Goal: Task Accomplishment & Management: Complete application form

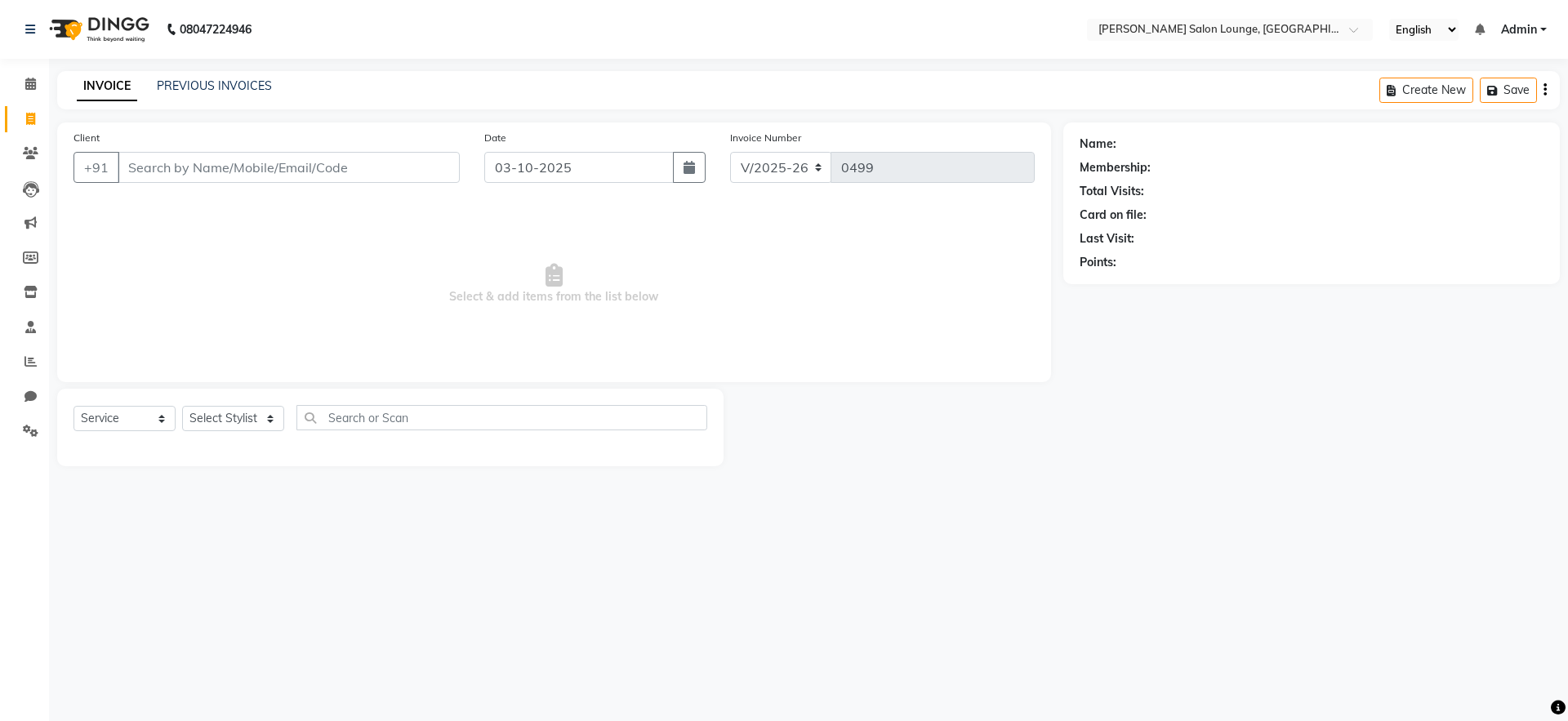
select select "8909"
select select "service"
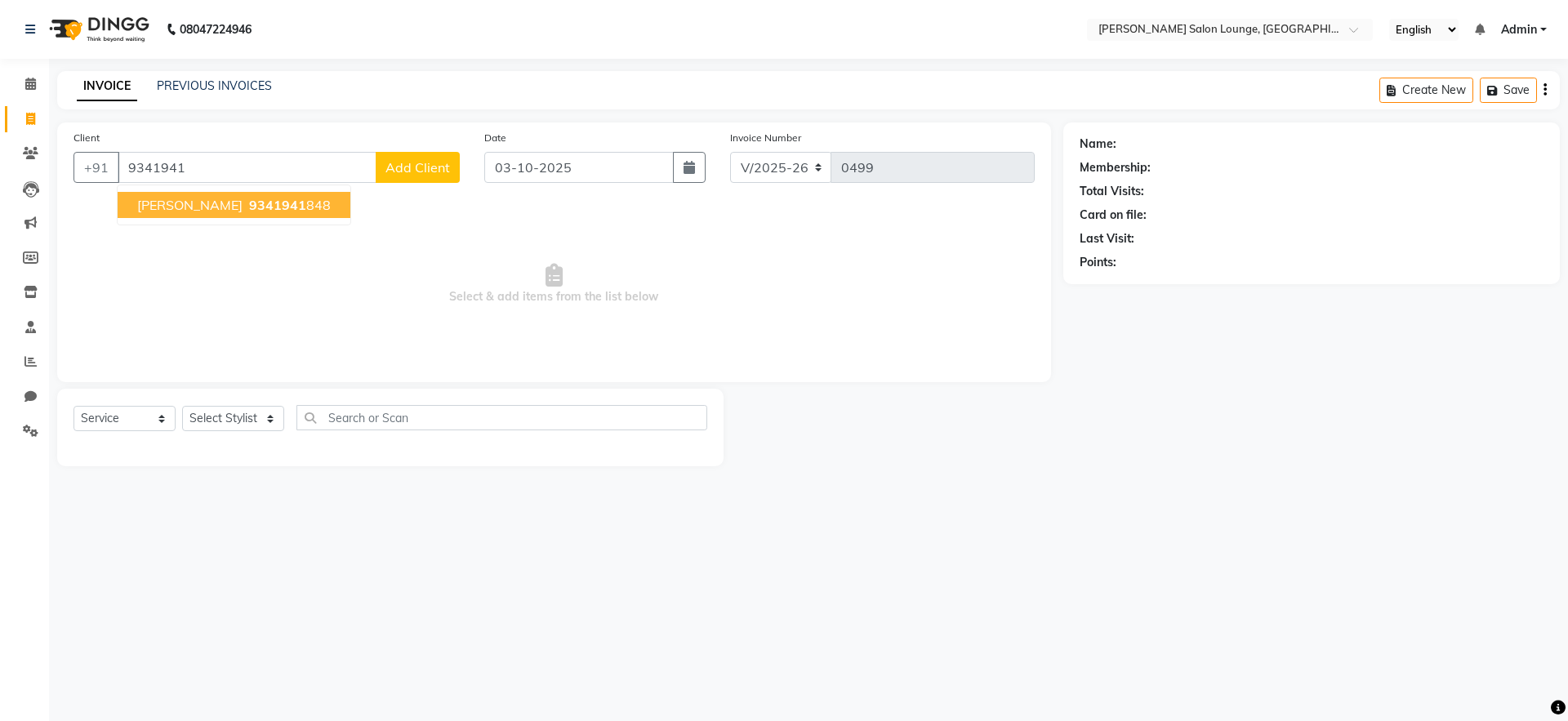
click at [258, 207] on span "9341941" at bounding box center [278, 205] width 58 height 17
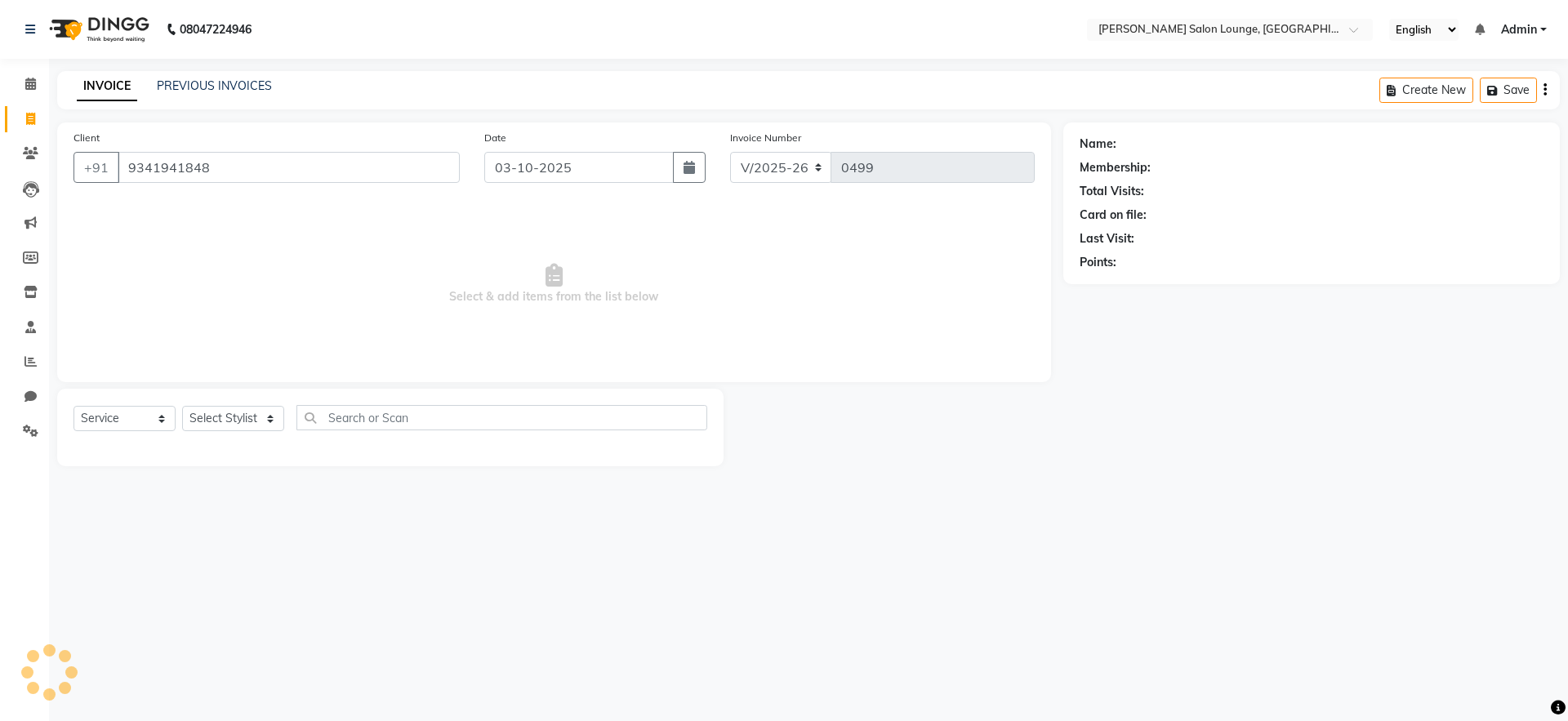
type input "9341941848"
click at [270, 426] on select "Select Stylist [PERSON_NAME] Admin Ningma [PERSON_NAME] [PERSON_NAME][DATE]" at bounding box center [233, 418] width 102 height 25
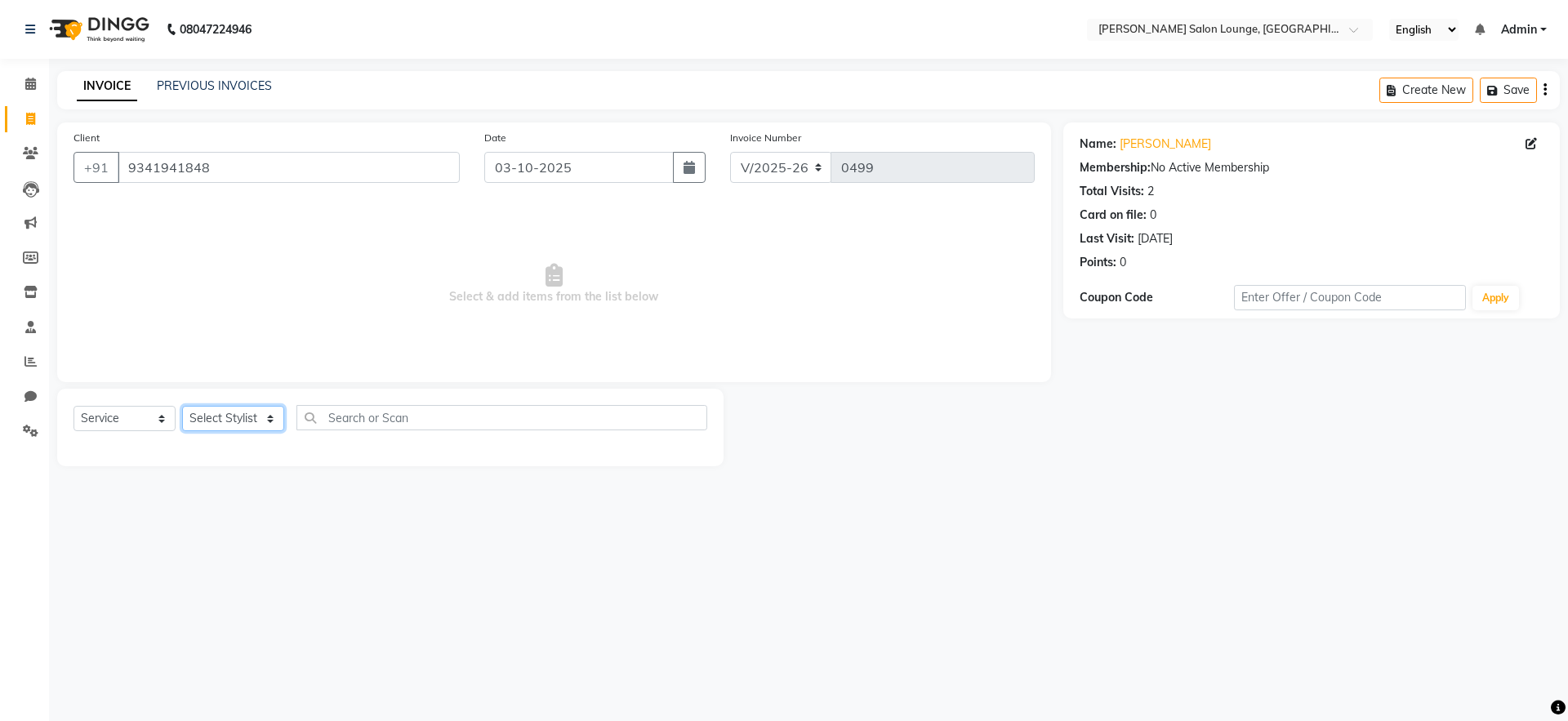
select select "91731"
click at [182, 406] on select "Select Stylist [PERSON_NAME] Admin Ningma [PERSON_NAME] [PERSON_NAME][DATE]" at bounding box center [233, 418] width 102 height 25
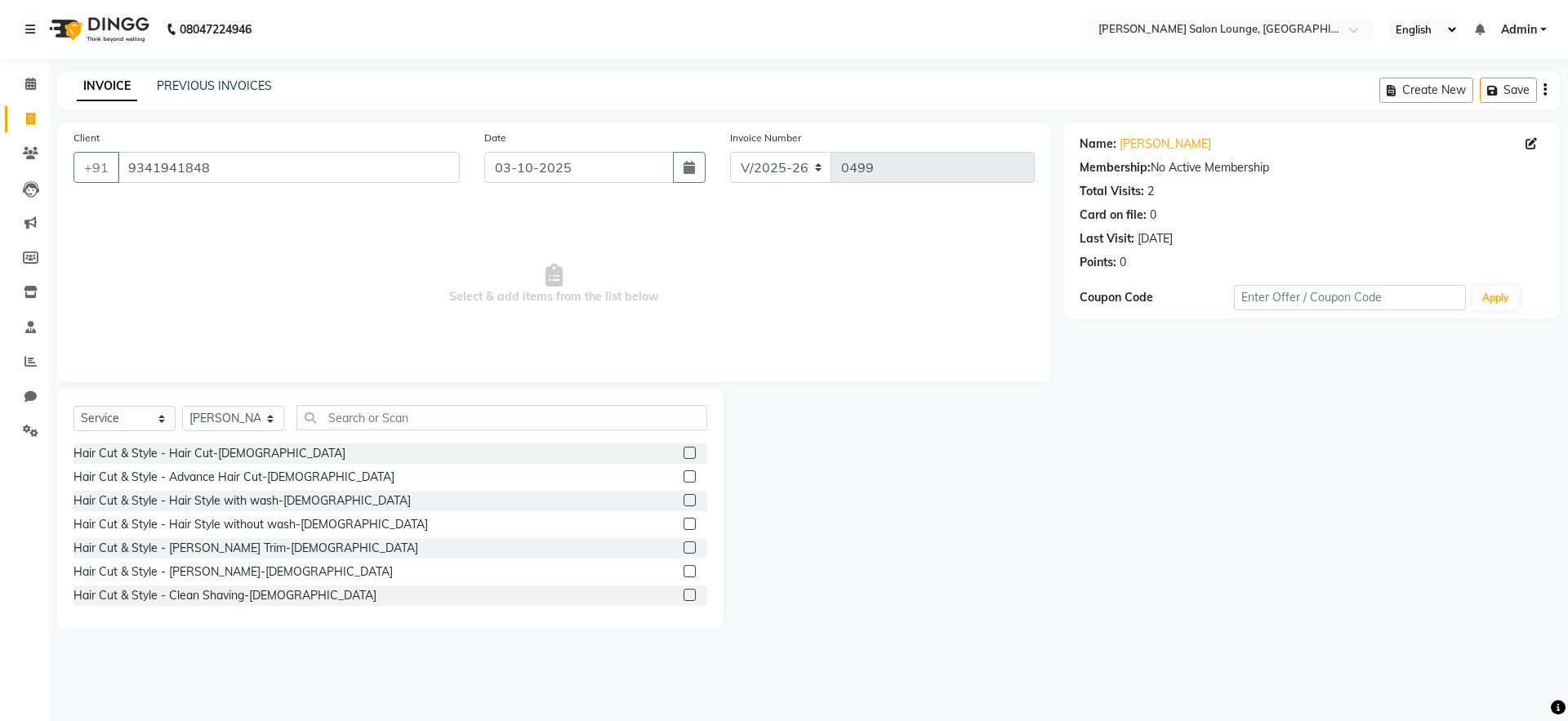
click at [684, 453] on label at bounding box center [690, 452] width 12 height 12
click at [684, 453] on input "checkbox" at bounding box center [689, 452] width 10 height 10
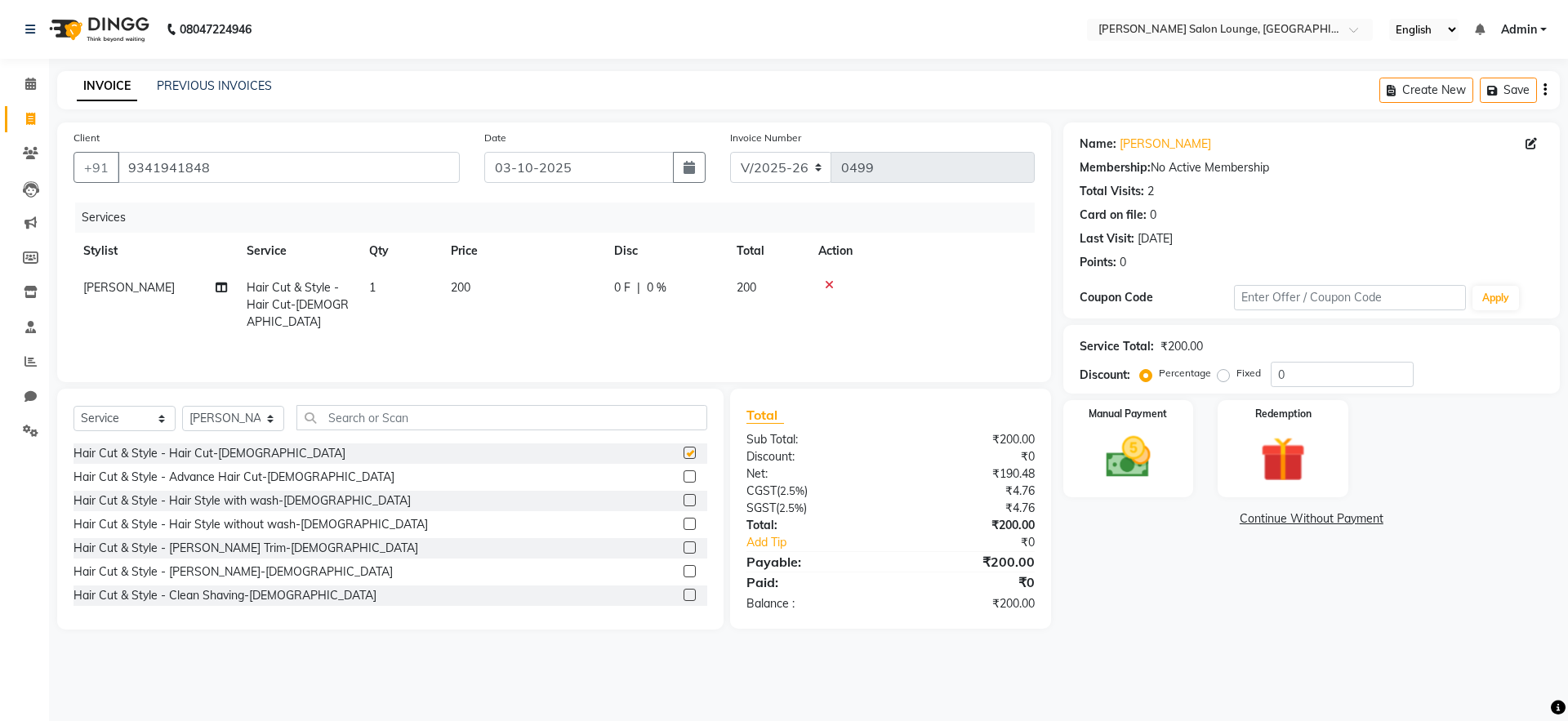
checkbox input "false"
click at [684, 573] on label at bounding box center [690, 570] width 12 height 12
click at [684, 573] on input "checkbox" at bounding box center [689, 571] width 10 height 10
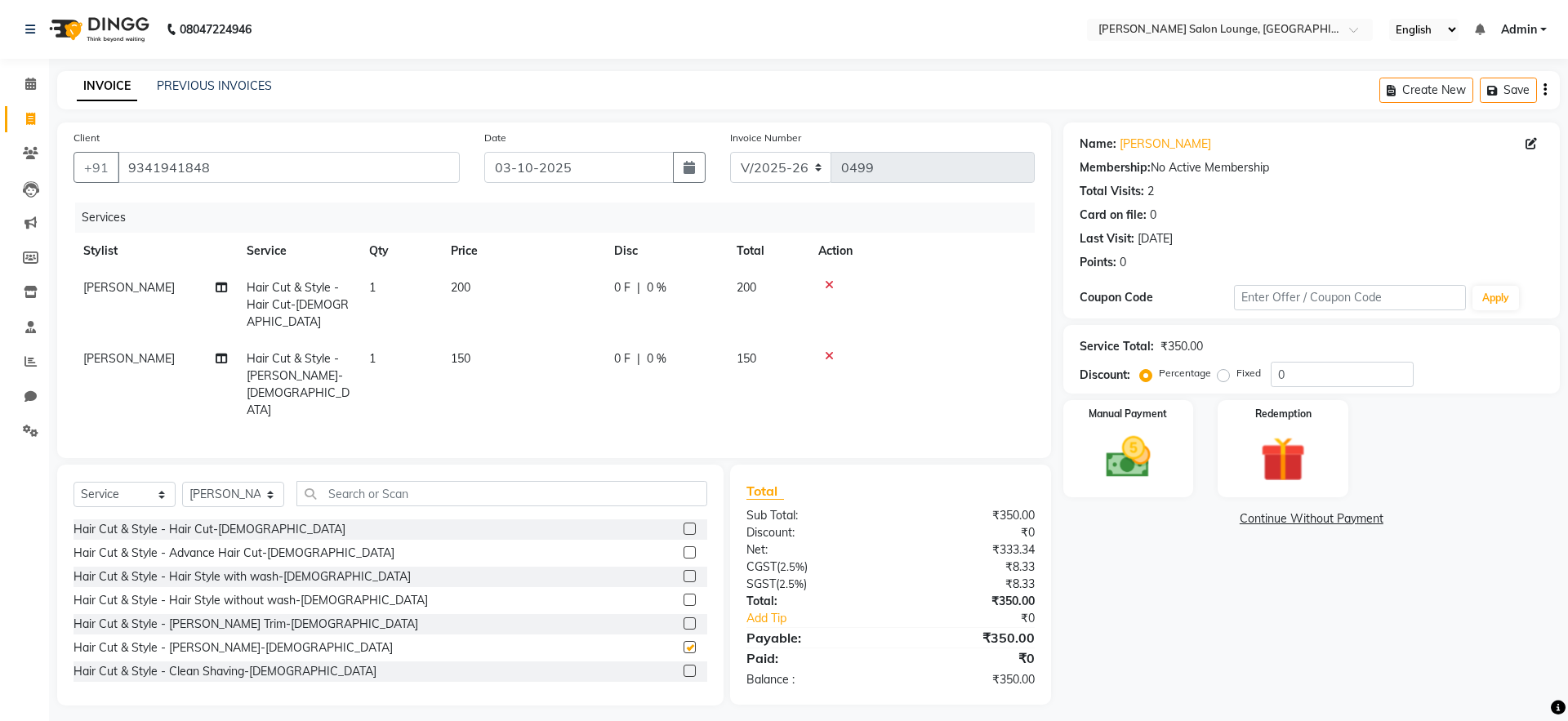
checkbox input "false"
click at [1274, 373] on input "0" at bounding box center [1342, 374] width 143 height 25
type input "30"
click at [1109, 453] on img at bounding box center [1128, 457] width 76 height 54
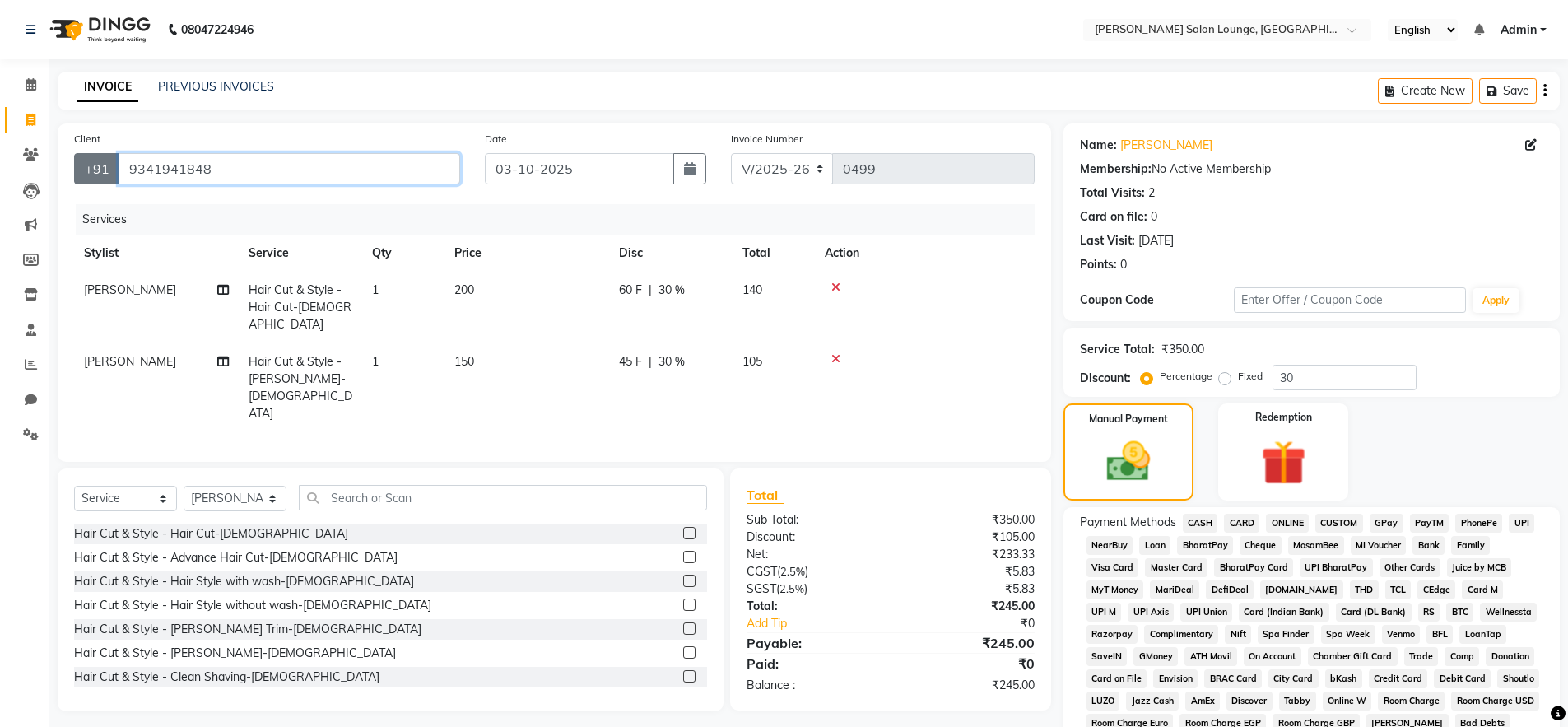
drag, startPoint x: 228, startPoint y: 167, endPoint x: 92, endPoint y: 164, distance: 136.0
click at [92, 164] on div "[PHONE_NUMBER]" at bounding box center [267, 168] width 386 height 31
click at [1200, 522] on span "CASH" at bounding box center [1201, 523] width 36 height 19
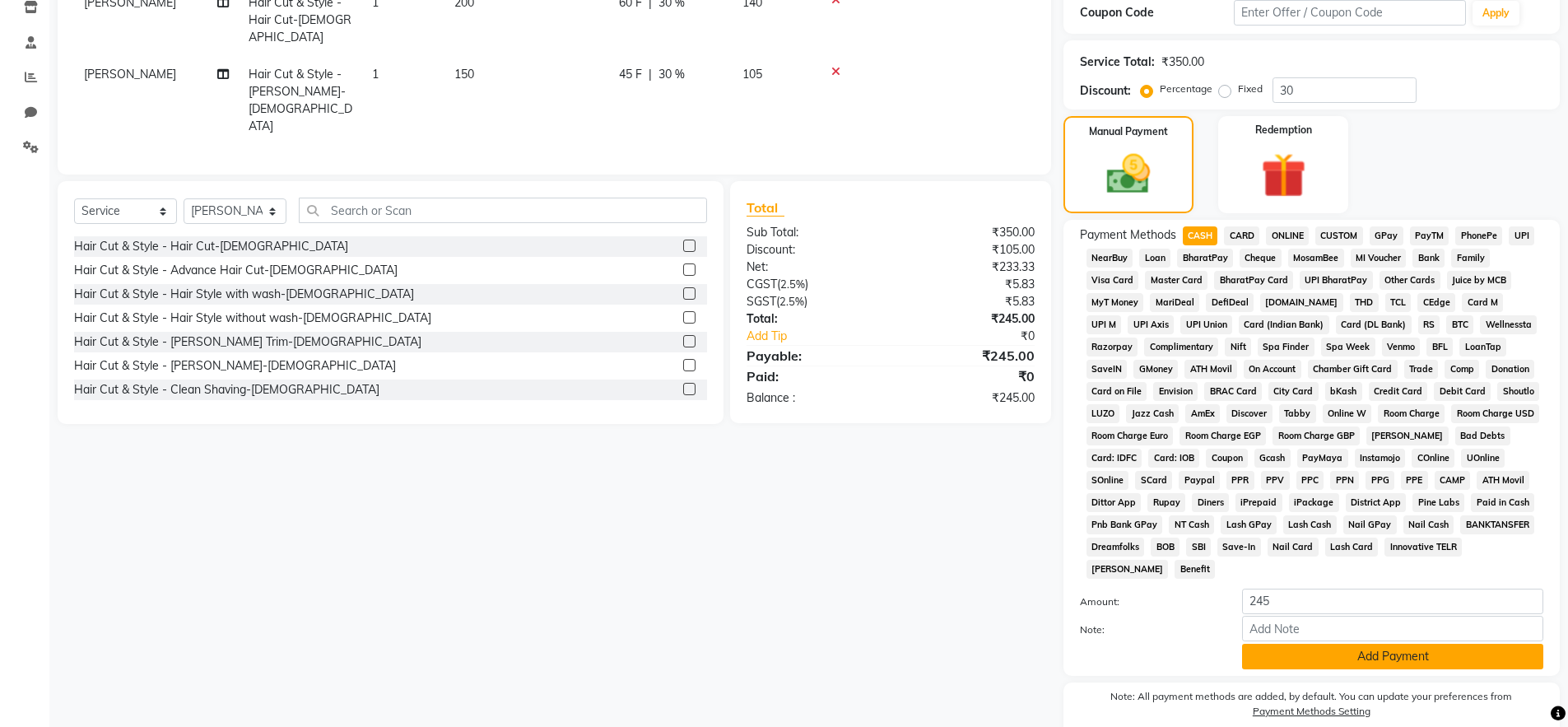
click at [1267, 656] on button "Add Payment" at bounding box center [1393, 656] width 302 height 25
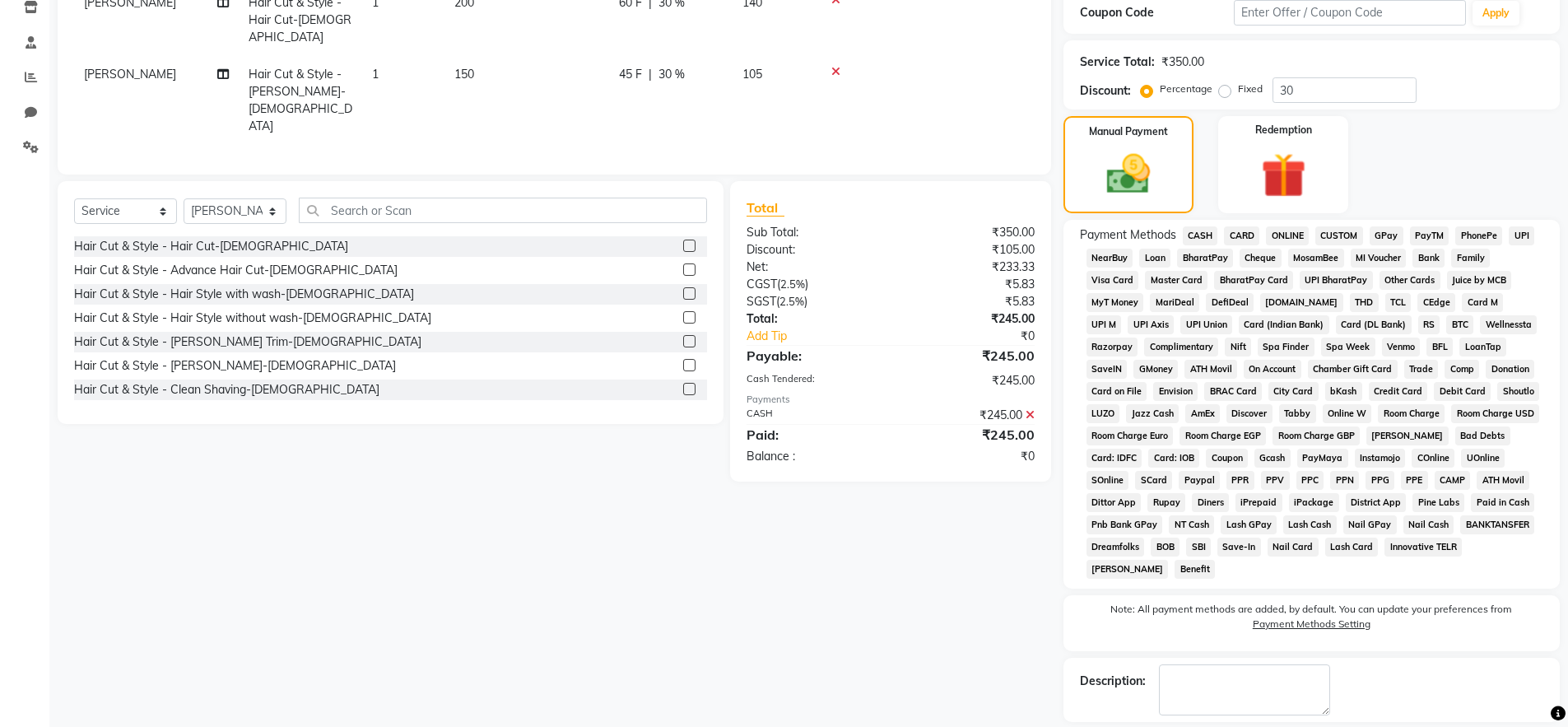
scroll to position [364, 0]
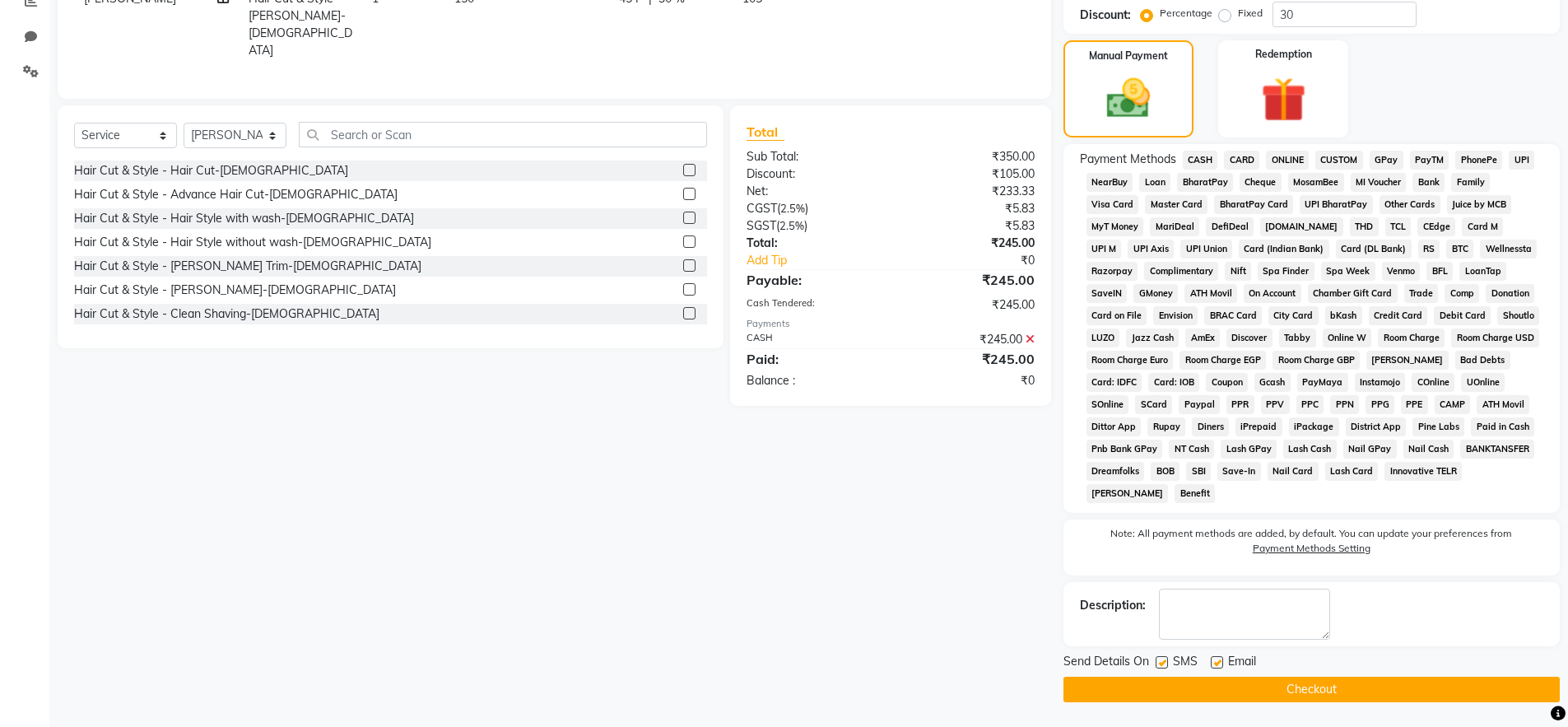
click at [1276, 675] on div "Send Details On SMS Email Checkout" at bounding box center [1311, 677] width 496 height 50
click at [1280, 683] on button "Checkout" at bounding box center [1311, 689] width 496 height 25
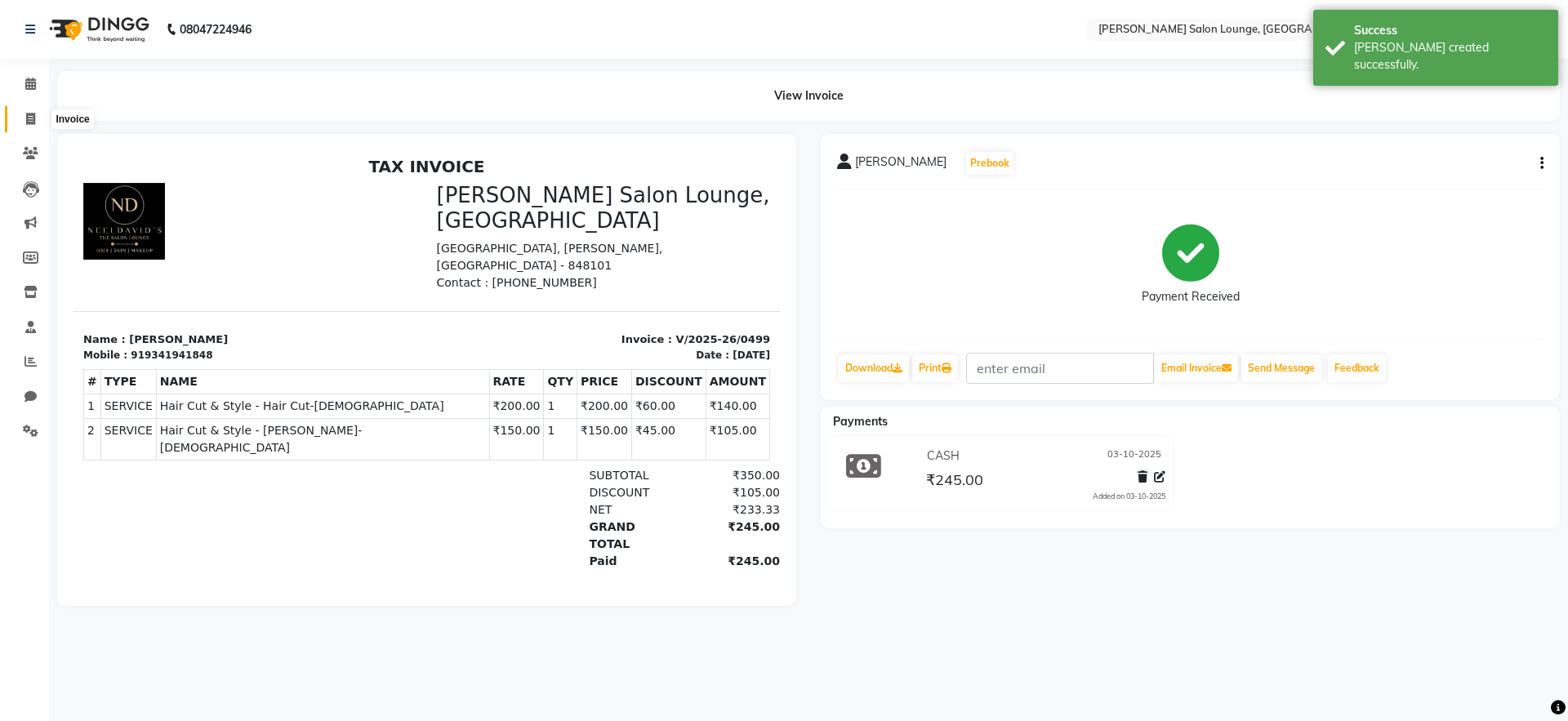
click at [37, 116] on span at bounding box center [31, 120] width 29 height 19
select select "service"
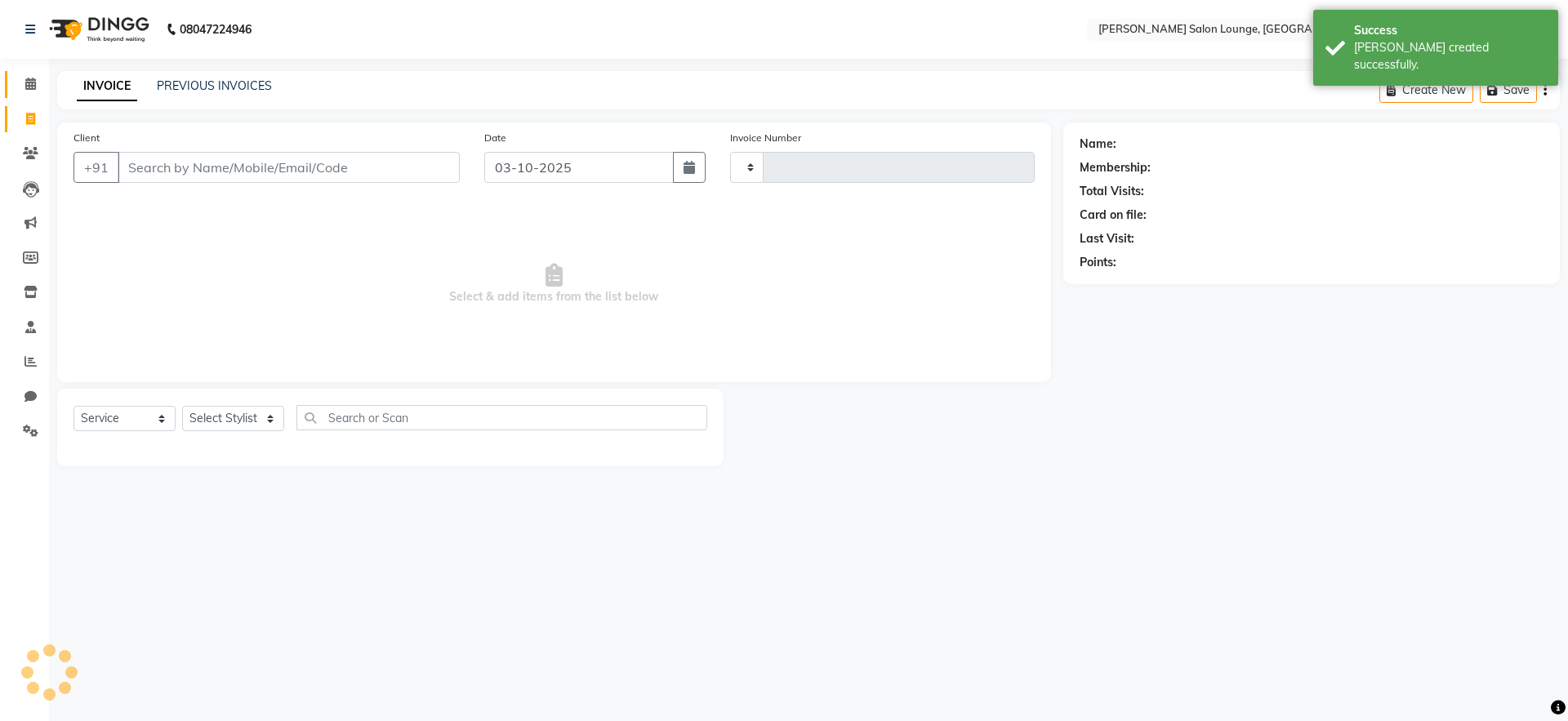
type input "0500"
select select "8909"
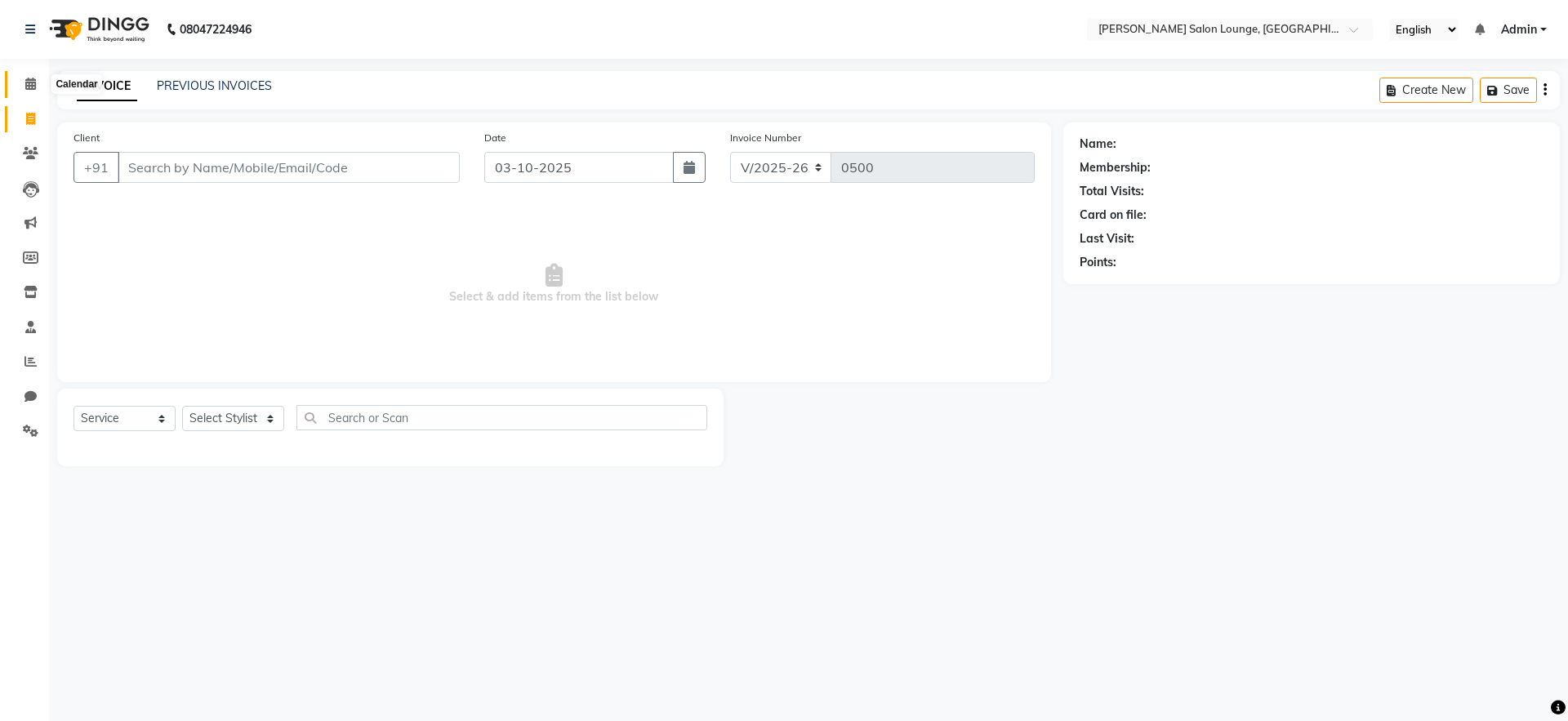
click at [32, 92] on span at bounding box center [31, 85] width 29 height 19
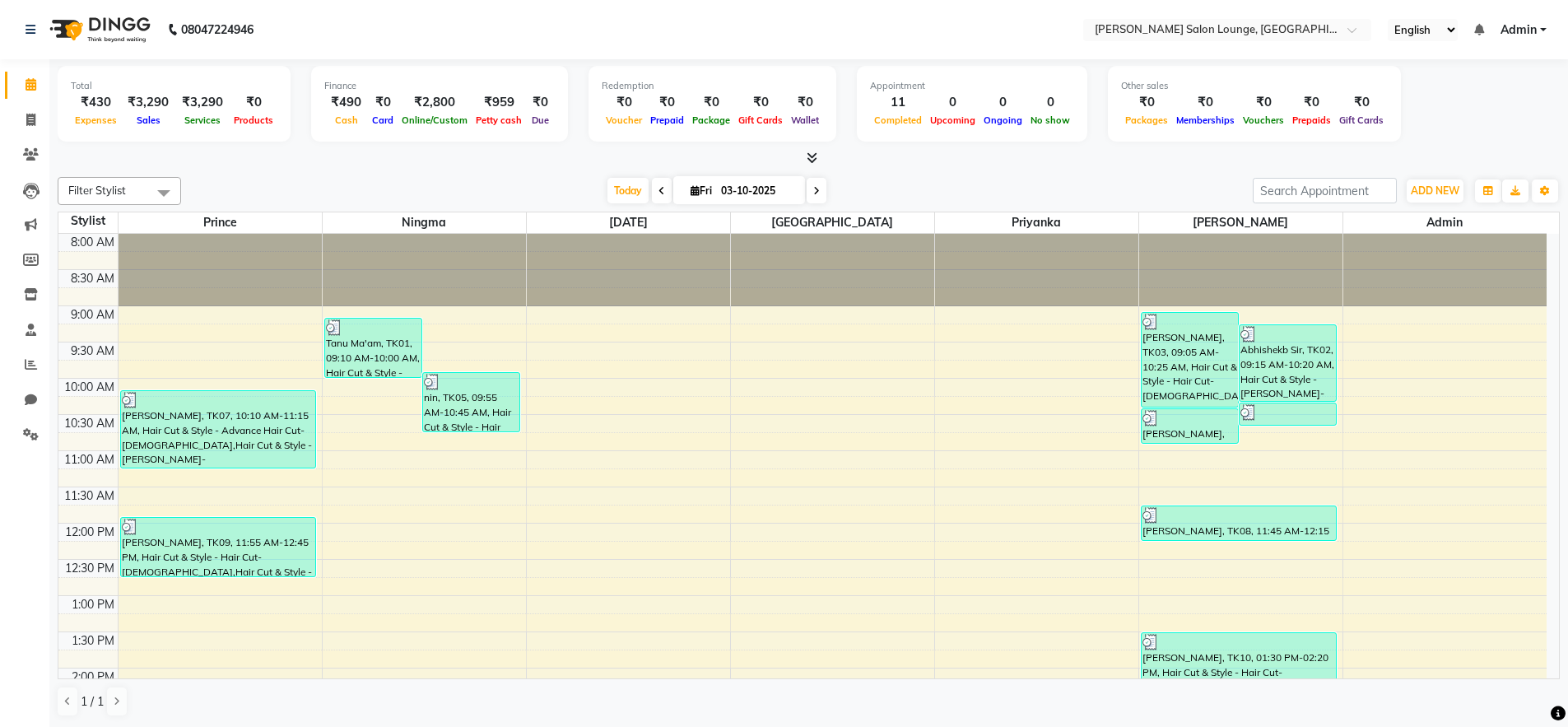
select select "service"
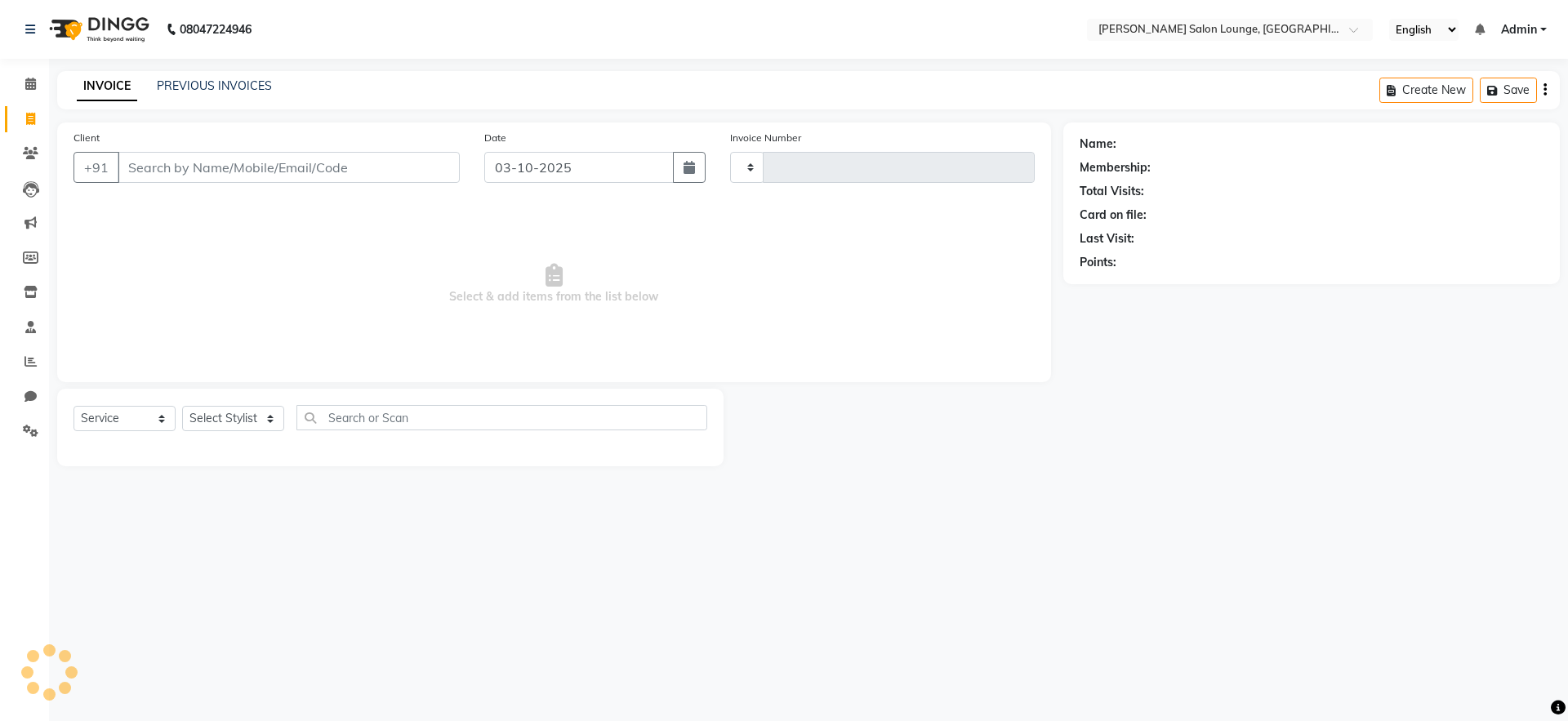
type input "0500"
select select "8909"
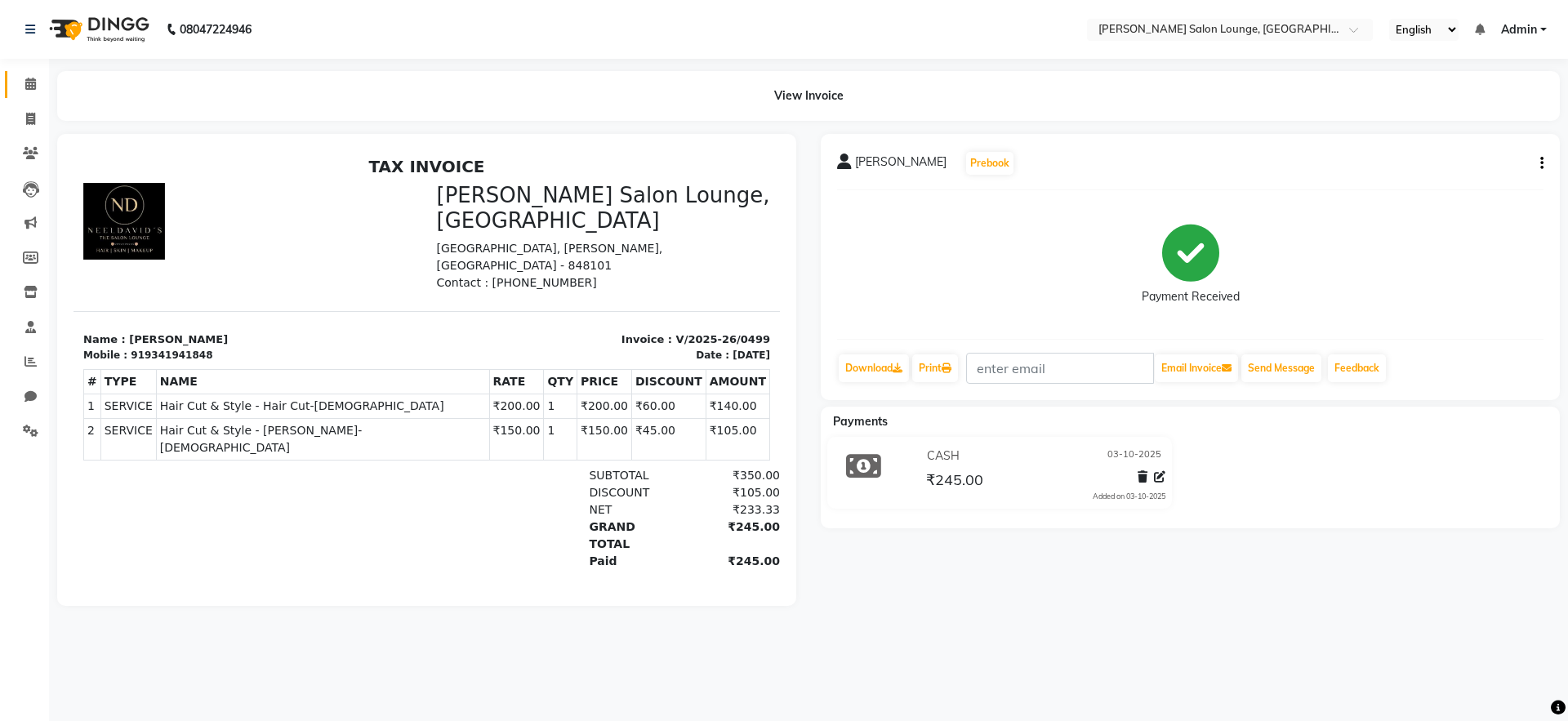
click at [17, 94] on link "Calendar" at bounding box center [24, 84] width 39 height 27
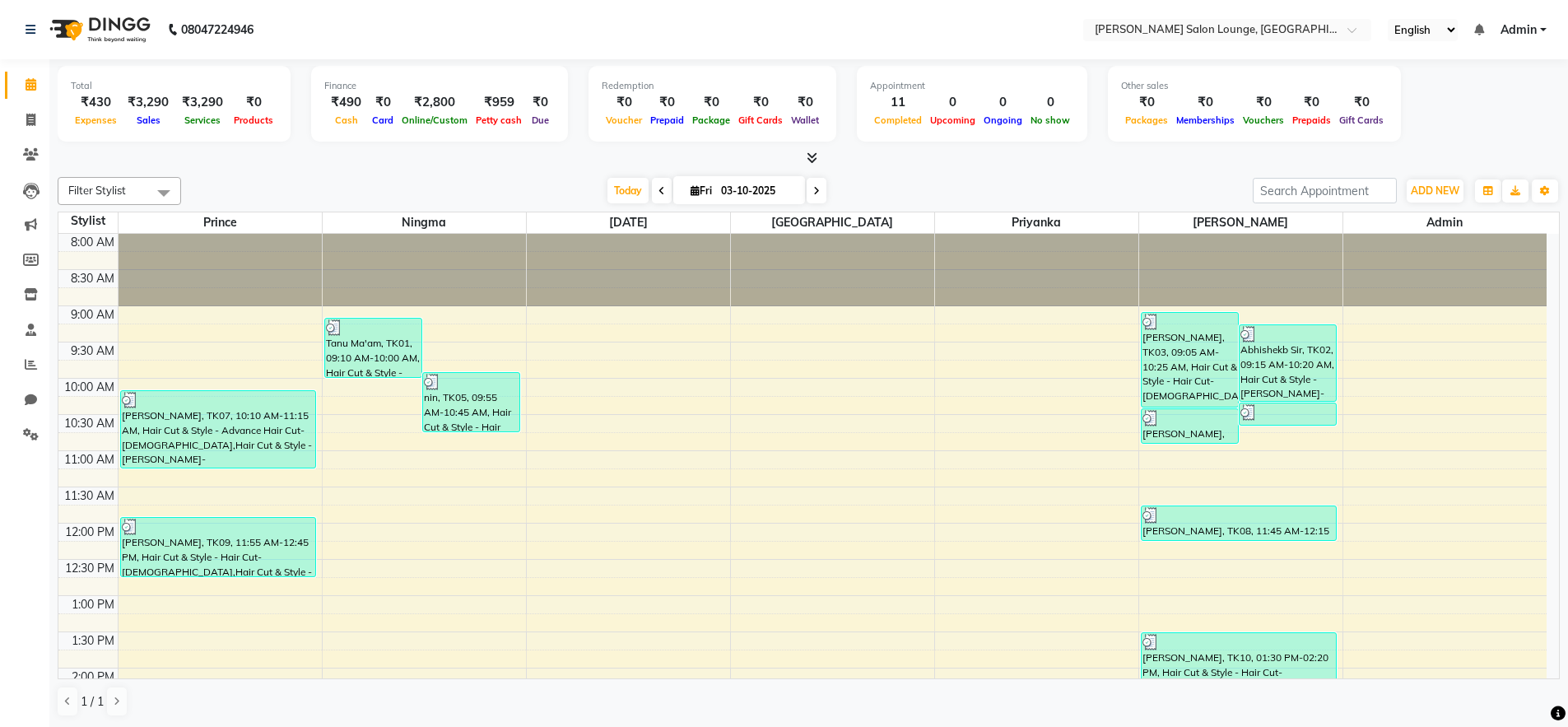
click at [48, 134] on li "Invoice" at bounding box center [24, 121] width 50 height 36
click at [38, 120] on span at bounding box center [31, 121] width 29 height 19
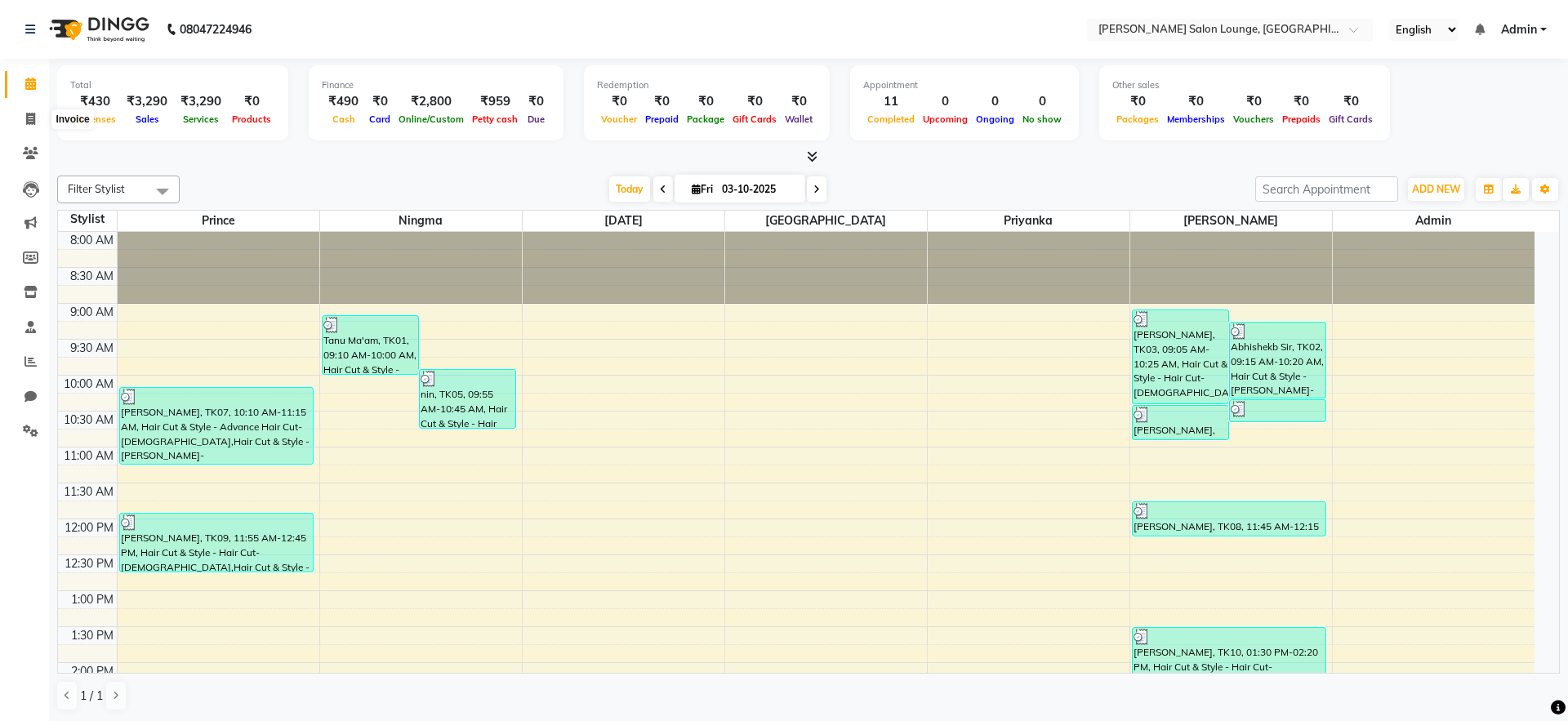
select select "service"
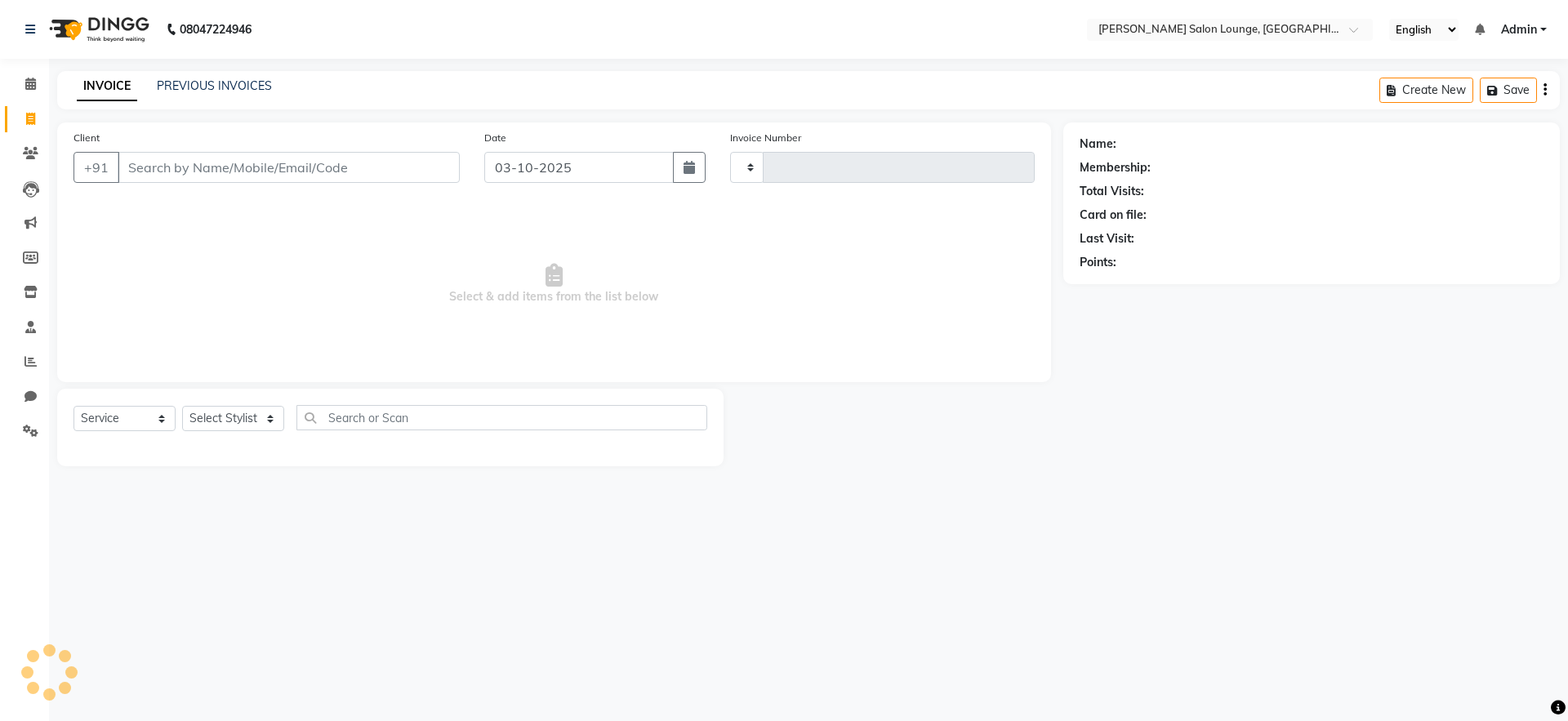
type input "0500"
select select "8909"
click at [204, 159] on input "Client" at bounding box center [289, 166] width 342 height 31
type input "9199895544"
click at [428, 175] on button "Add Client" at bounding box center [417, 166] width 85 height 31
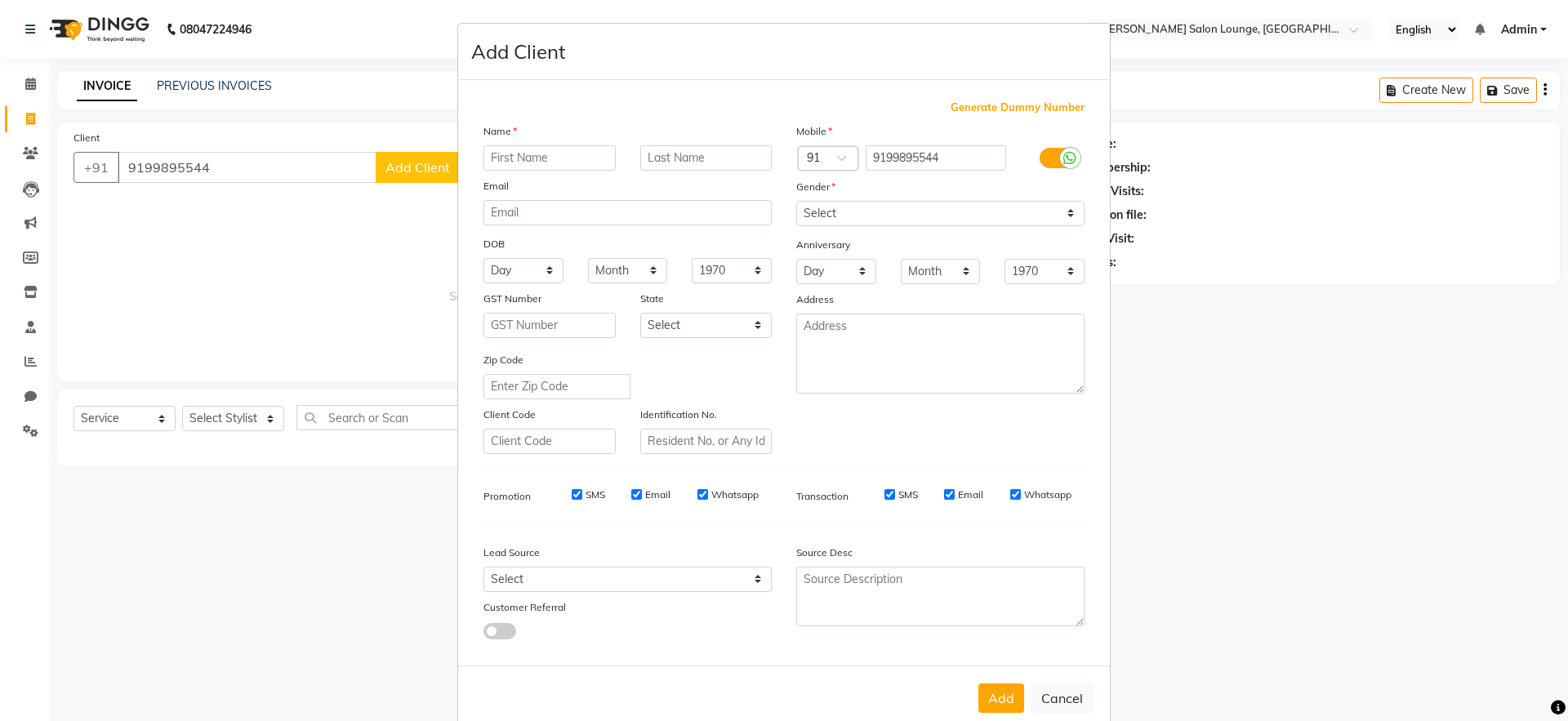
click at [489, 162] on input "text" at bounding box center [549, 157] width 132 height 25
type input "[PERSON_NAME] Sir"
click at [929, 214] on select "Select [DEMOGRAPHIC_DATA] [DEMOGRAPHIC_DATA] Other Prefer Not To Say" at bounding box center [941, 213] width 288 height 25
select select "[DEMOGRAPHIC_DATA]"
click at [797, 201] on select "Select [DEMOGRAPHIC_DATA] [DEMOGRAPHIC_DATA] Other Prefer Not To Say" at bounding box center [941, 213] width 288 height 25
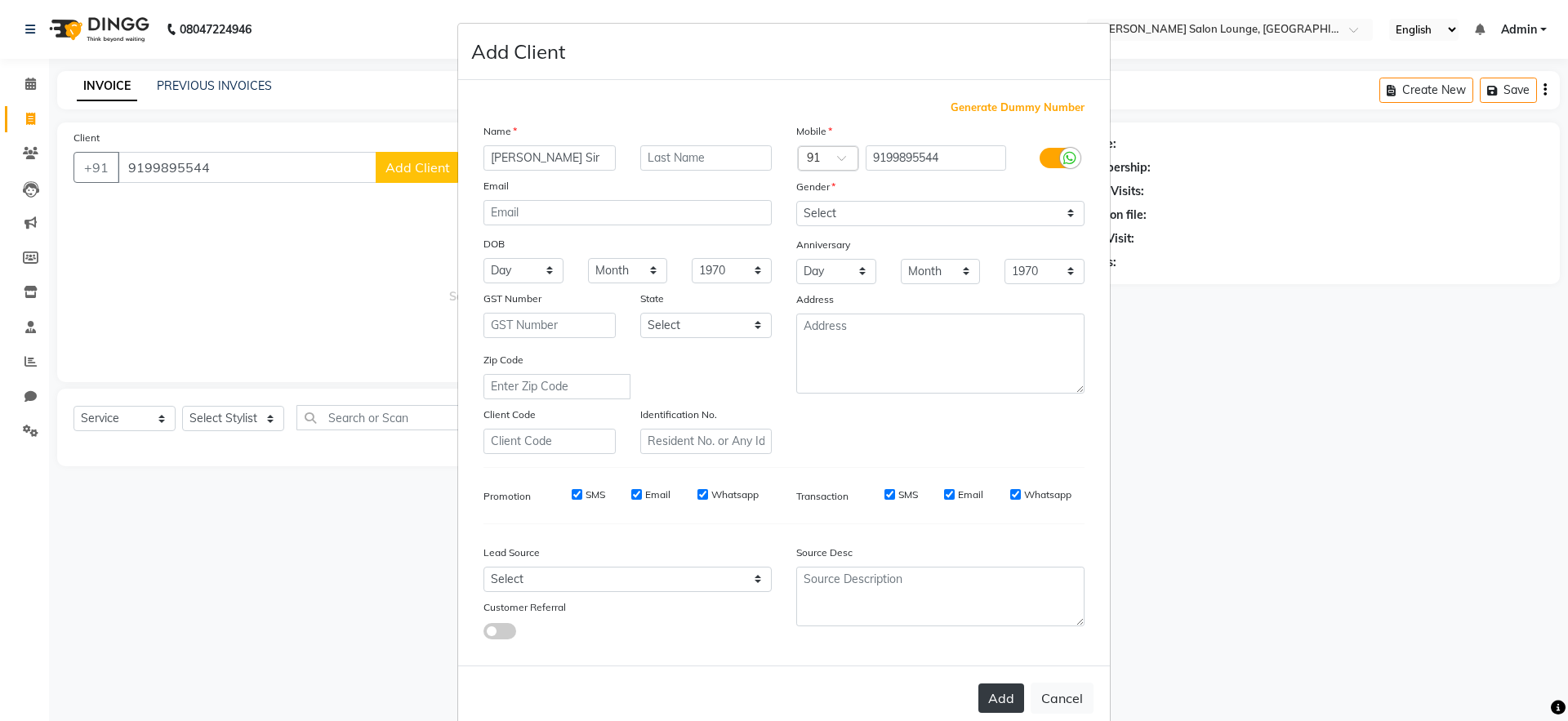
click at [1007, 704] on button "Add" at bounding box center [1001, 699] width 46 height 30
select select
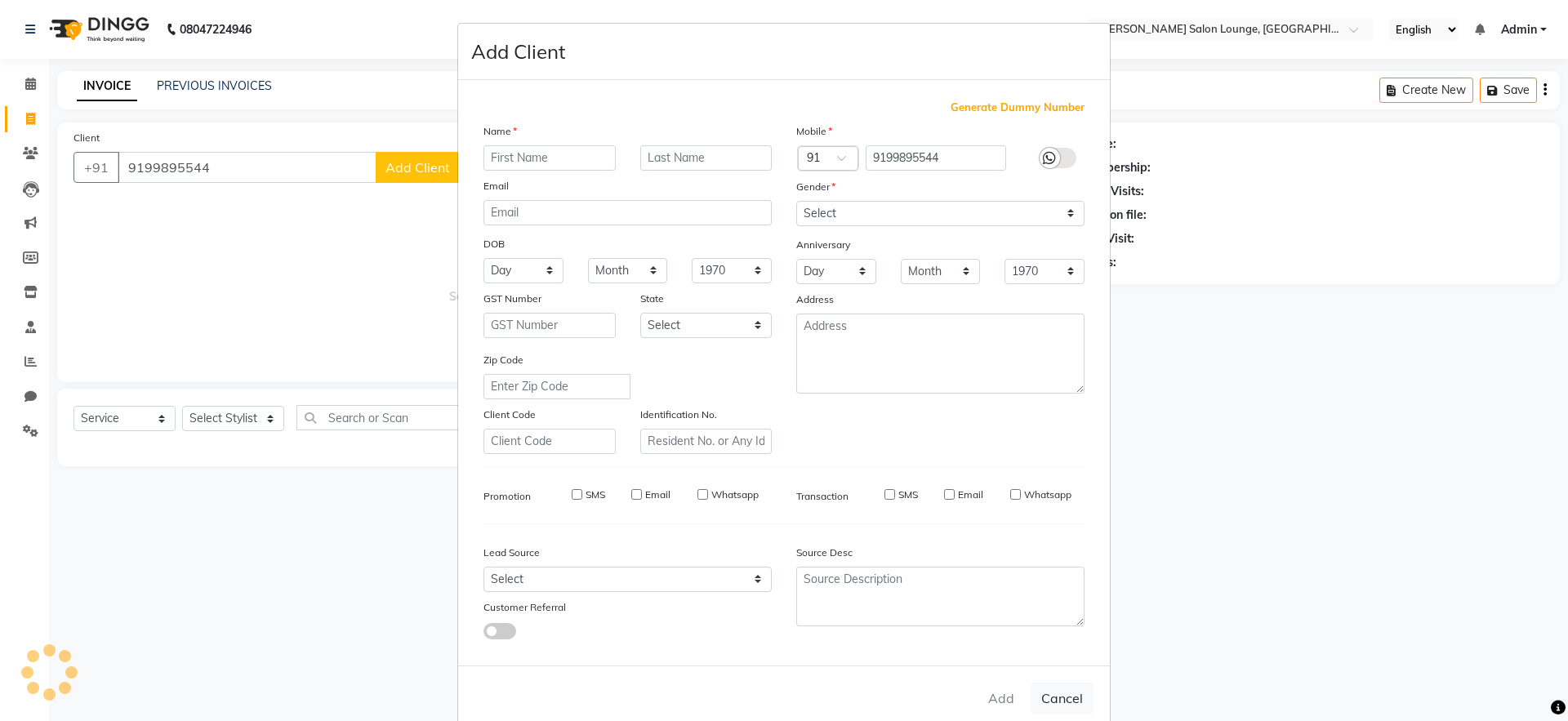
select select
checkbox input "false"
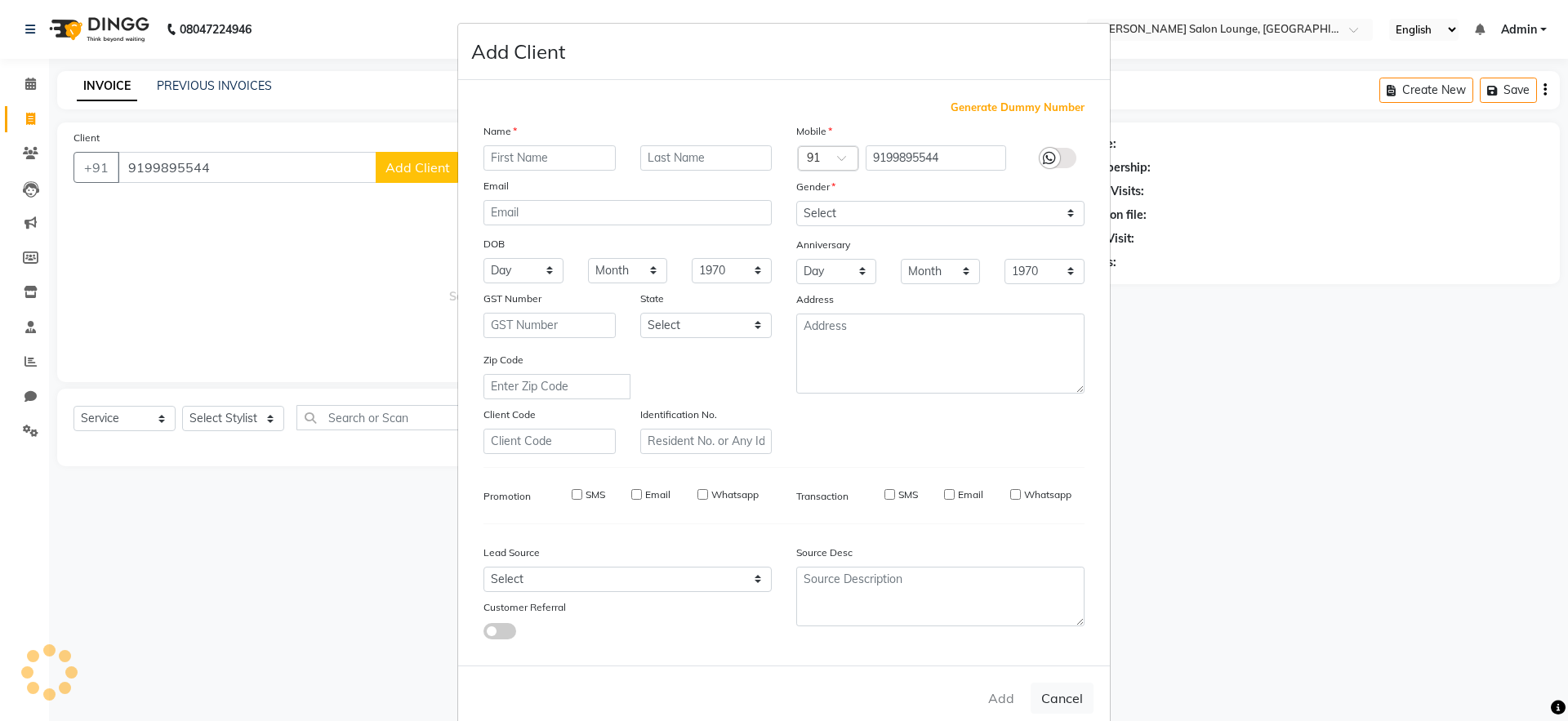
checkbox input "false"
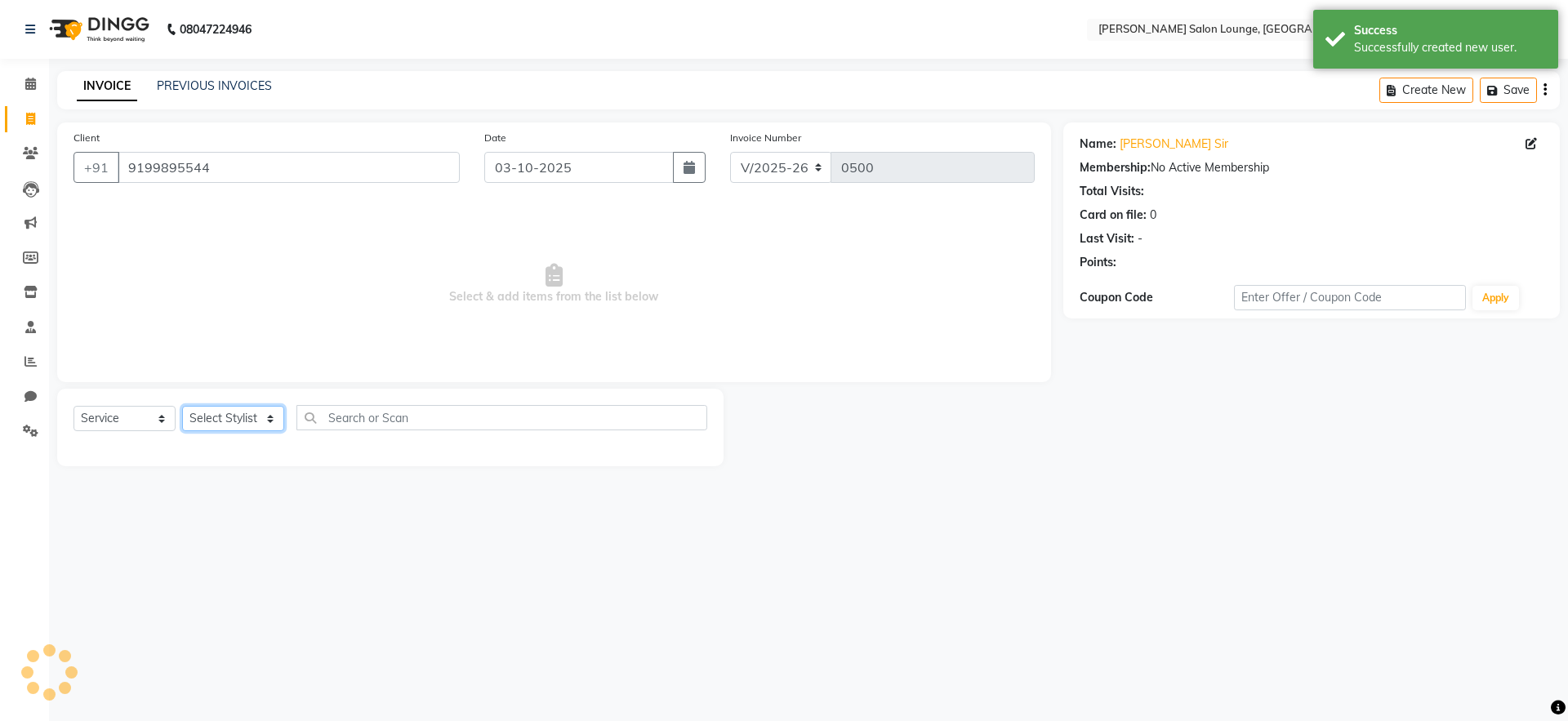
click at [265, 426] on select "Select Stylist [PERSON_NAME] Admin Ningma [PERSON_NAME] [PERSON_NAME][DATE]" at bounding box center [233, 418] width 102 height 25
select select "91731"
click at [182, 406] on select "Select Stylist [PERSON_NAME] Admin Ningma [PERSON_NAME] [PERSON_NAME][DATE]" at bounding box center [233, 418] width 102 height 25
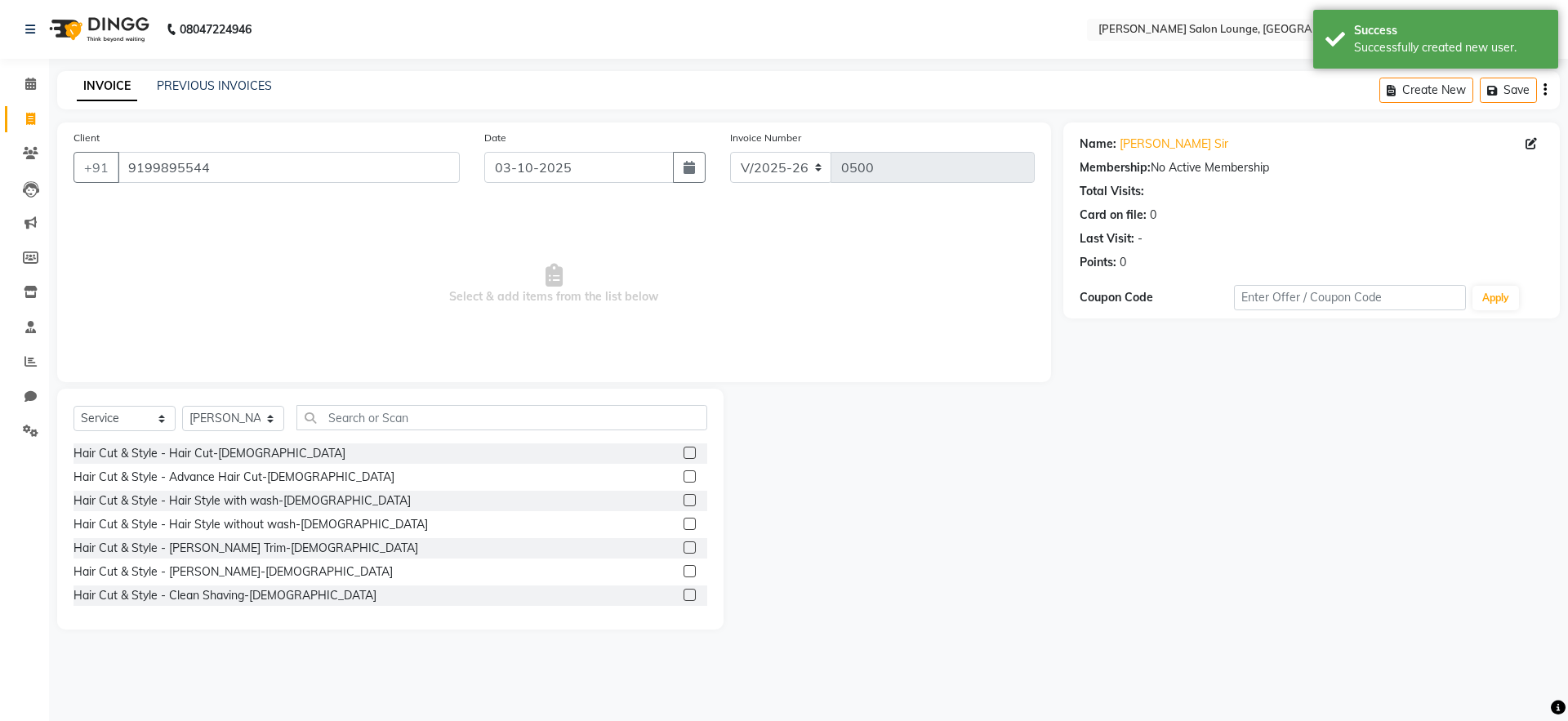
click at [684, 452] on label at bounding box center [690, 452] width 12 height 12
click at [684, 452] on input "checkbox" at bounding box center [689, 452] width 10 height 10
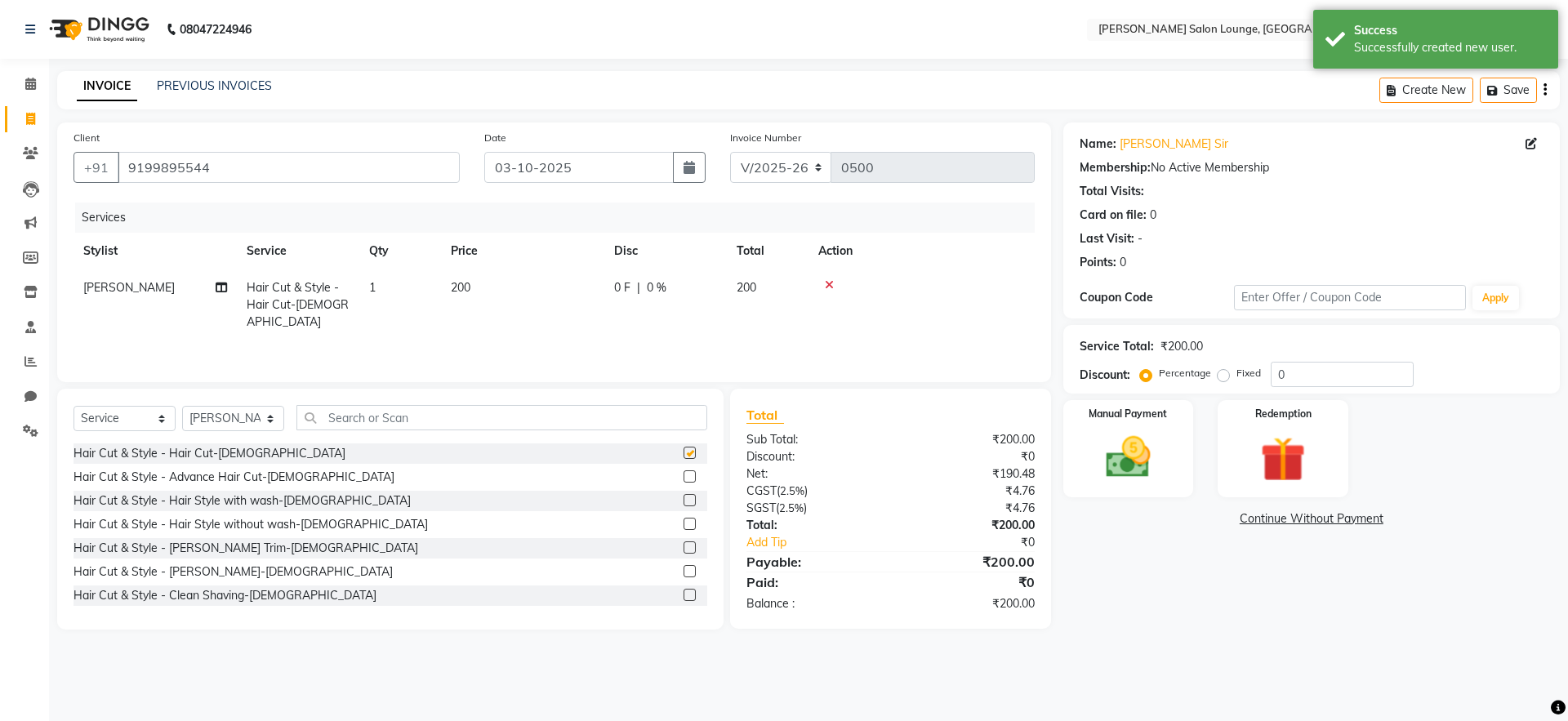
checkbox input "false"
click at [684, 572] on label at bounding box center [690, 570] width 12 height 12
click at [684, 572] on input "checkbox" at bounding box center [689, 571] width 10 height 10
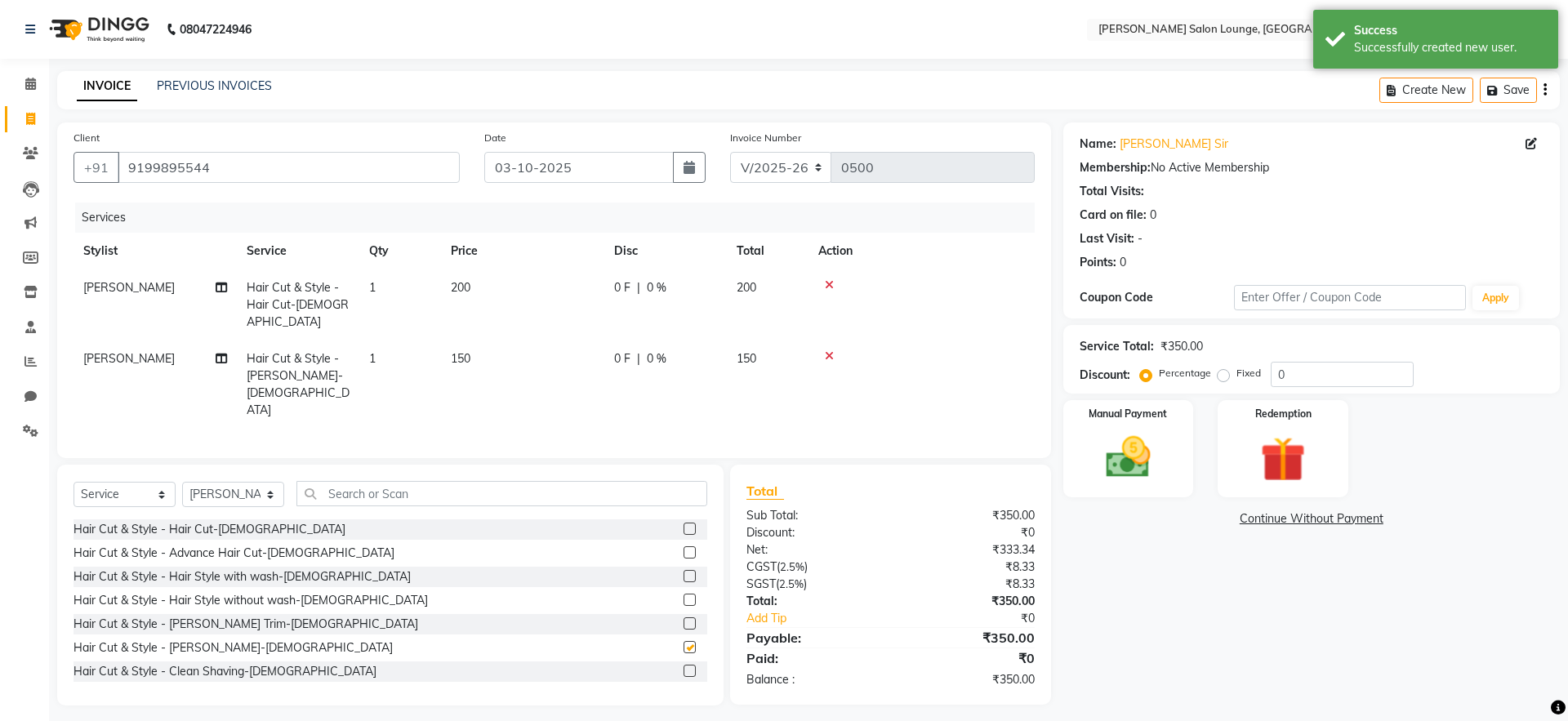
checkbox input "false"
click at [1272, 374] on input "0" at bounding box center [1342, 374] width 143 height 25
type input "30"
click at [1116, 439] on img at bounding box center [1128, 457] width 76 height 54
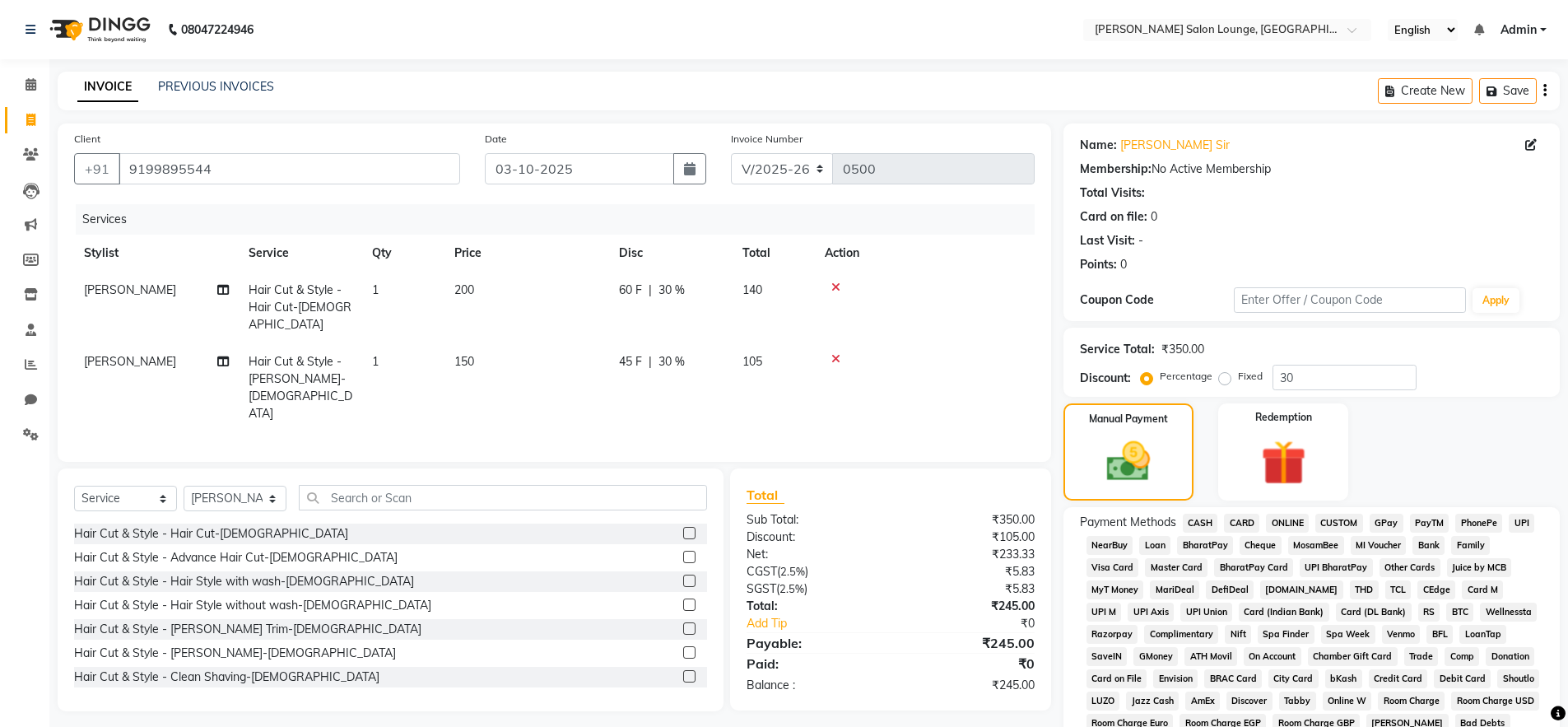
click at [1527, 525] on span "UPI" at bounding box center [1521, 523] width 25 height 19
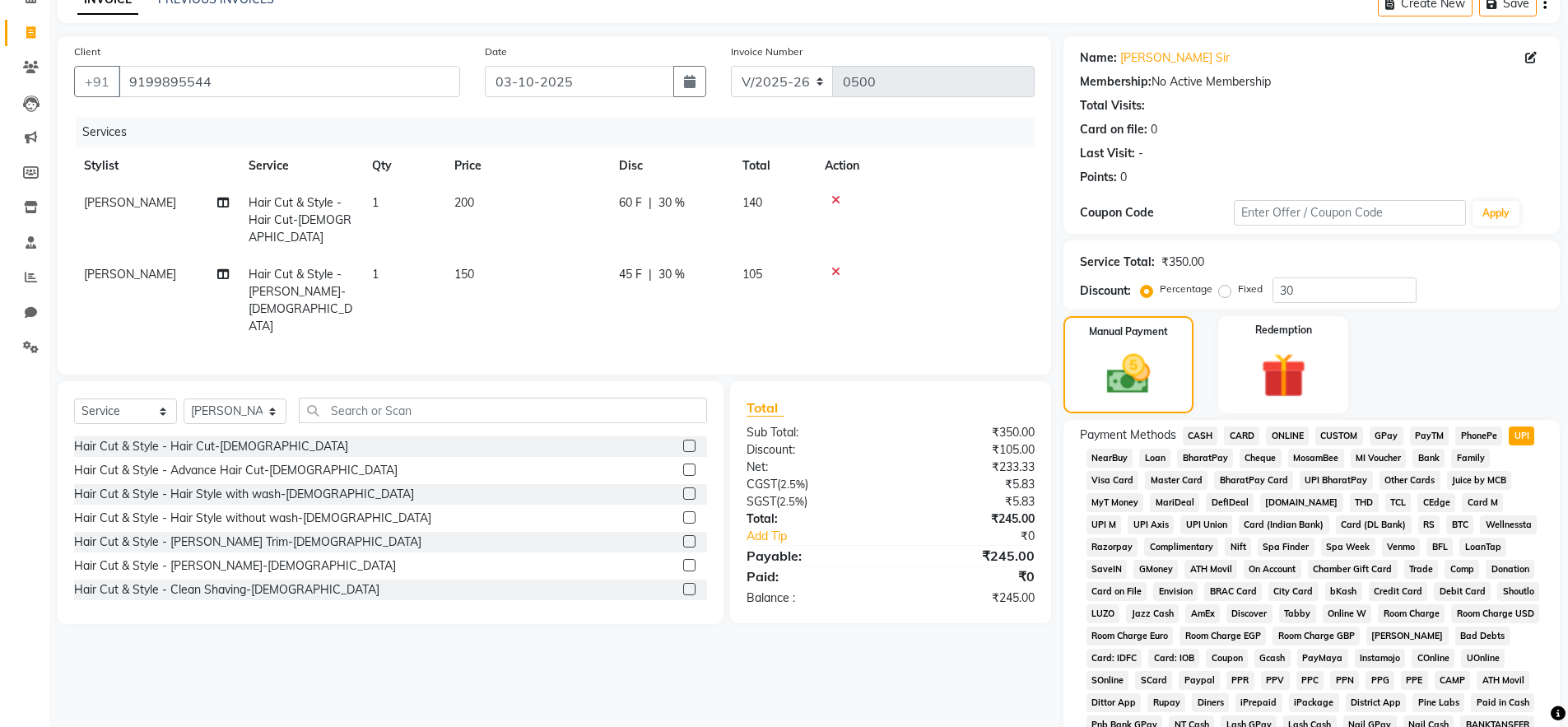
scroll to position [274, 0]
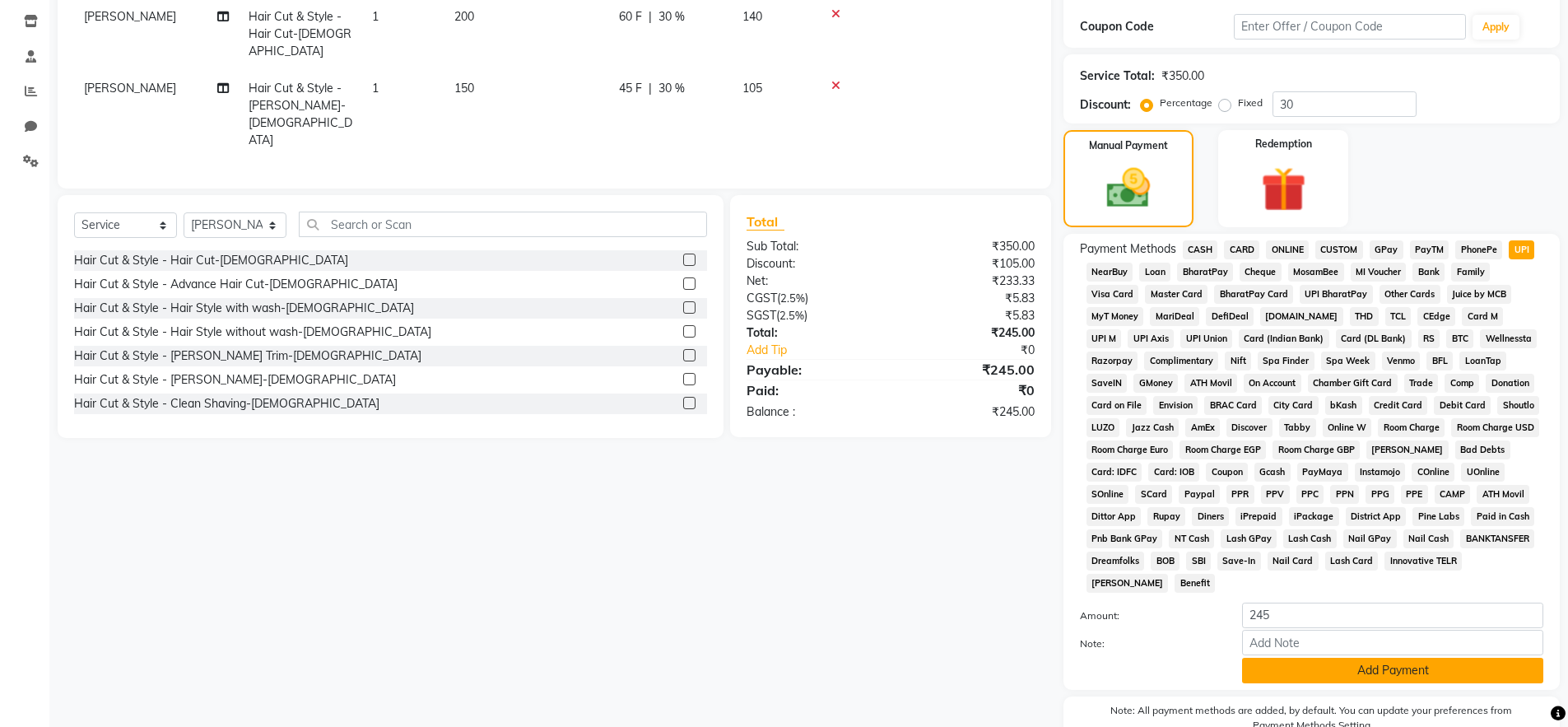
click at [1442, 676] on button "Add Payment" at bounding box center [1393, 670] width 302 height 25
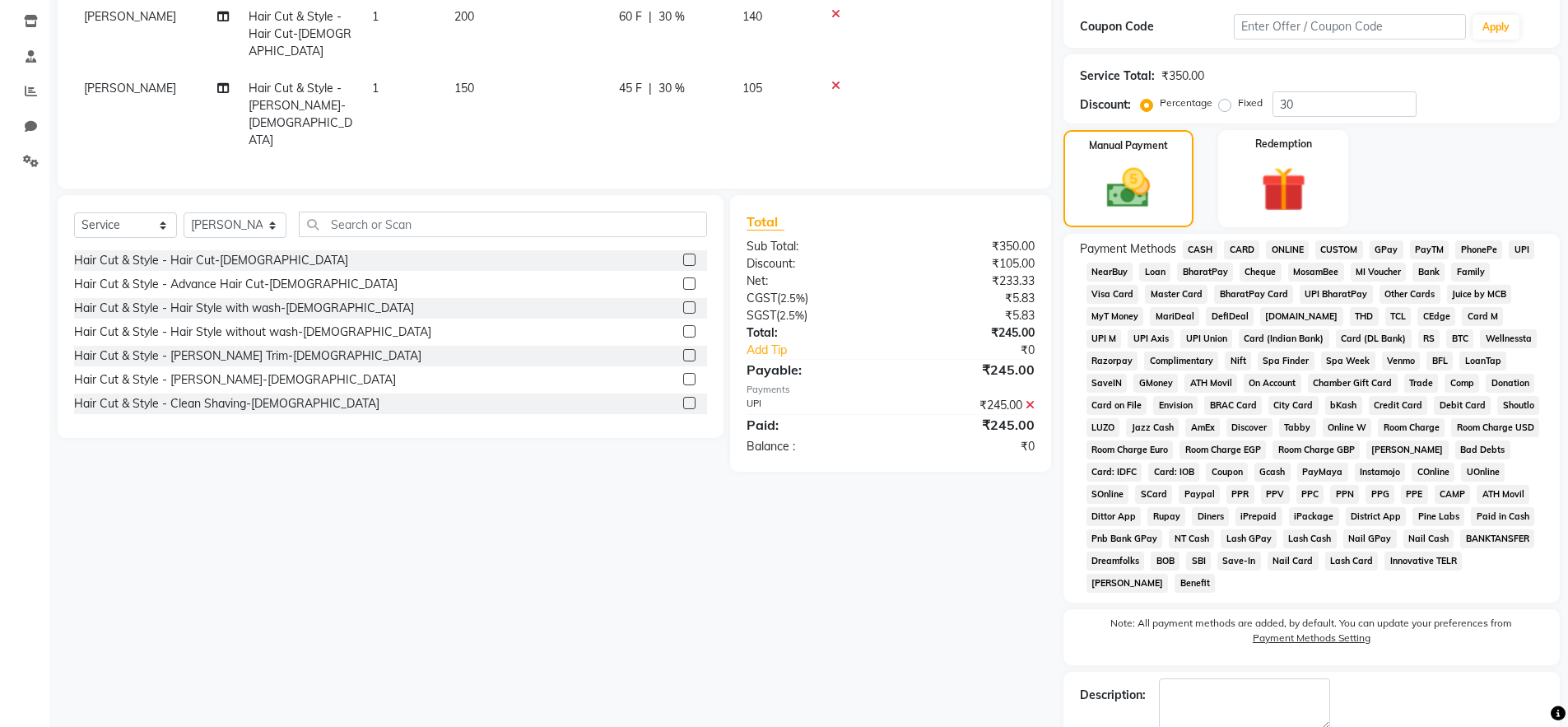
scroll to position [364, 0]
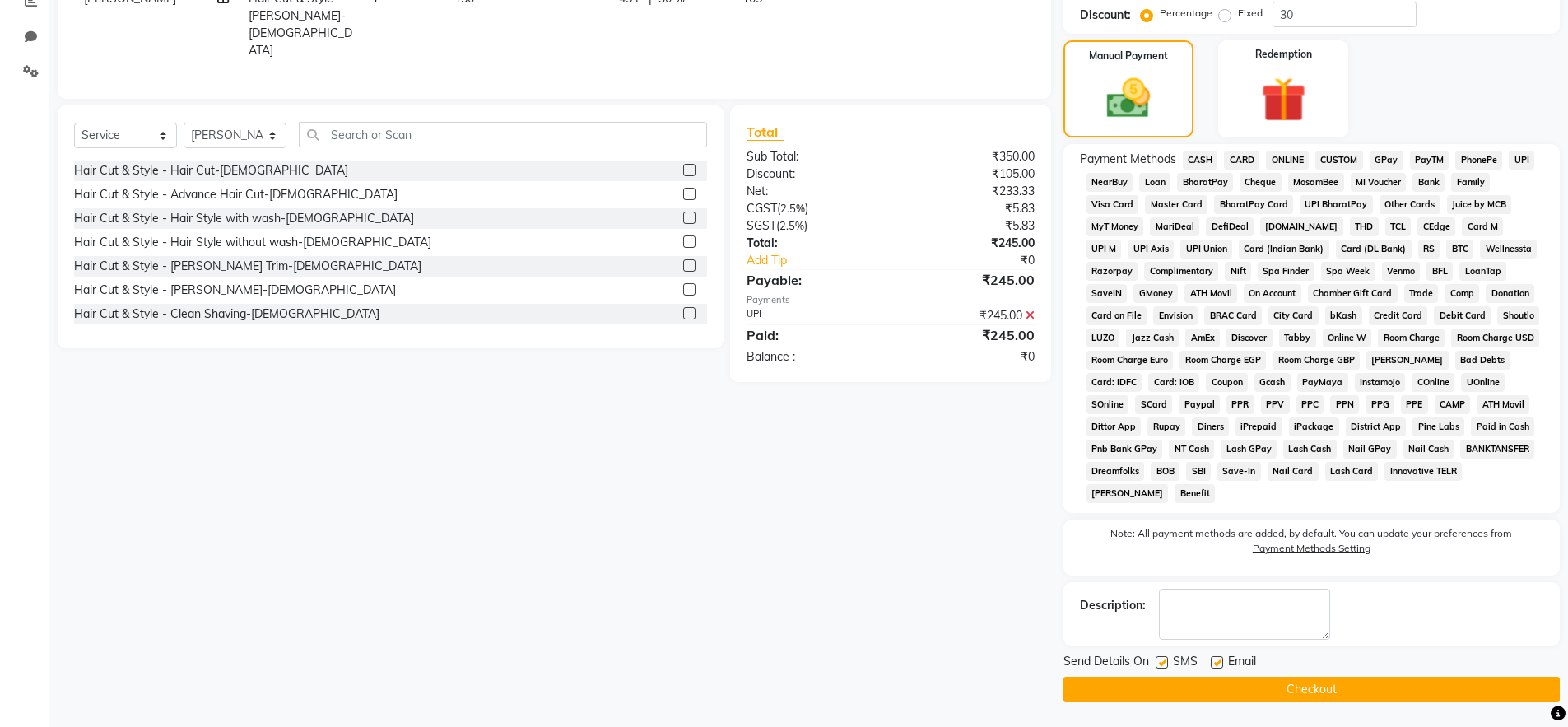
click at [1224, 688] on button "Checkout" at bounding box center [1311, 689] width 496 height 25
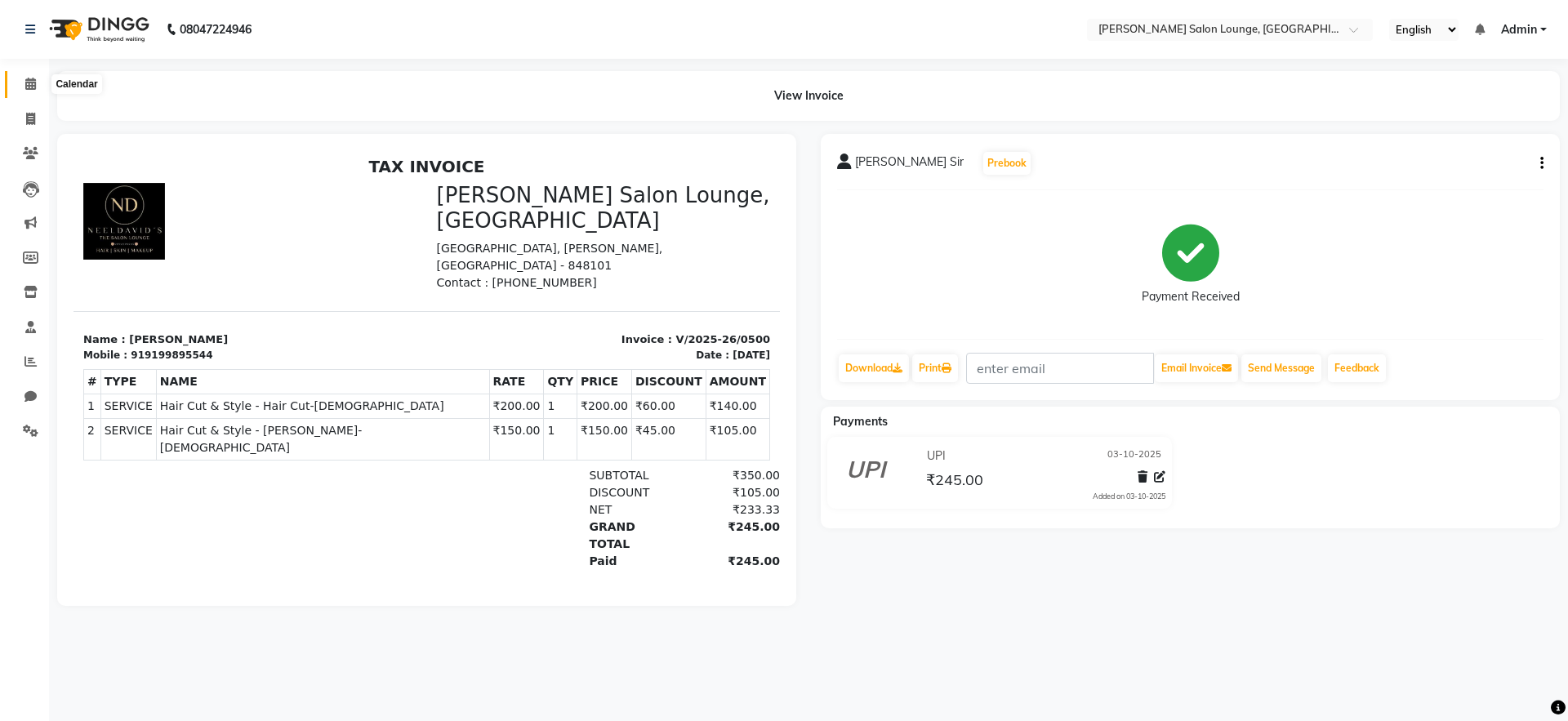
click at [27, 88] on icon at bounding box center [30, 83] width 10 height 12
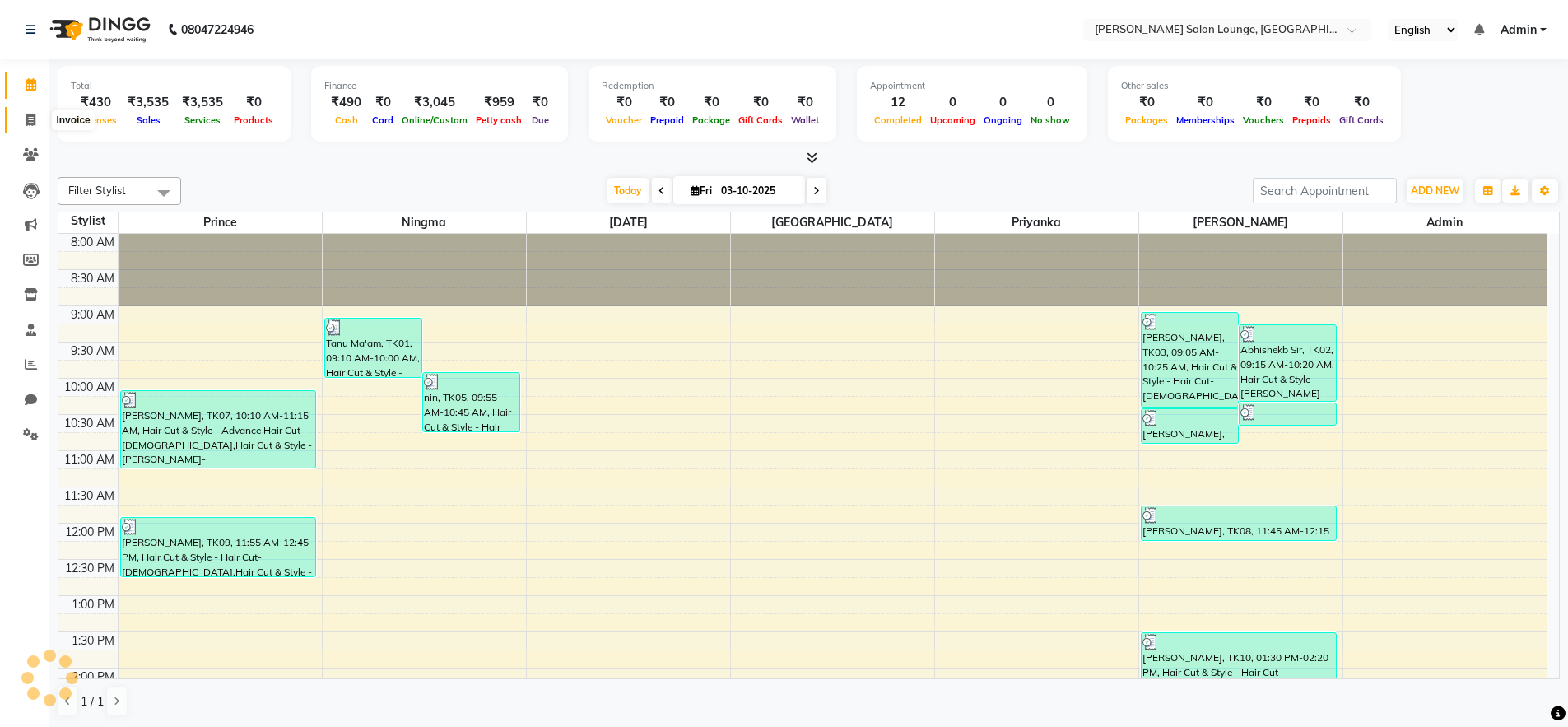
click at [23, 119] on span at bounding box center [31, 121] width 29 height 19
select select "service"
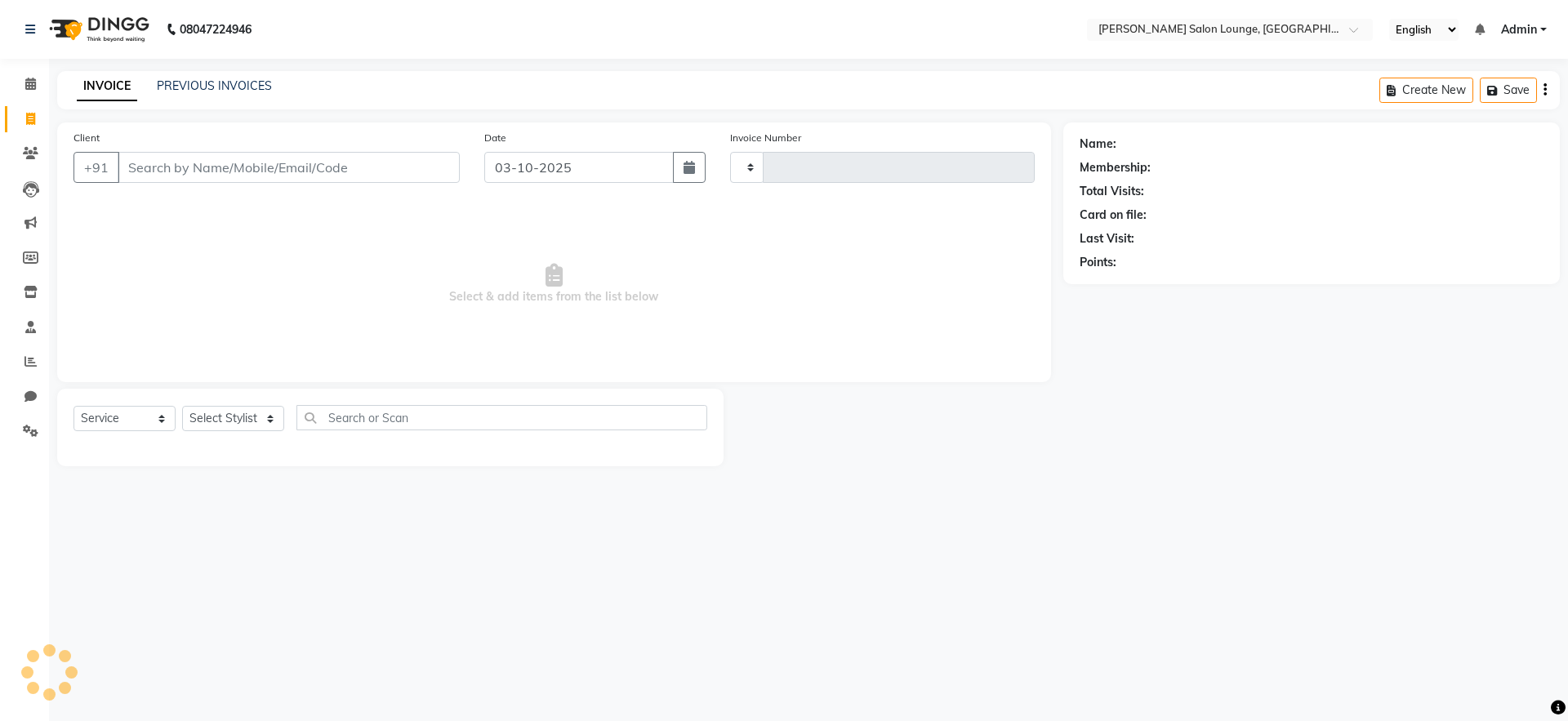
type input "0501"
select select "8909"
click at [289, 162] on input "Client" at bounding box center [289, 166] width 342 height 31
type input "7370052121"
click at [422, 170] on span "Add Client" at bounding box center [417, 167] width 64 height 17
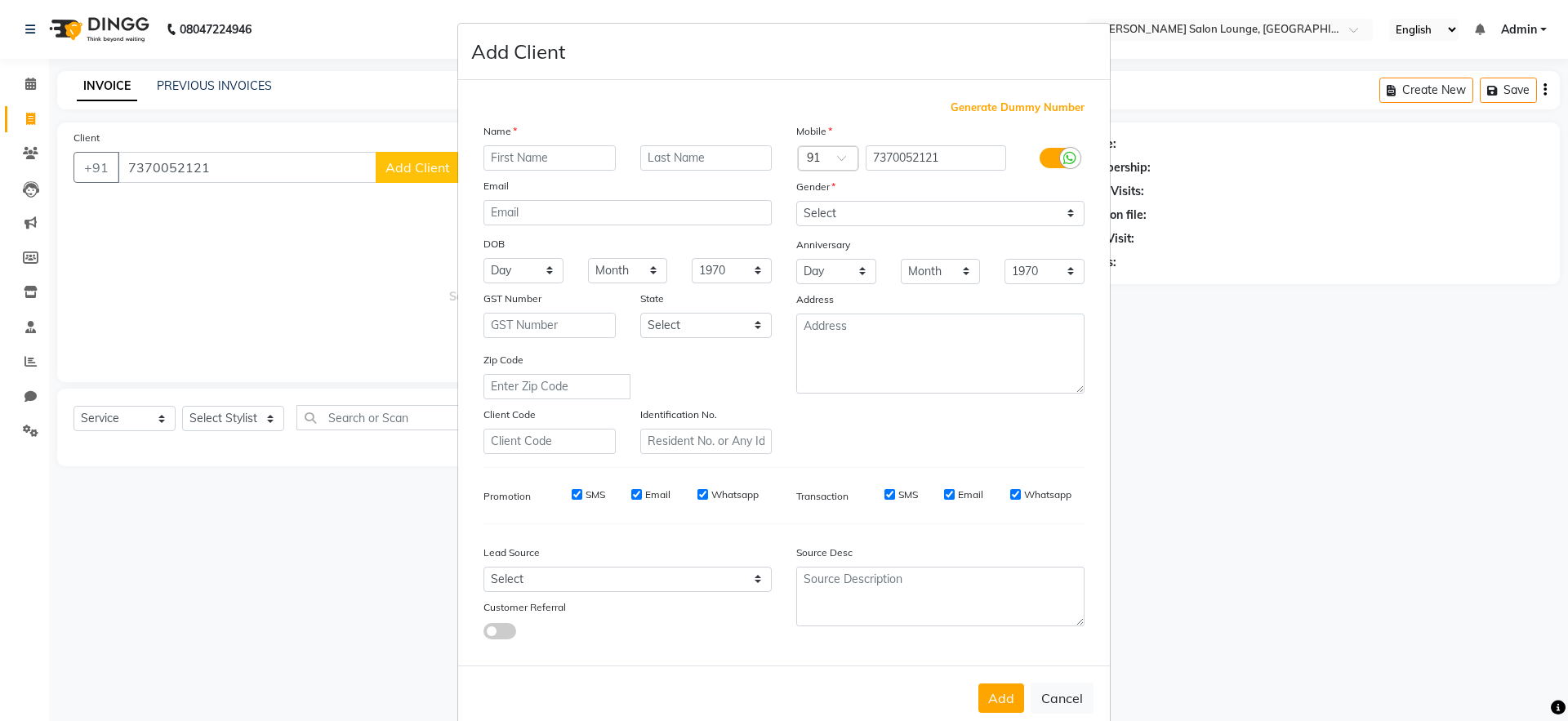
click at [502, 154] on input "text" at bounding box center [549, 157] width 132 height 25
type input "[PERSON_NAME]"
click at [899, 205] on select "Select [DEMOGRAPHIC_DATA] [DEMOGRAPHIC_DATA] Other Prefer Not To Say" at bounding box center [941, 213] width 288 height 25
select select "[DEMOGRAPHIC_DATA]"
click at [797, 201] on select "Select [DEMOGRAPHIC_DATA] [DEMOGRAPHIC_DATA] Other Prefer Not To Say" at bounding box center [941, 213] width 288 height 25
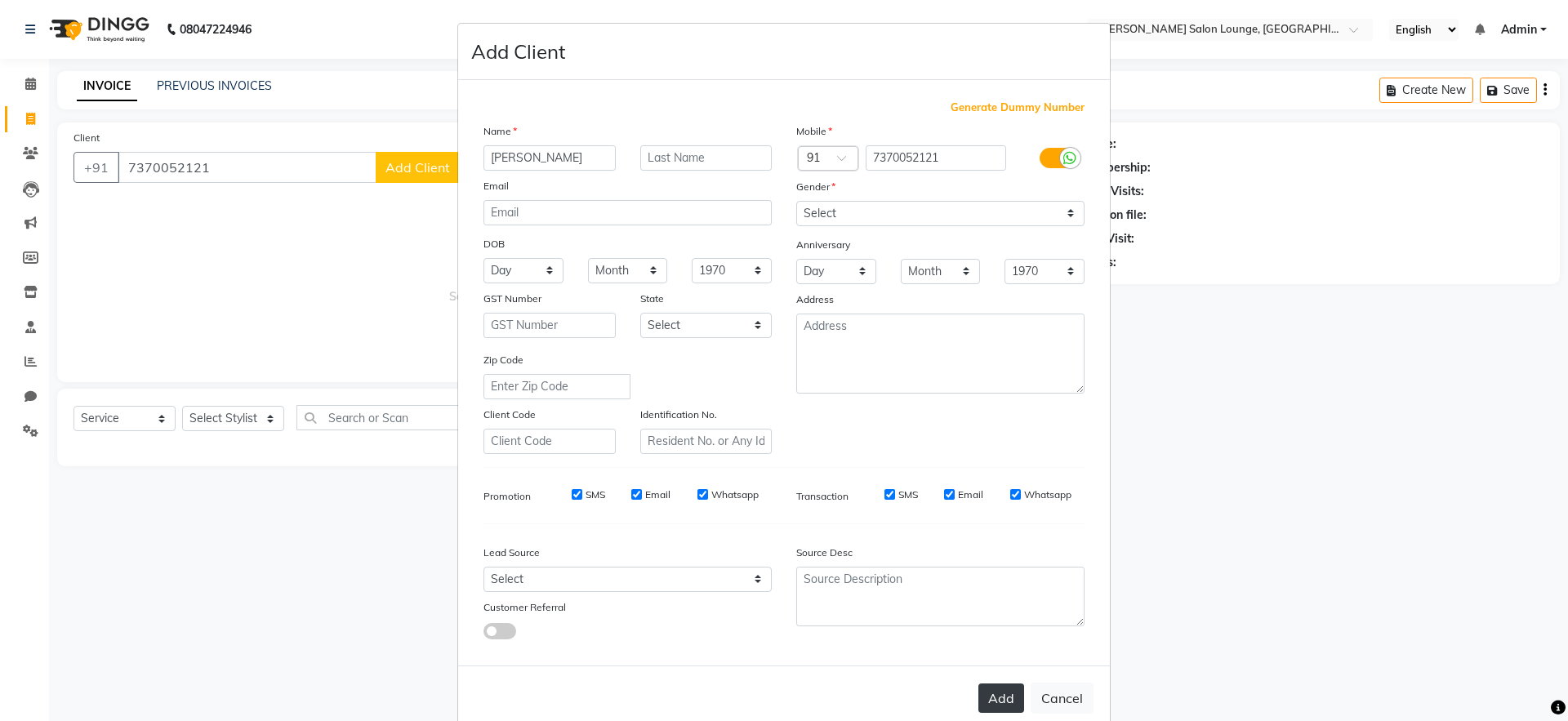
click at [1015, 697] on button "Add" at bounding box center [1001, 699] width 46 height 30
select select
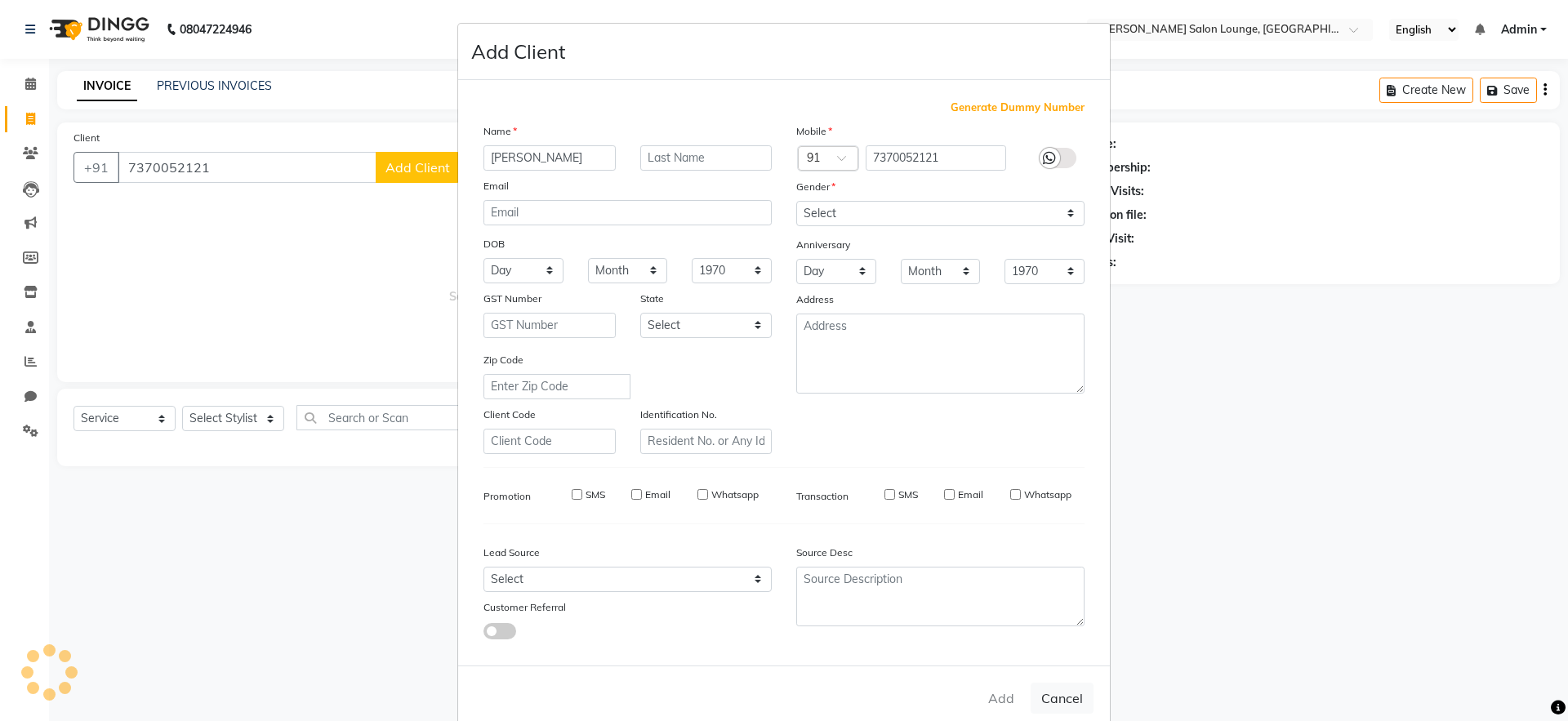
select select
checkbox input "false"
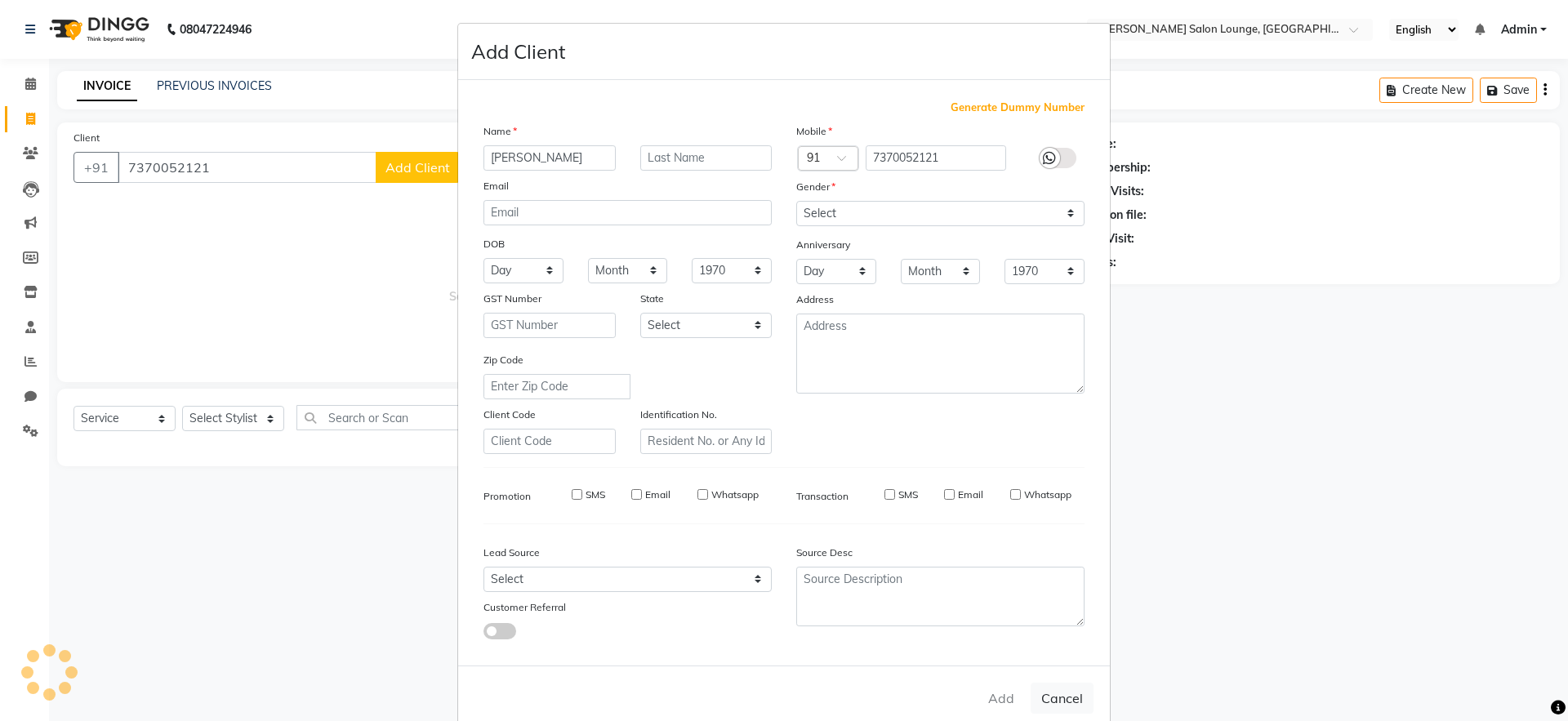
checkbox input "false"
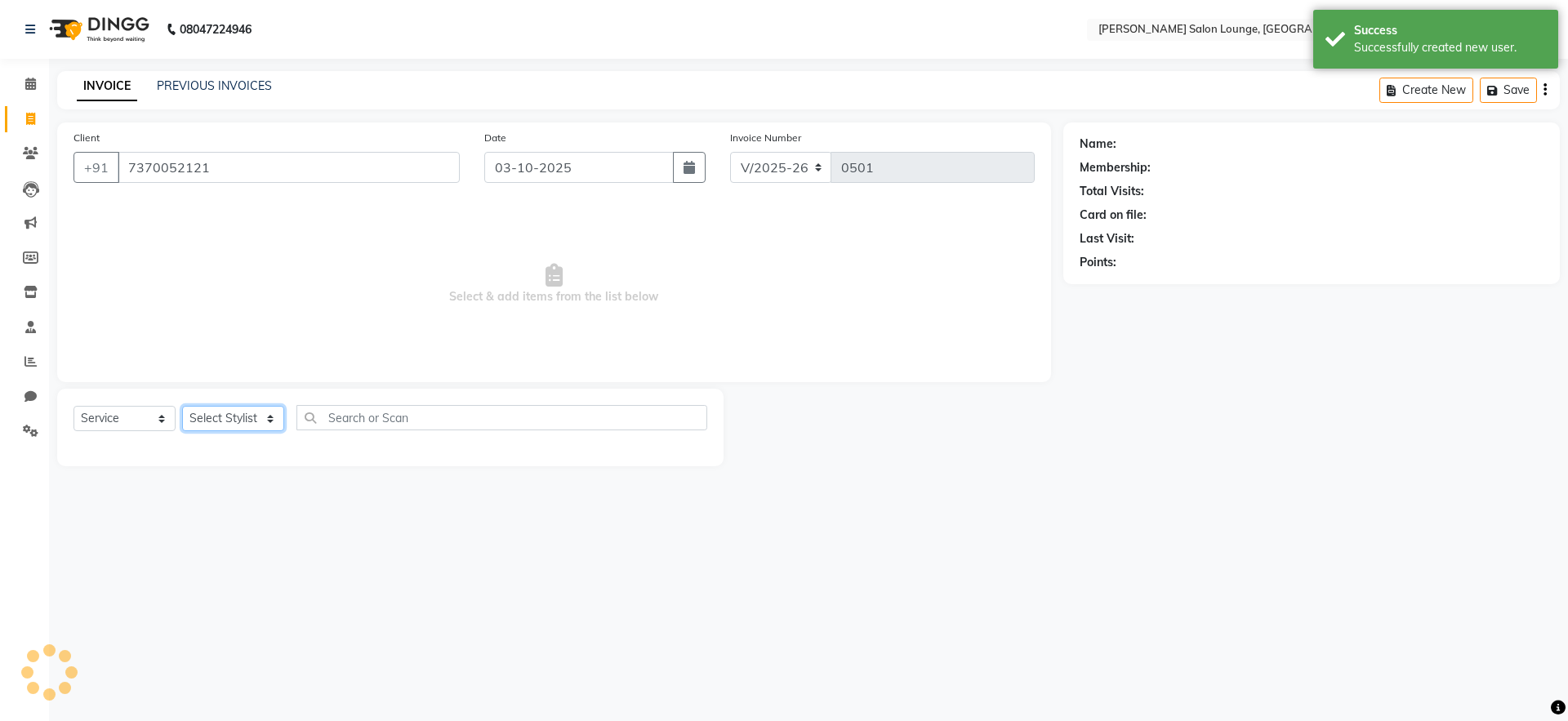
click at [226, 422] on select "Select Stylist [PERSON_NAME] Admin Ningma [PERSON_NAME] [PERSON_NAME][DATE]" at bounding box center [233, 418] width 102 height 25
select select "89949"
click at [182, 406] on select "Select Stylist [PERSON_NAME] Admin Ningma [PERSON_NAME] [PERSON_NAME][DATE]" at bounding box center [233, 418] width 102 height 25
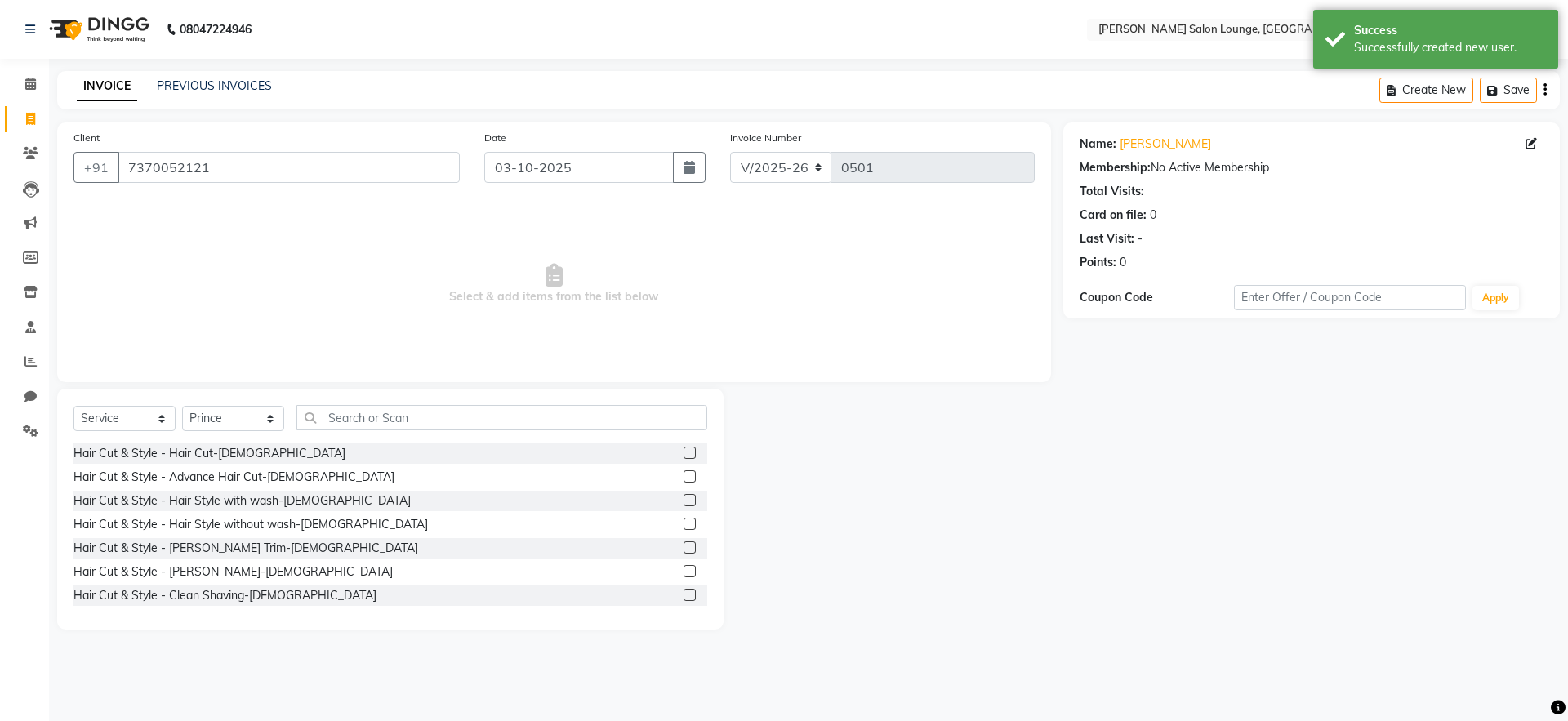
click at [684, 452] on label at bounding box center [690, 452] width 12 height 12
click at [684, 452] on input "checkbox" at bounding box center [689, 452] width 10 height 10
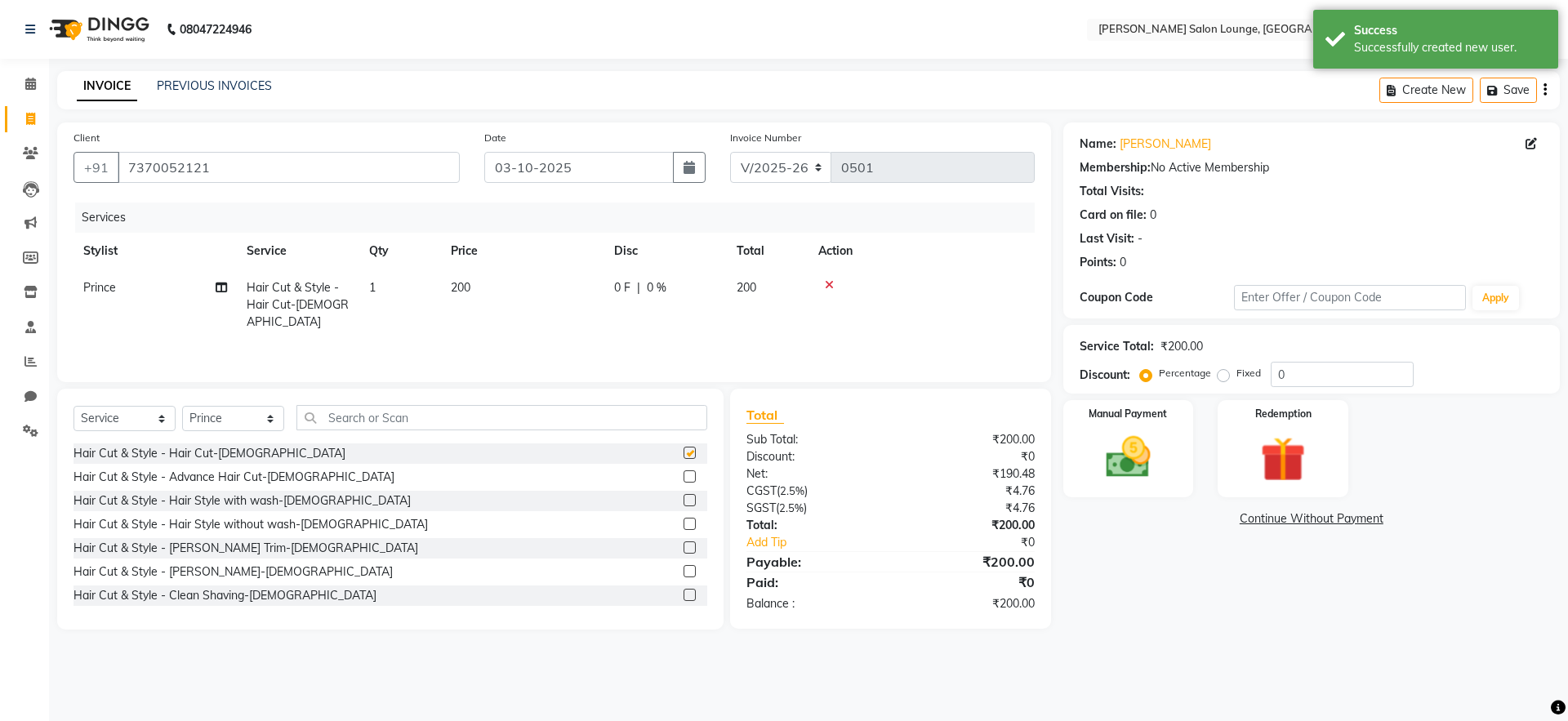
checkbox input "false"
click at [684, 570] on label at bounding box center [690, 570] width 12 height 12
click at [684, 570] on input "checkbox" at bounding box center [689, 571] width 10 height 10
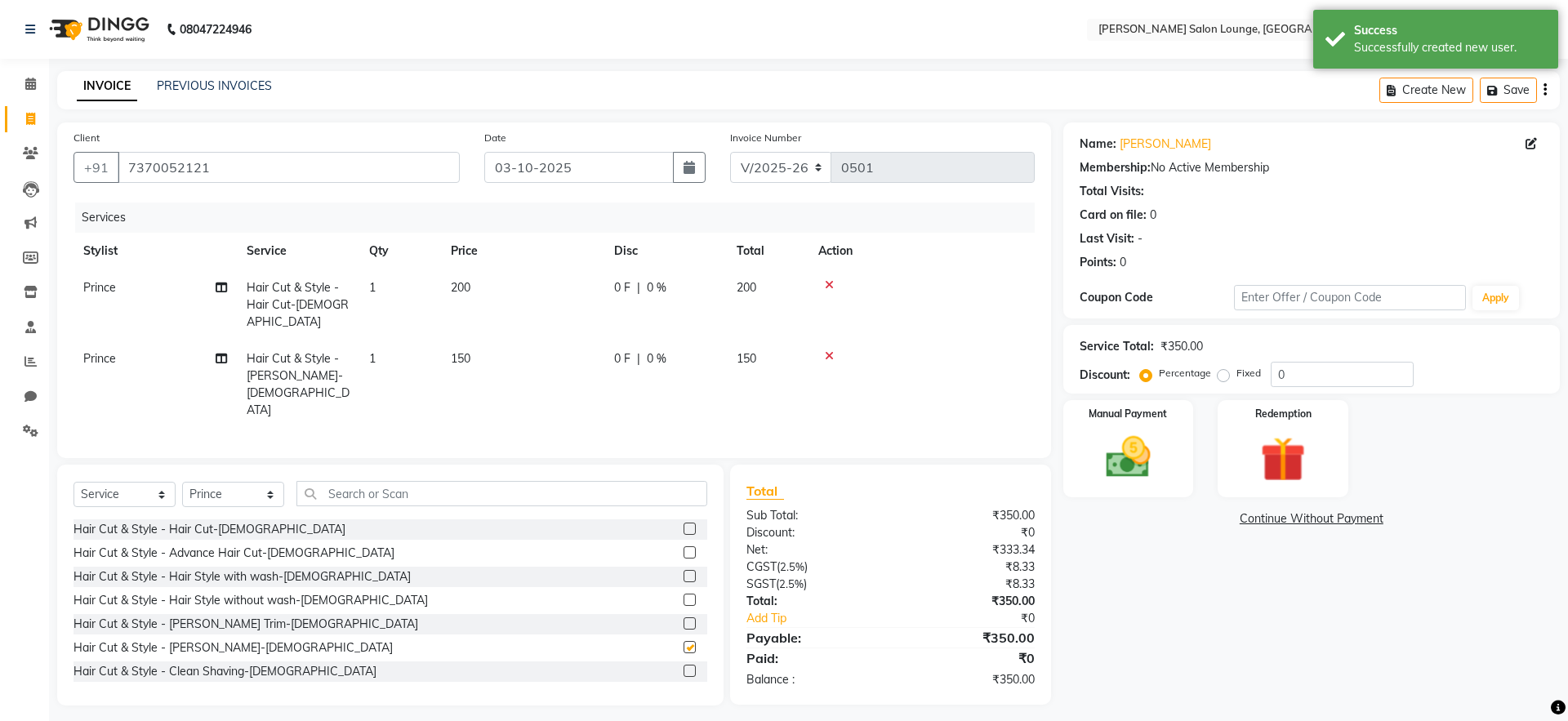
checkbox input "false"
click at [486, 481] on input "text" at bounding box center [502, 493] width 411 height 25
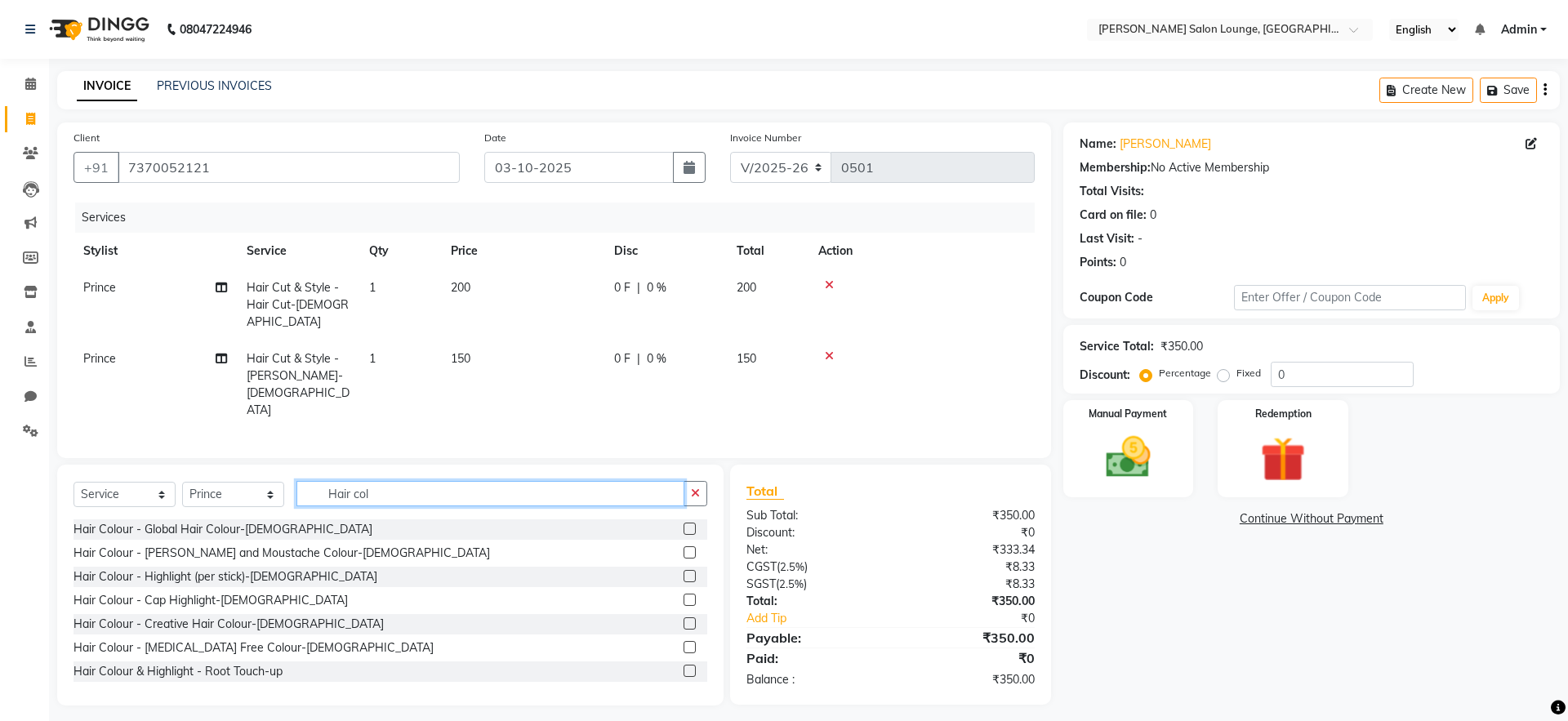
type input "Hair col"
click at [684, 522] on label at bounding box center [690, 528] width 12 height 12
click at [684, 524] on input "checkbox" at bounding box center [689, 529] width 10 height 10
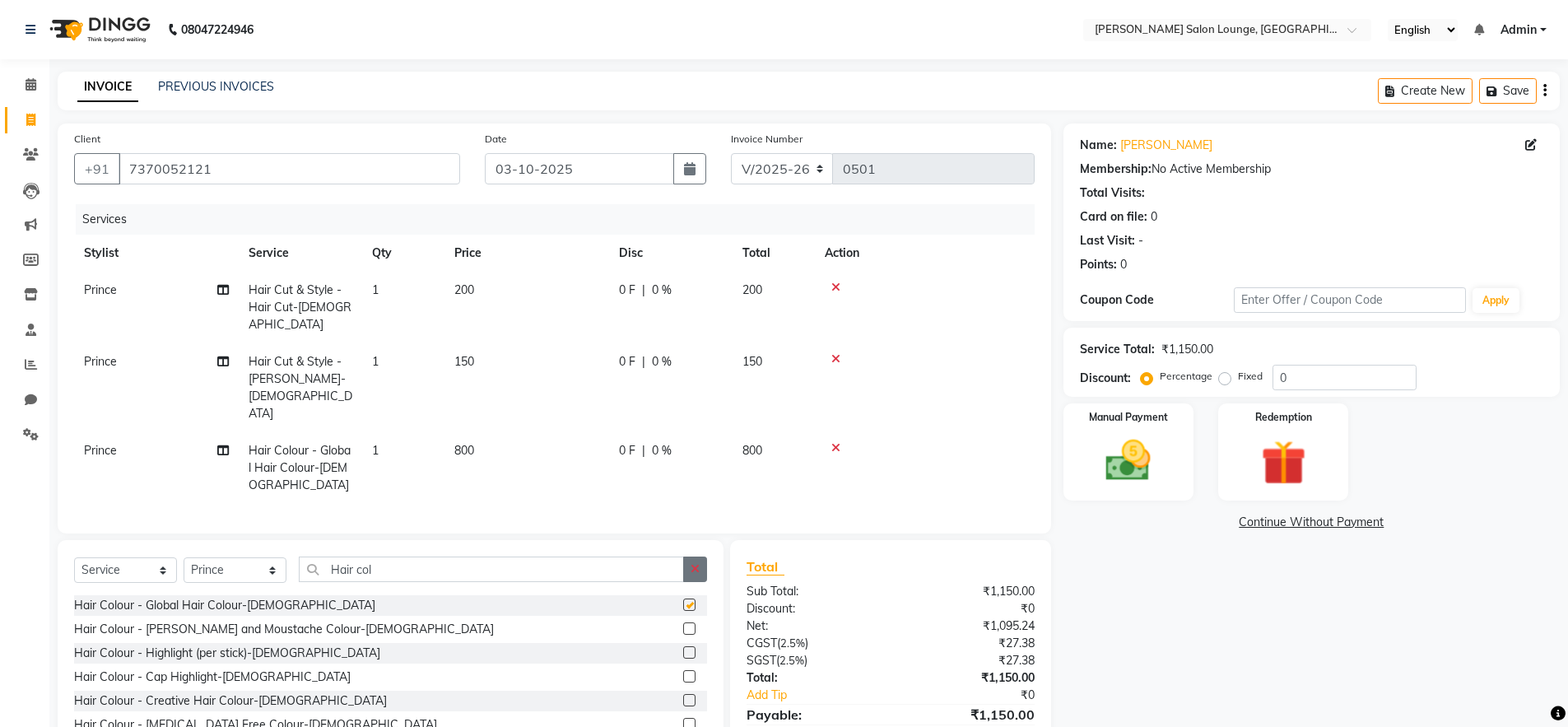
checkbox input "false"
click at [696, 563] on icon "button" at bounding box center [695, 569] width 9 height 11
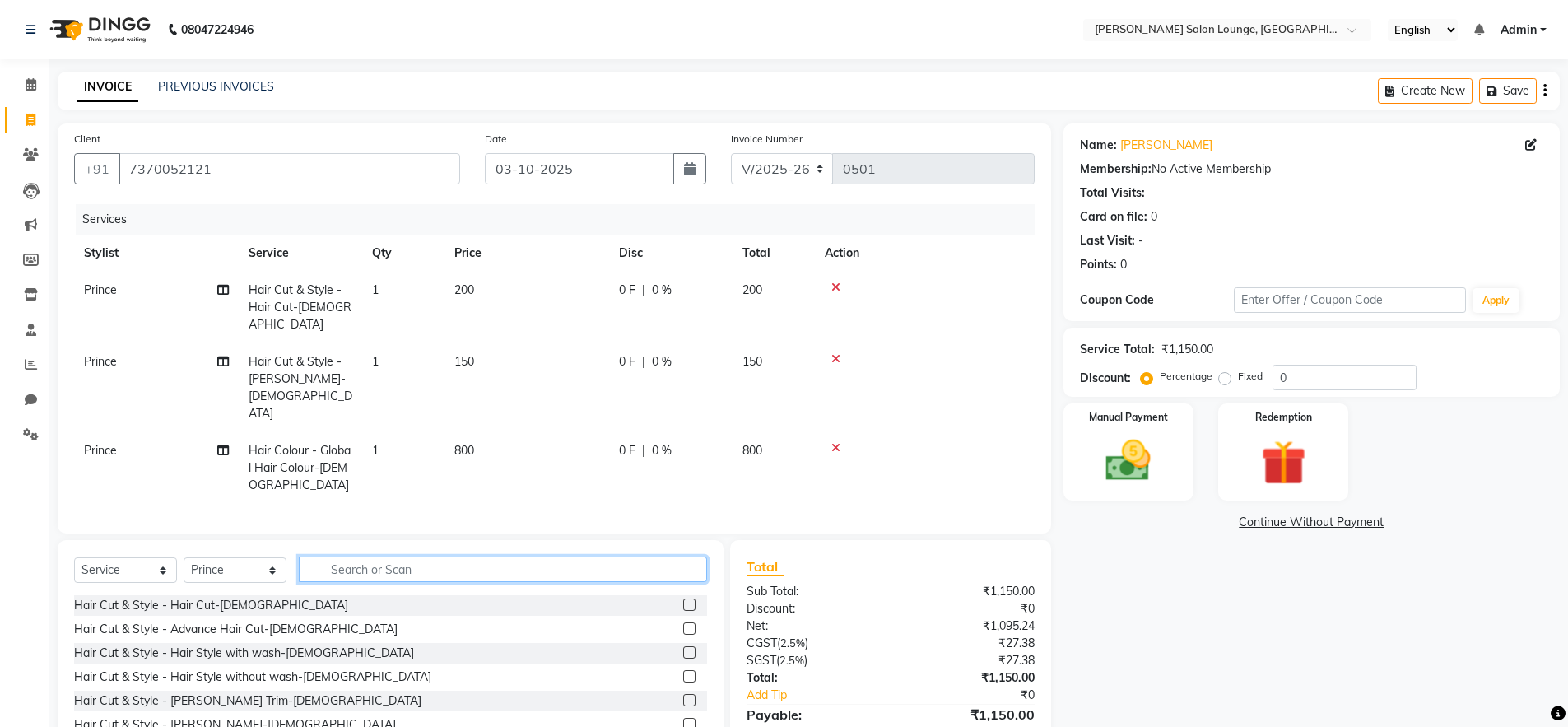
click at [629, 556] on input "text" at bounding box center [503, 569] width 408 height 25
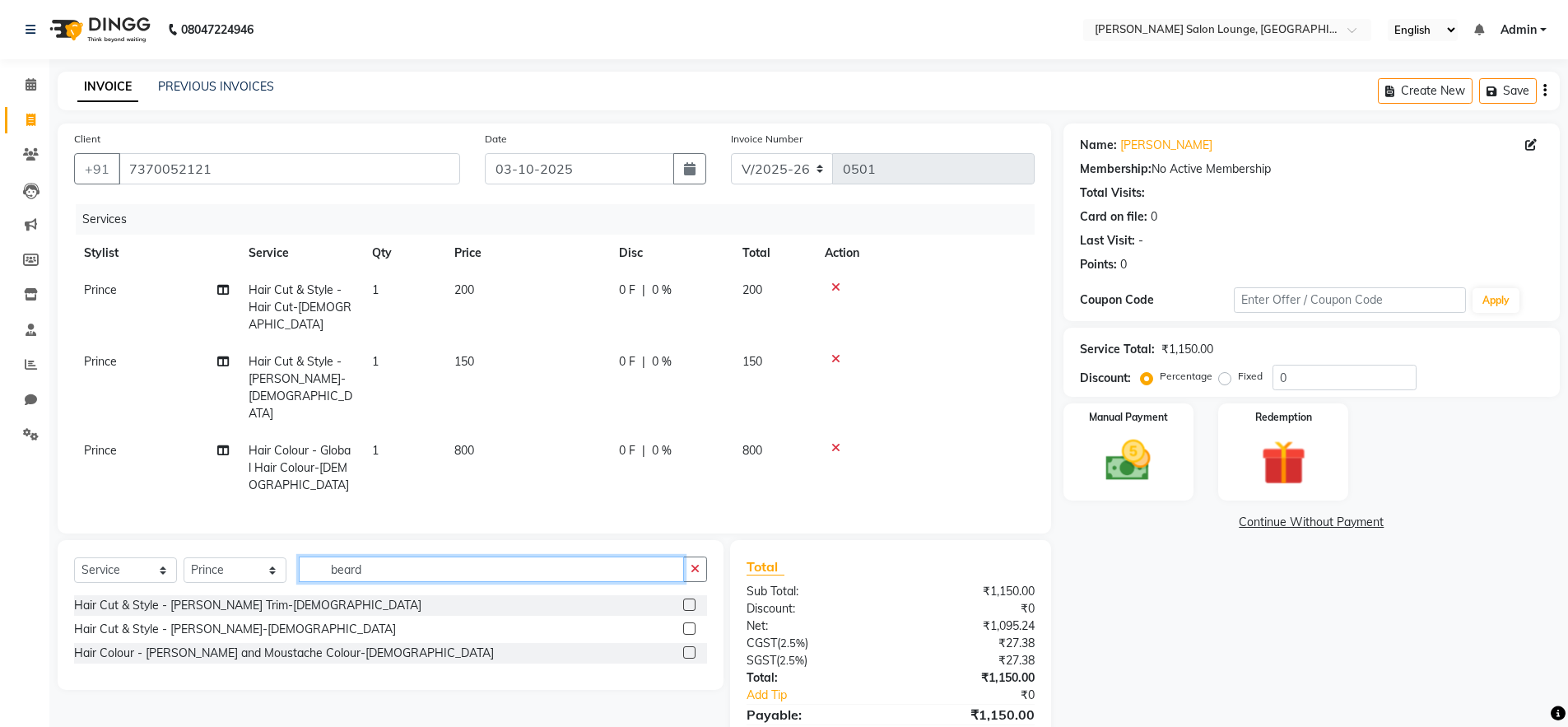
type input "beard"
click at [689, 646] on label at bounding box center [688, 652] width 12 height 12
click at [689, 648] on input "checkbox" at bounding box center [688, 653] width 10 height 10
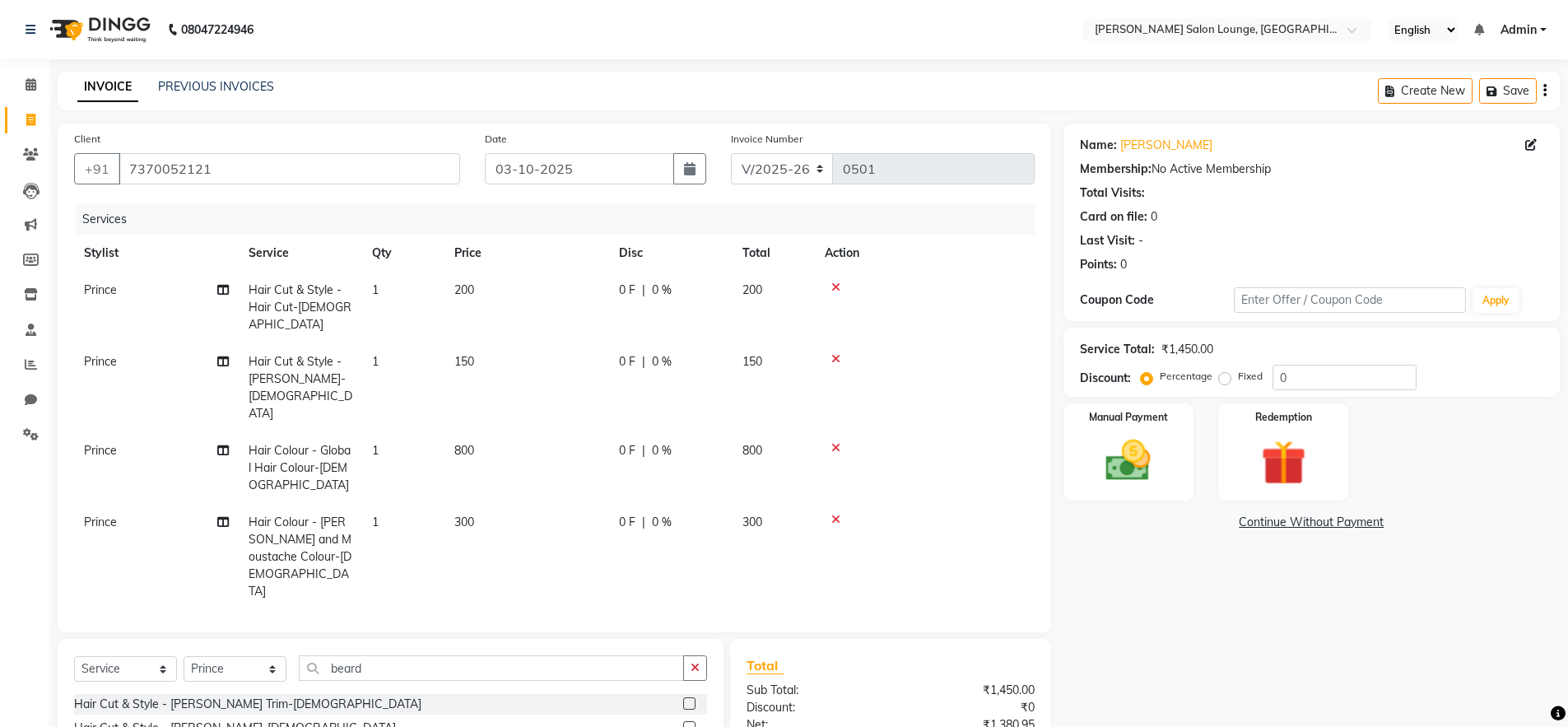
checkbox input "false"
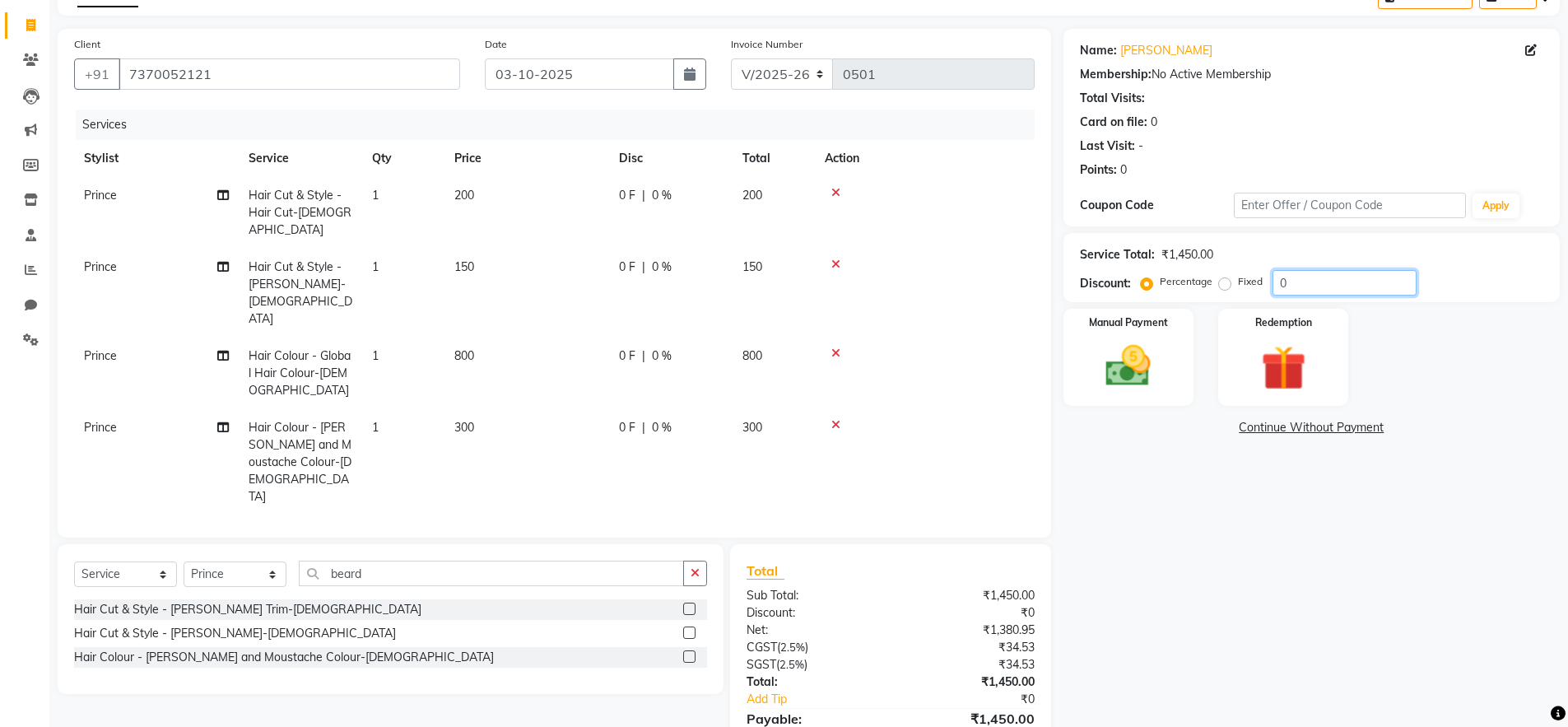
click at [1277, 284] on input "0" at bounding box center [1345, 282] width 144 height 25
type input "30"
click at [1132, 358] on img at bounding box center [1128, 365] width 76 height 53
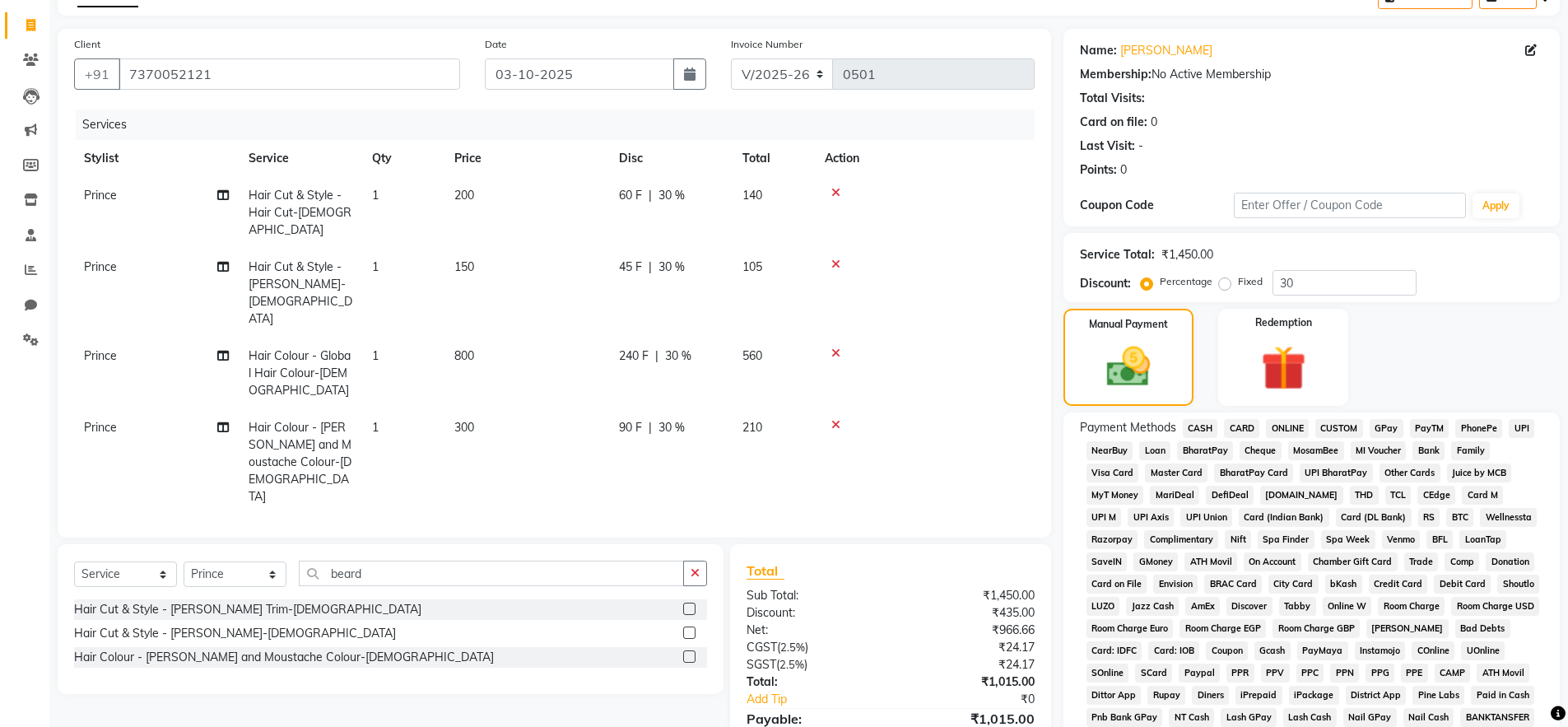
click at [1523, 429] on span "UPI" at bounding box center [1521, 428] width 25 height 19
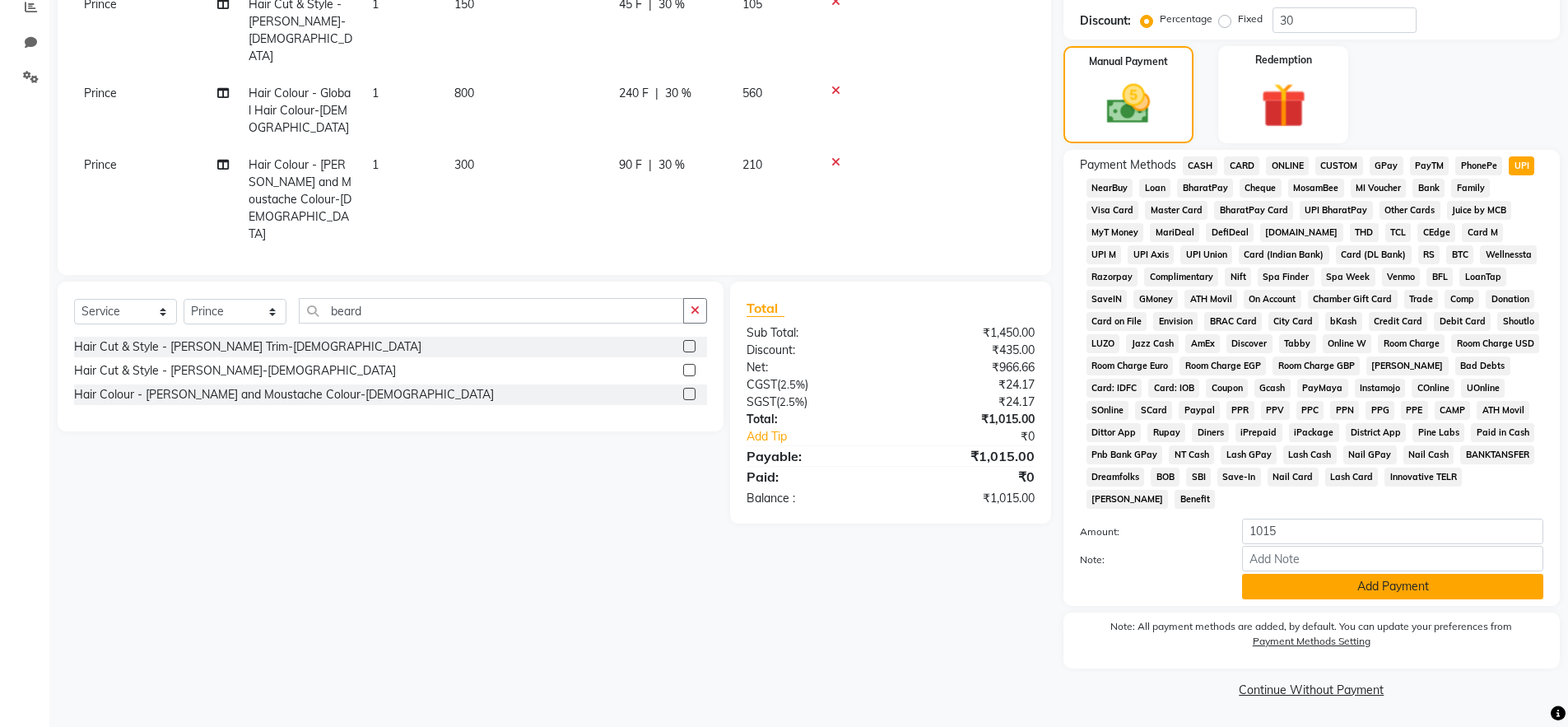
click at [1417, 592] on button "Add Payment" at bounding box center [1393, 586] width 302 height 25
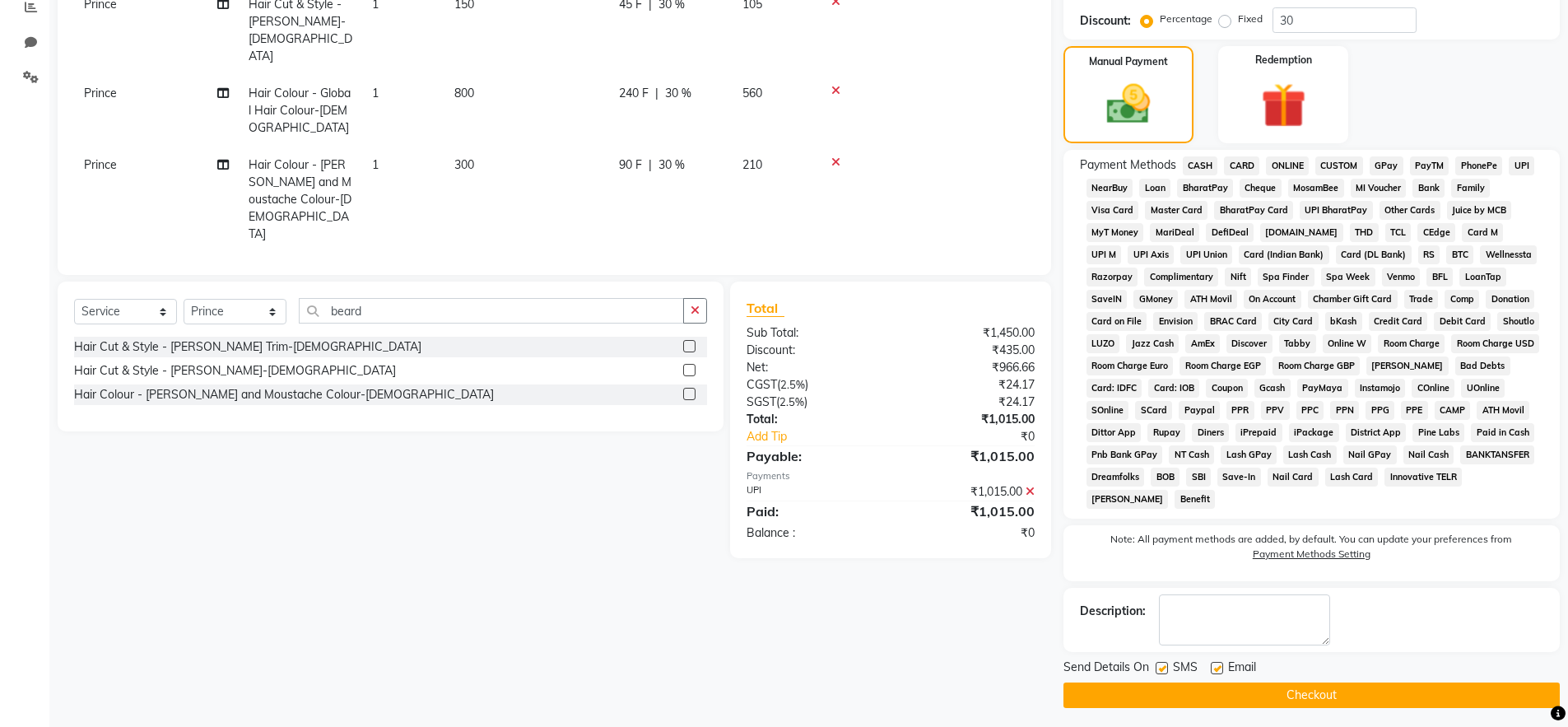
click at [1430, 698] on button "Checkout" at bounding box center [1311, 695] width 496 height 25
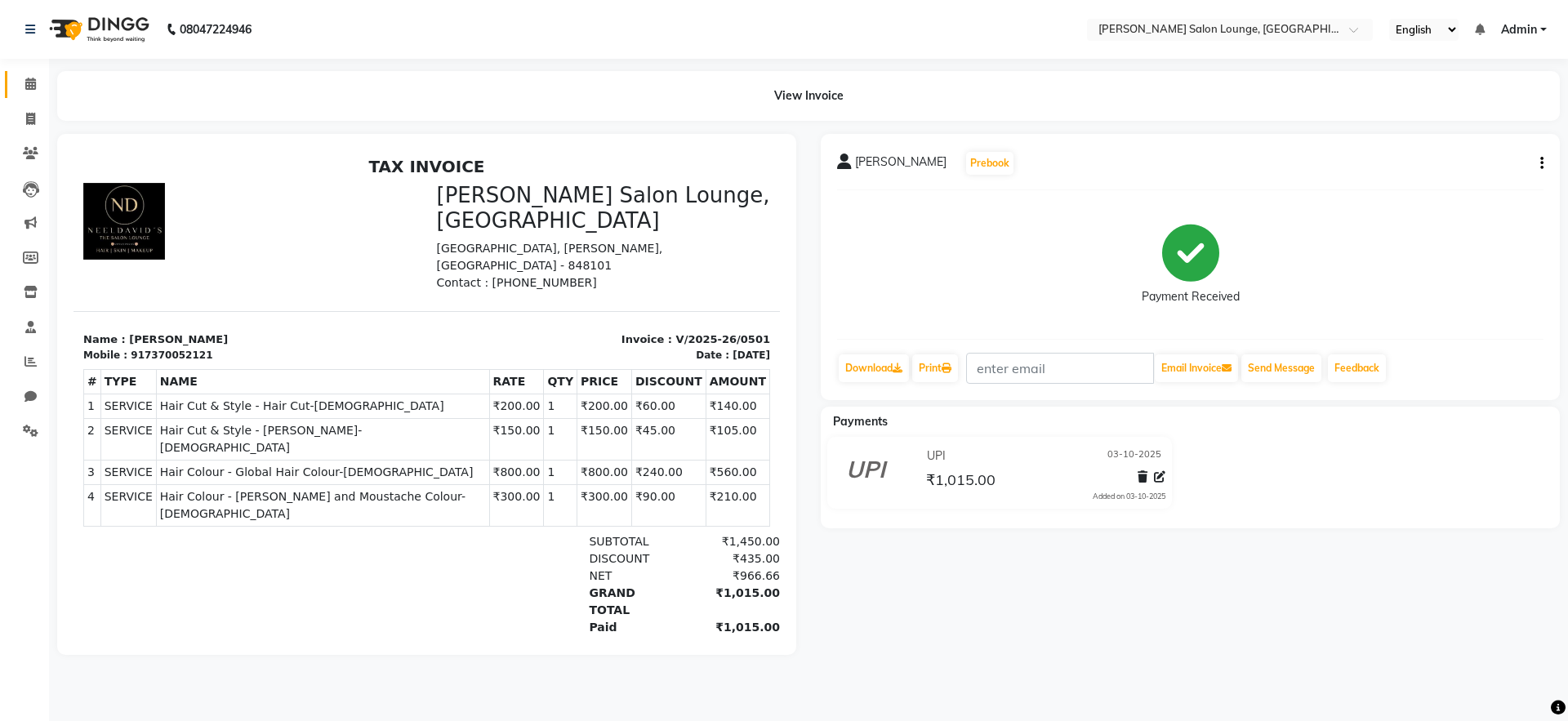
click at [28, 94] on link "Calendar" at bounding box center [24, 84] width 39 height 27
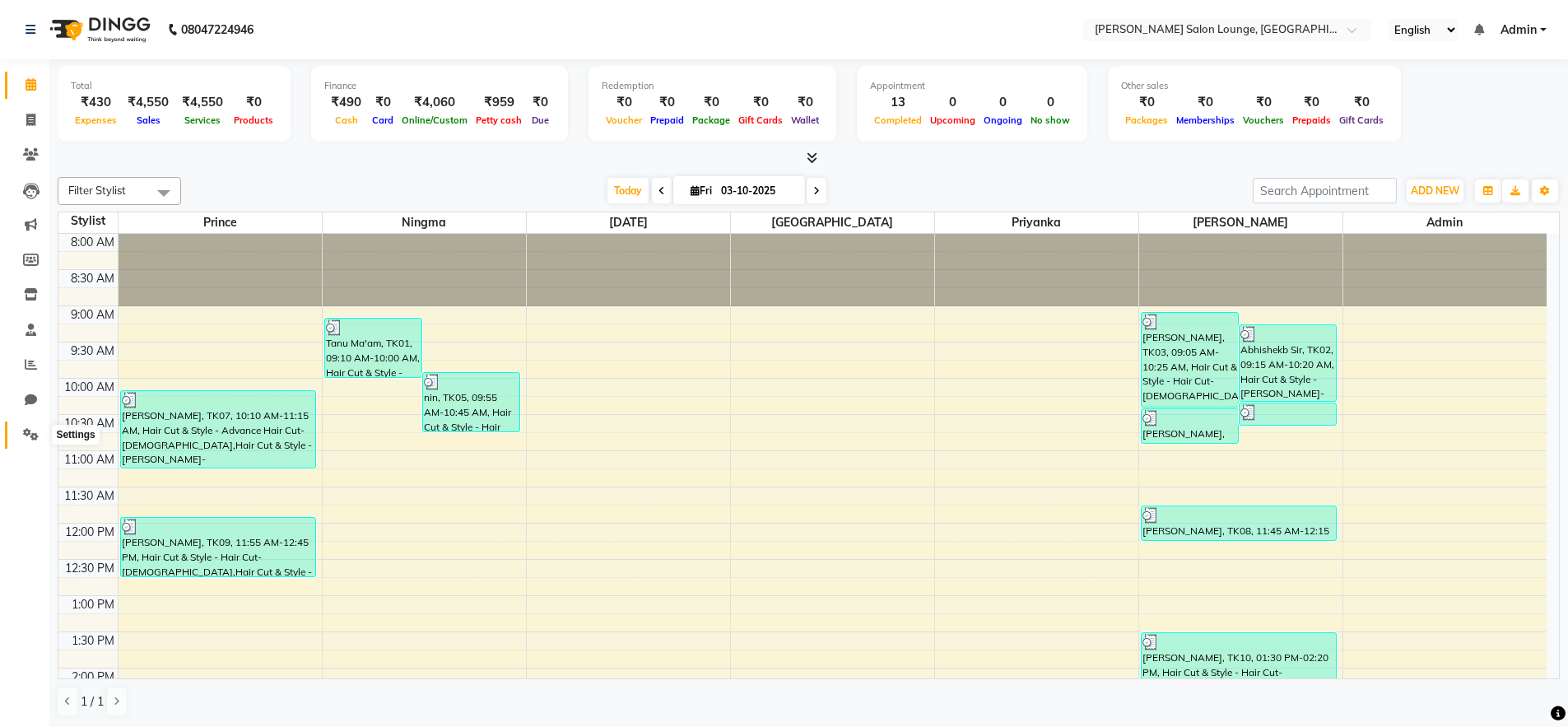
click at [26, 434] on icon at bounding box center [31, 434] width 16 height 12
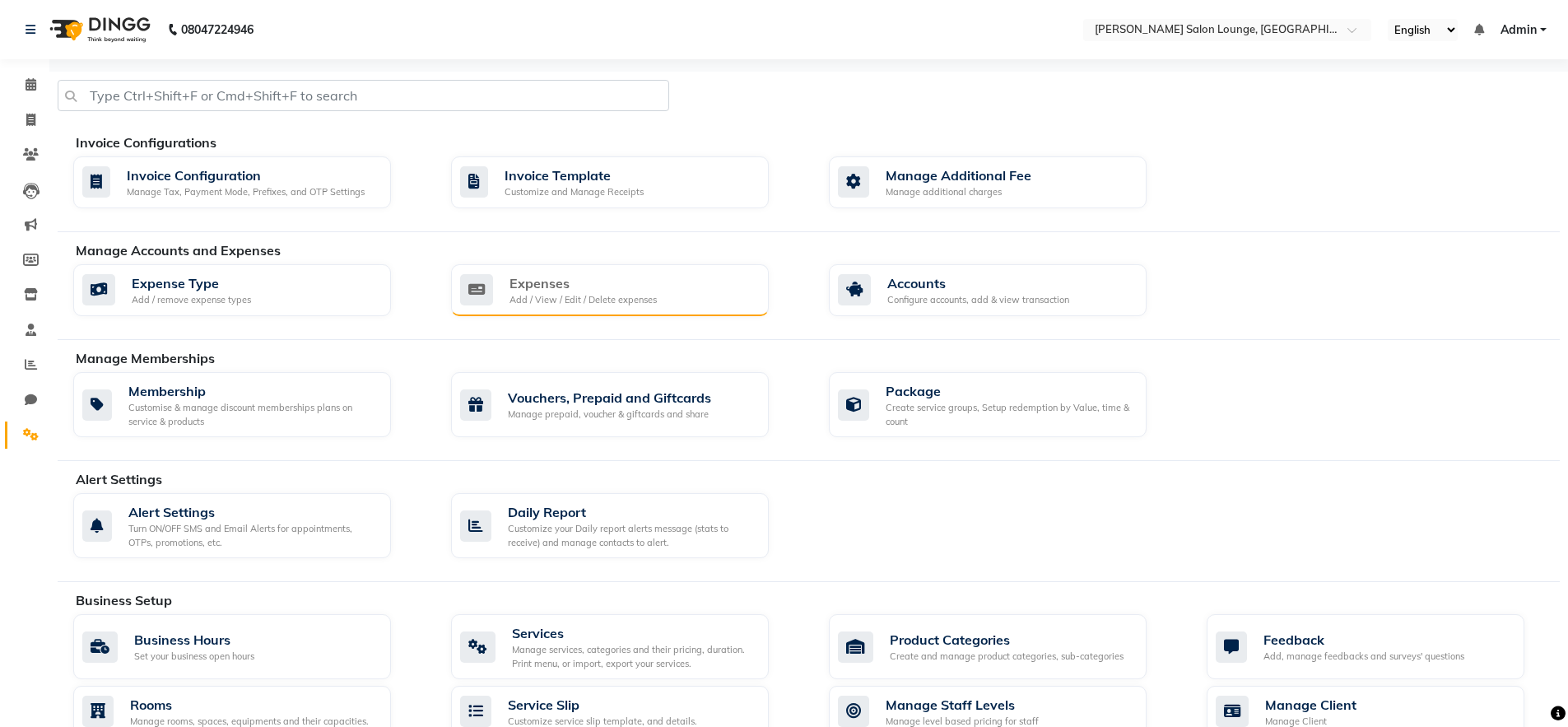
click at [562, 303] on div "Add / View / Edit / Delete expenses" at bounding box center [583, 300] width 147 height 14
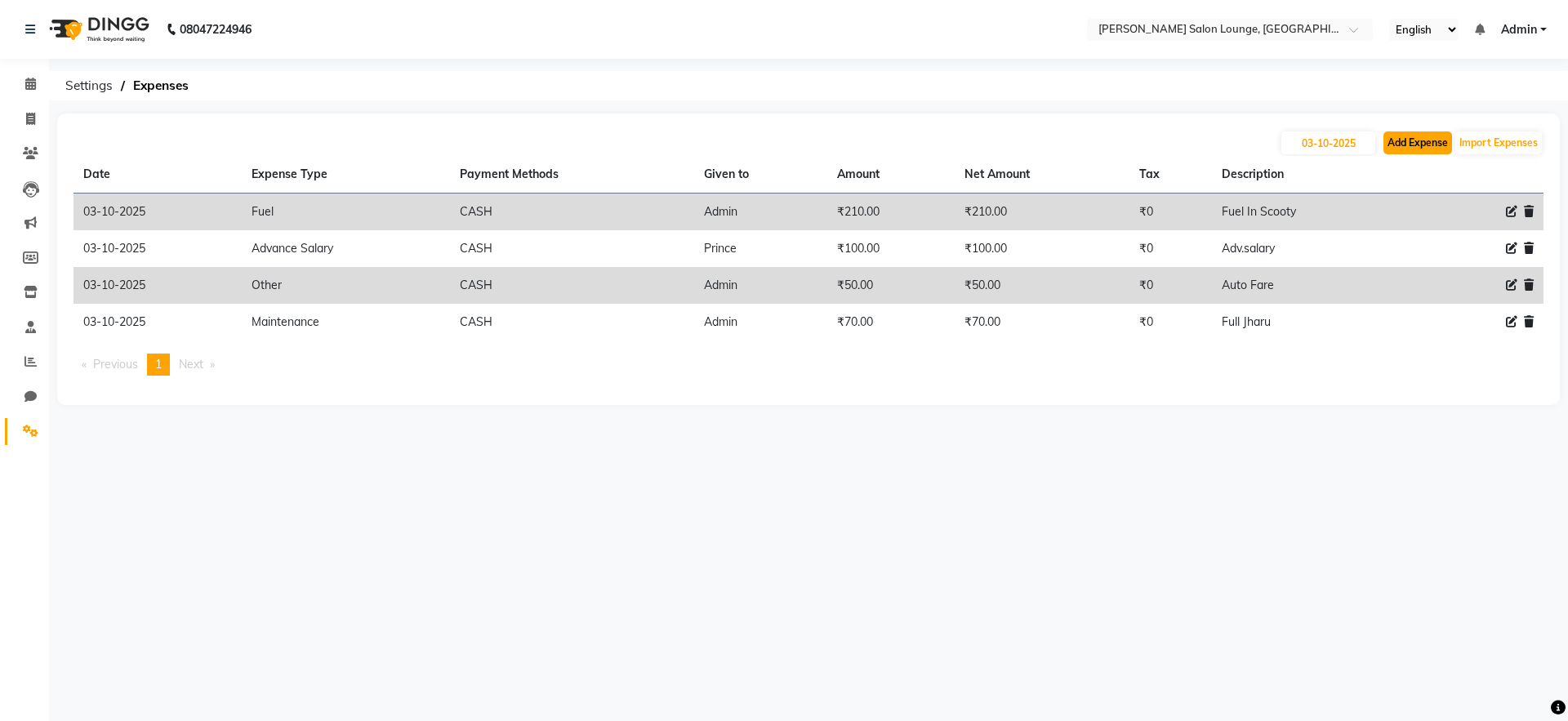
click at [1412, 138] on button "Add Expense" at bounding box center [1418, 142] width 69 height 23
select select "1"
select select "8135"
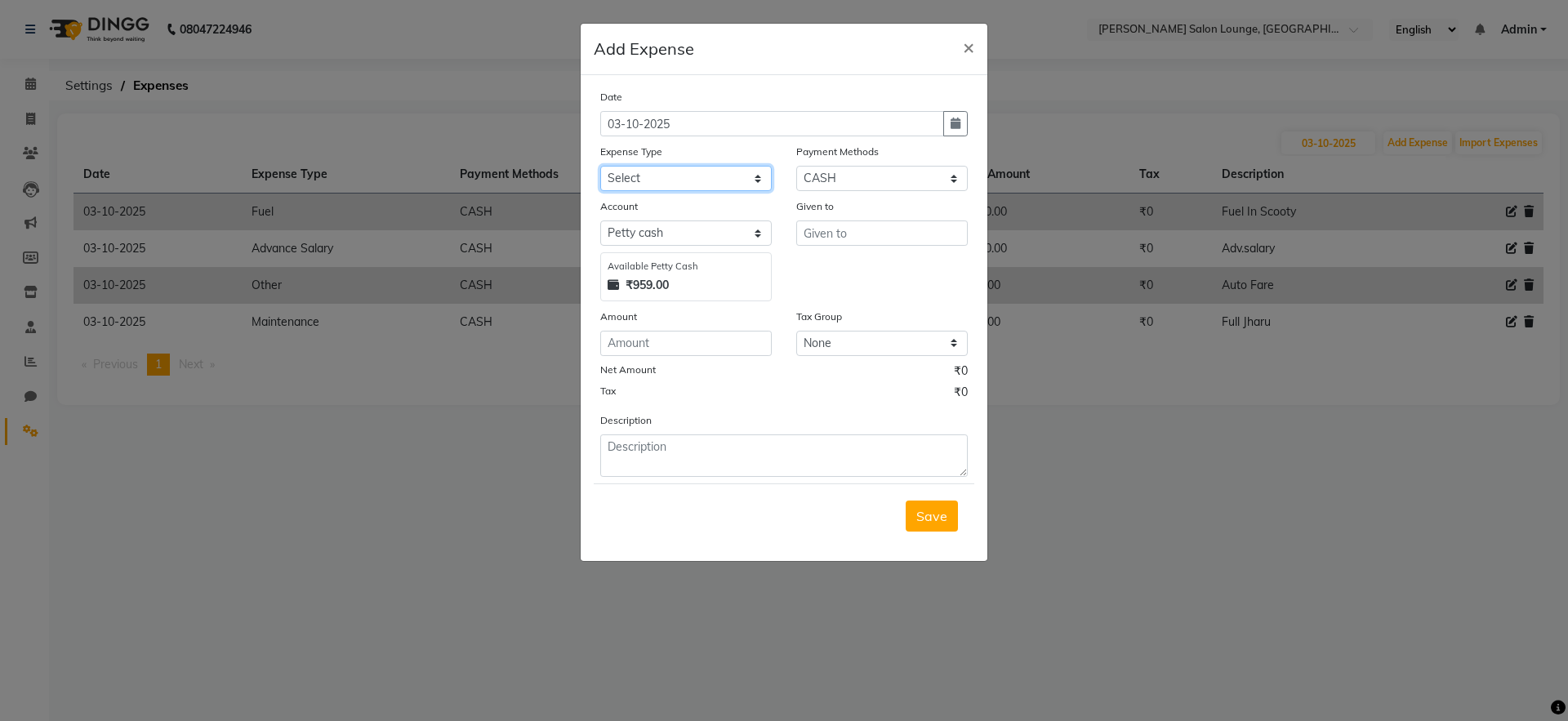
click at [718, 179] on select "Select Advance Salary Bank charges Car maintenance Cash transfer to bank Cash t…" at bounding box center [686, 177] width 172 height 25
select select "24433"
click at [600, 165] on select "Select Advance Salary Bank charges Car maintenance Cash transfer to bank Cash t…" at bounding box center [686, 177] width 172 height 25
click at [865, 234] on input "text" at bounding box center [882, 232] width 172 height 25
type input "Boss"
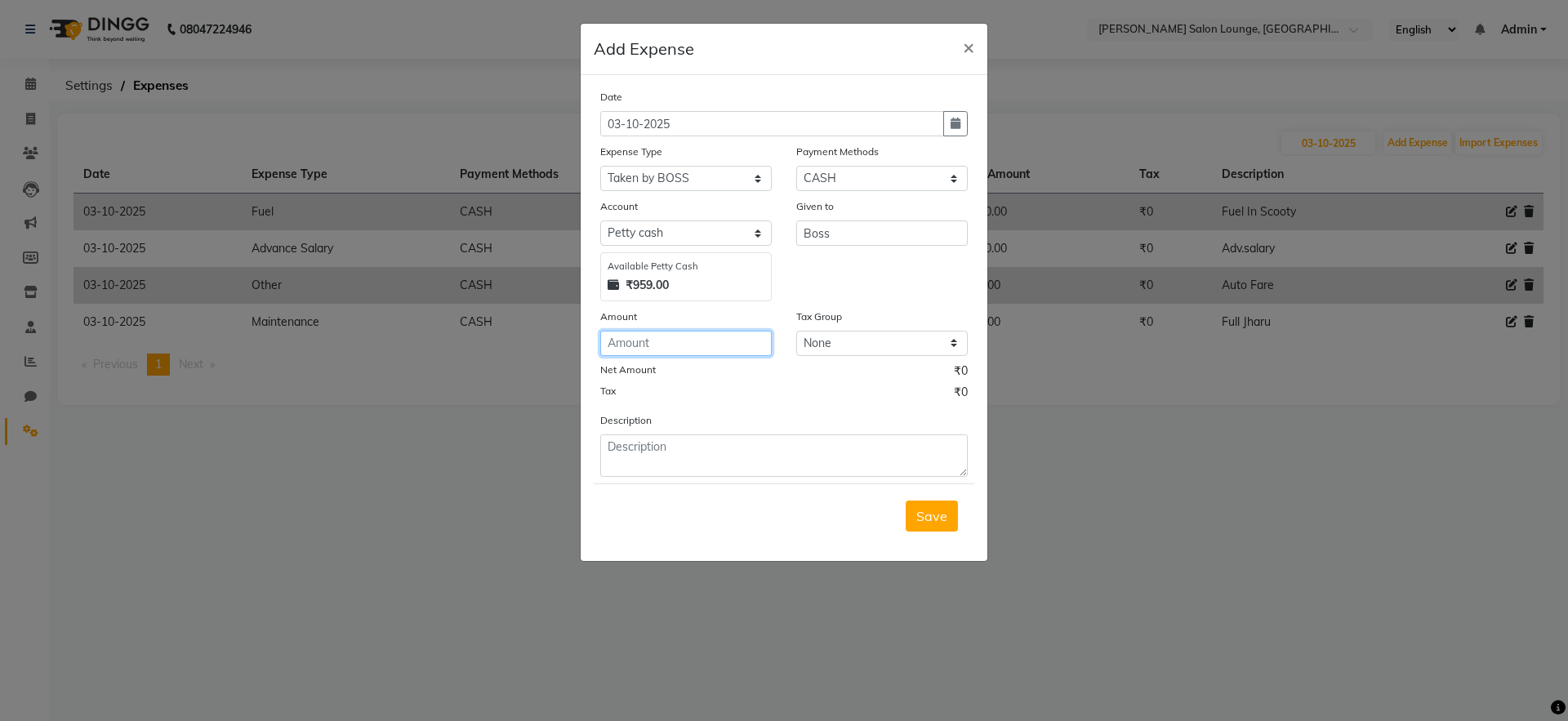
click at [756, 334] on input "number" at bounding box center [686, 343] width 172 height 25
type input "150"
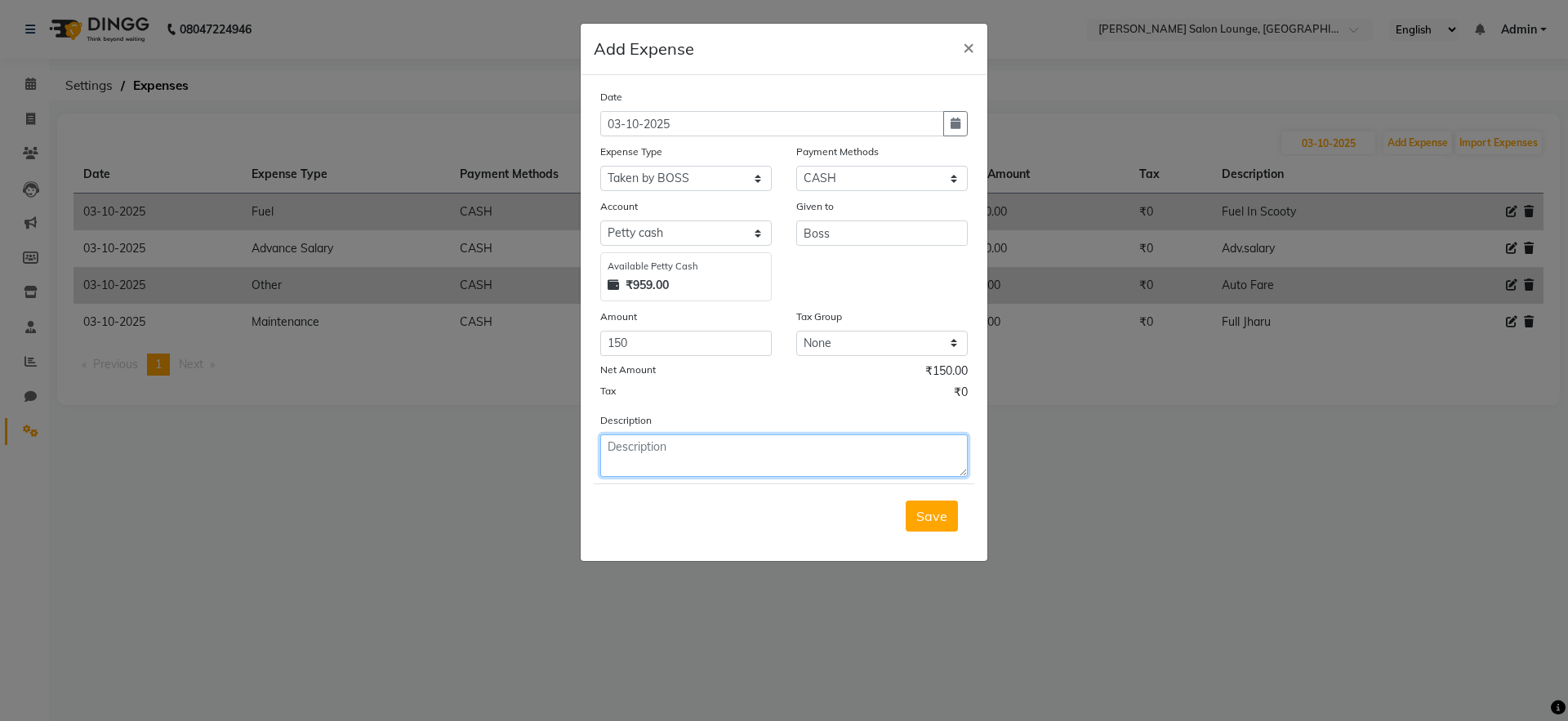
click at [761, 449] on textarea at bounding box center [784, 456] width 367 height 43
type textarea "Cash Taken"
click at [954, 511] on button "Save" at bounding box center [932, 516] width 52 height 31
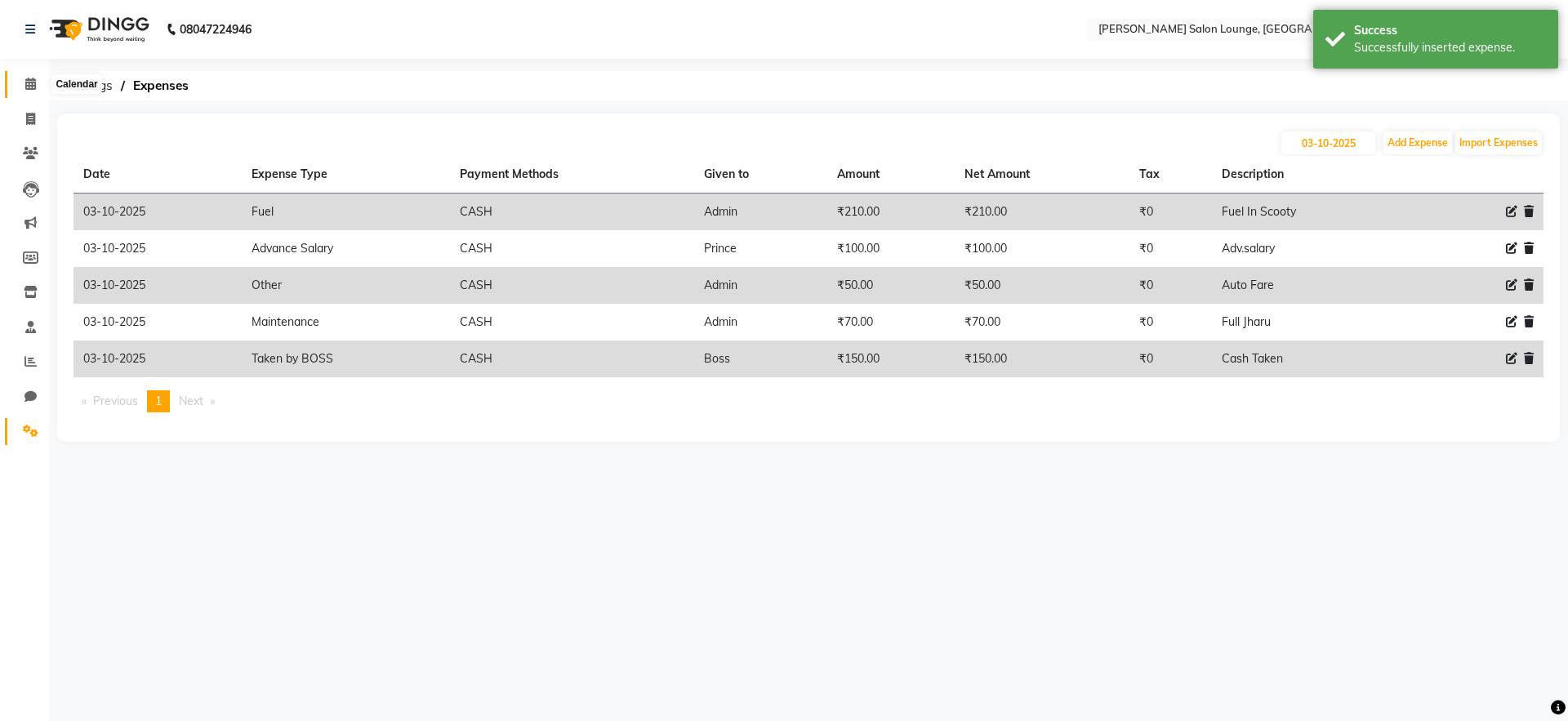
click at [26, 91] on span at bounding box center [31, 85] width 29 height 19
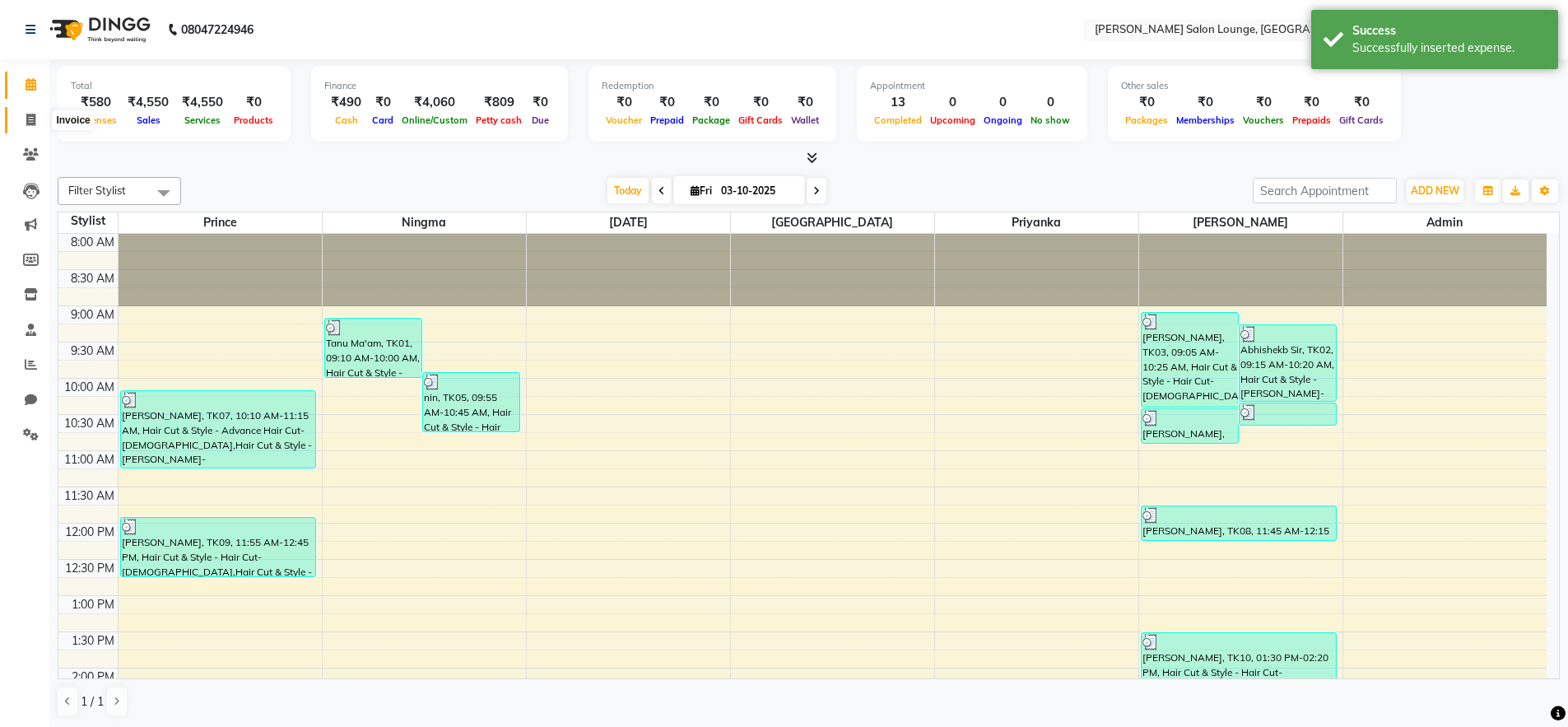
click at [28, 126] on icon at bounding box center [31, 119] width 9 height 12
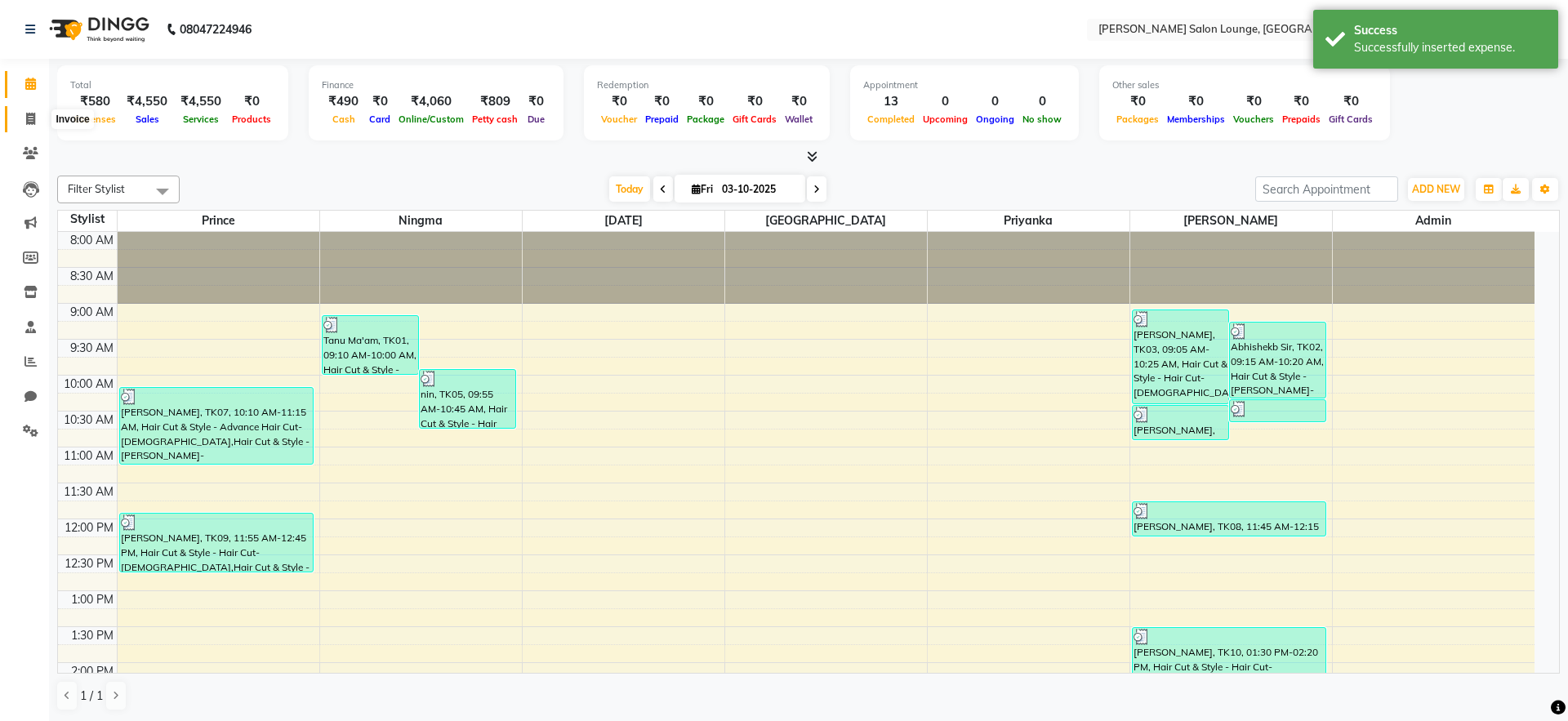
select select "service"
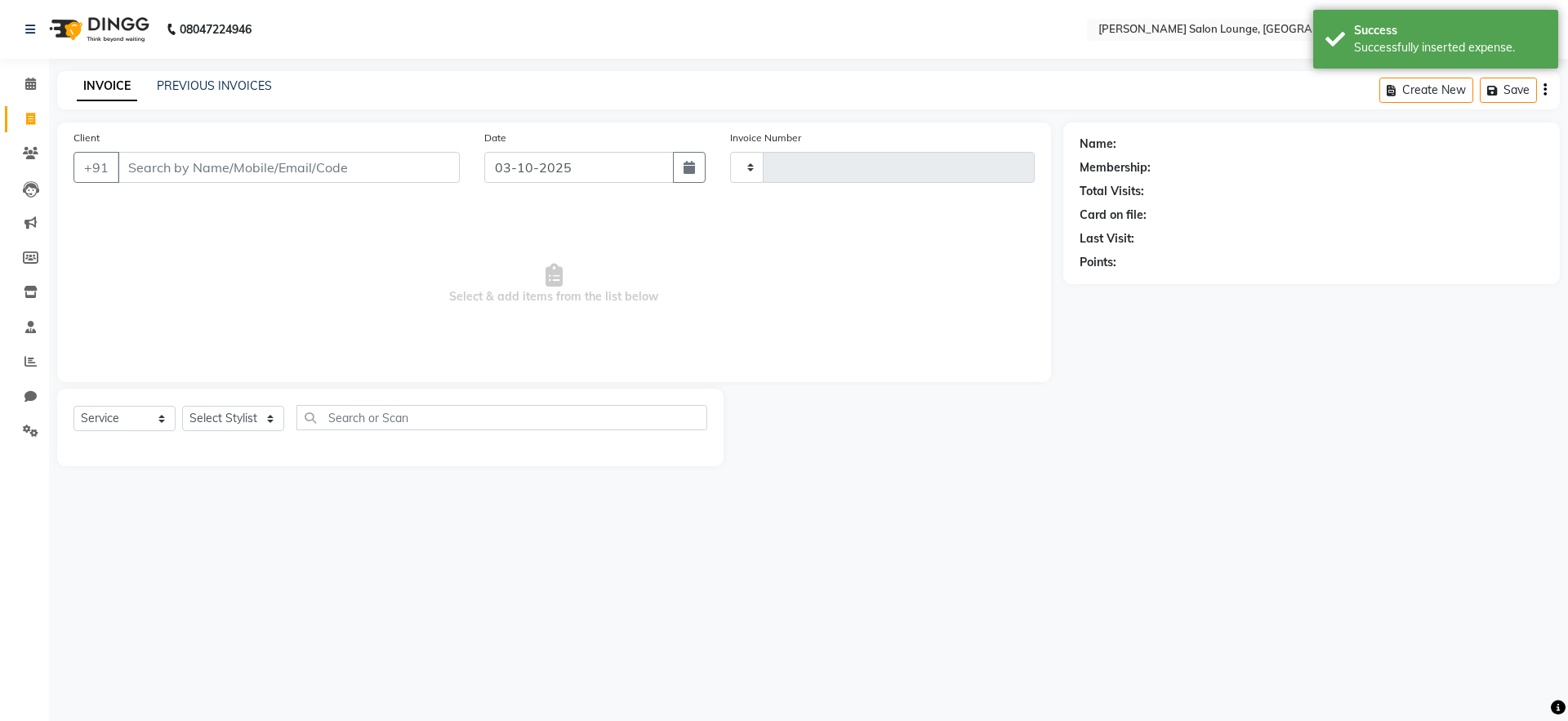
type input "0502"
select select "8909"
